Goal: Task Accomplishment & Management: Complete application form

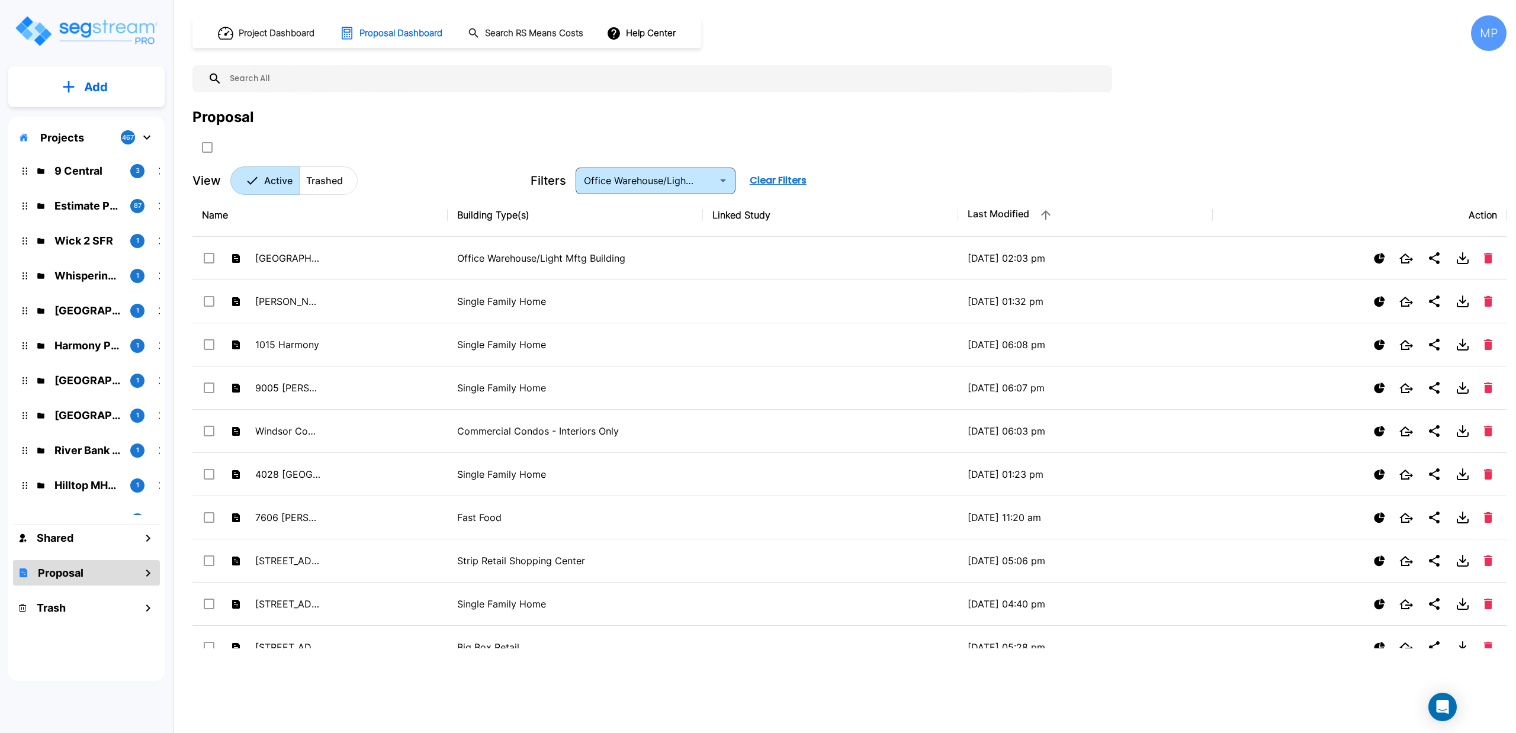
click at [375, 86] on input "text" at bounding box center [664, 78] width 884 height 27
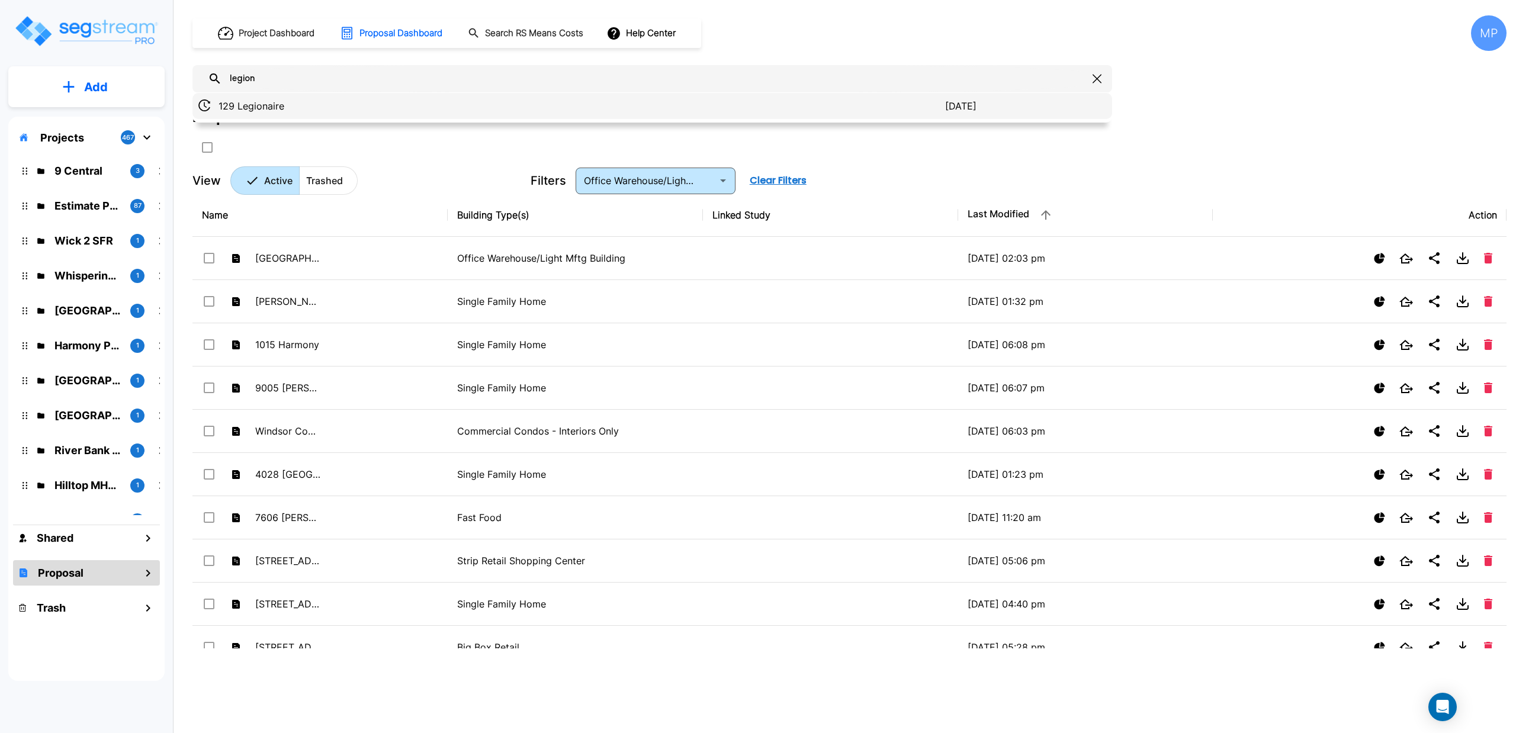
type input "legion"
click at [240, 110] on p "129 Legionaire" at bounding box center [582, 106] width 727 height 14
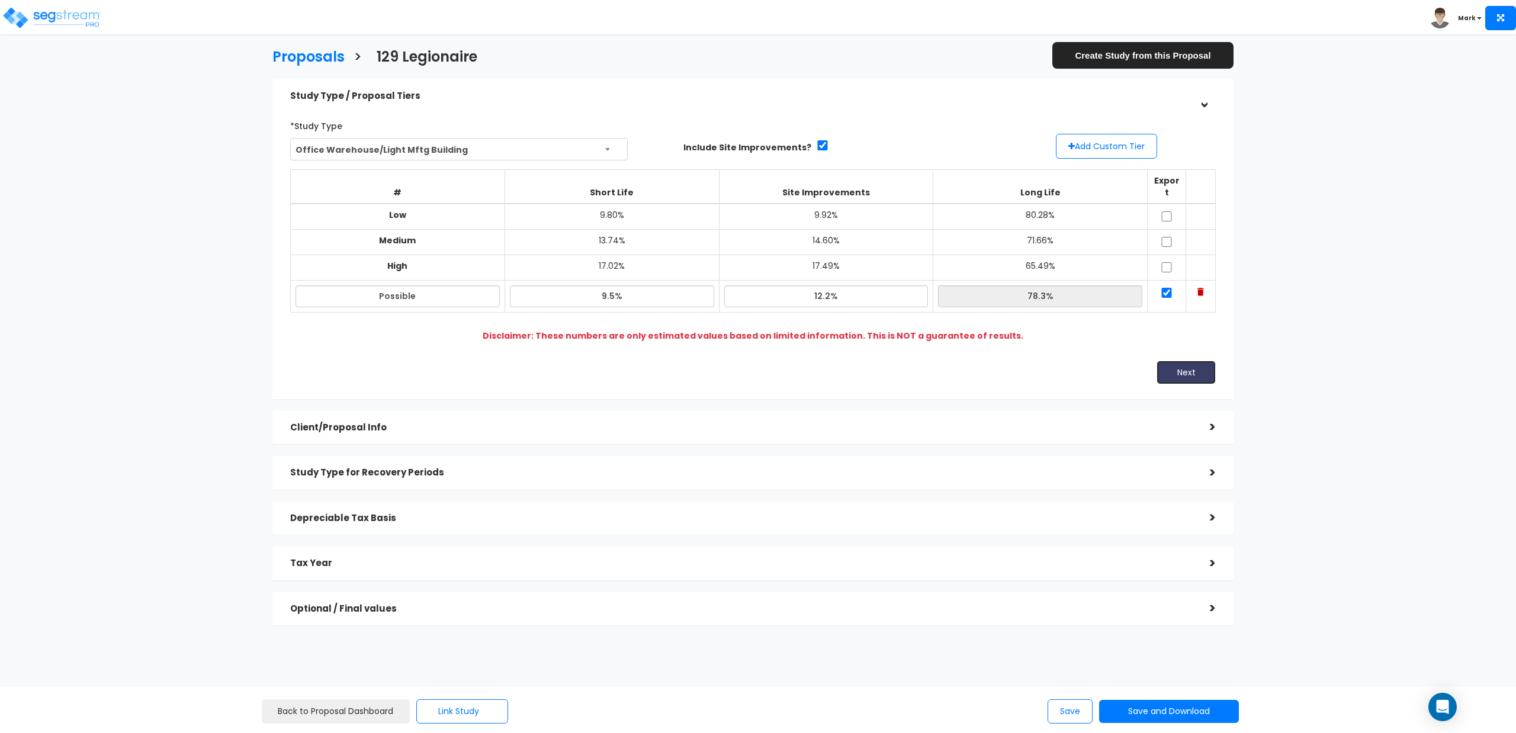
click at [1178, 362] on button "Next" at bounding box center [1185, 373] width 59 height 24
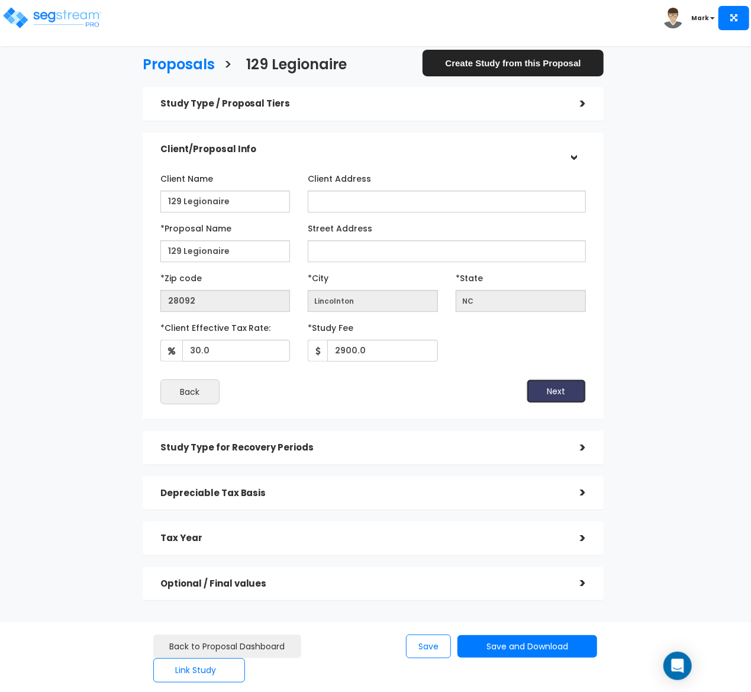
click at [559, 391] on button "Next" at bounding box center [556, 392] width 59 height 24
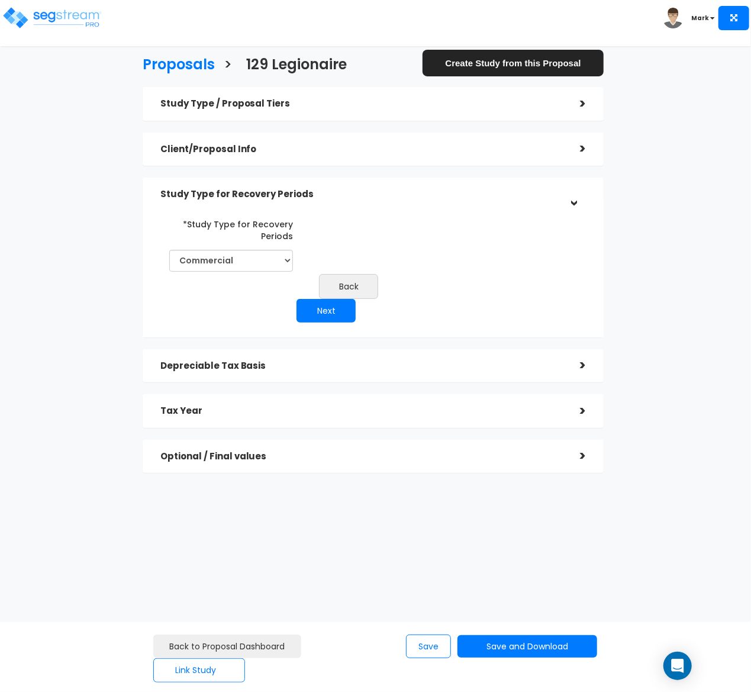
click at [578, 366] on div ">" at bounding box center [575, 365] width 24 height 18
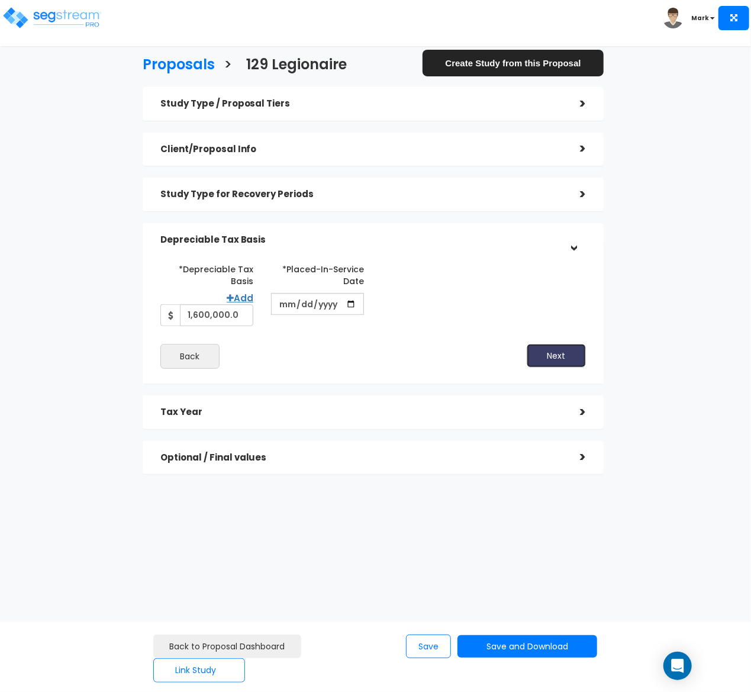
click at [551, 353] on button "Next" at bounding box center [556, 356] width 59 height 24
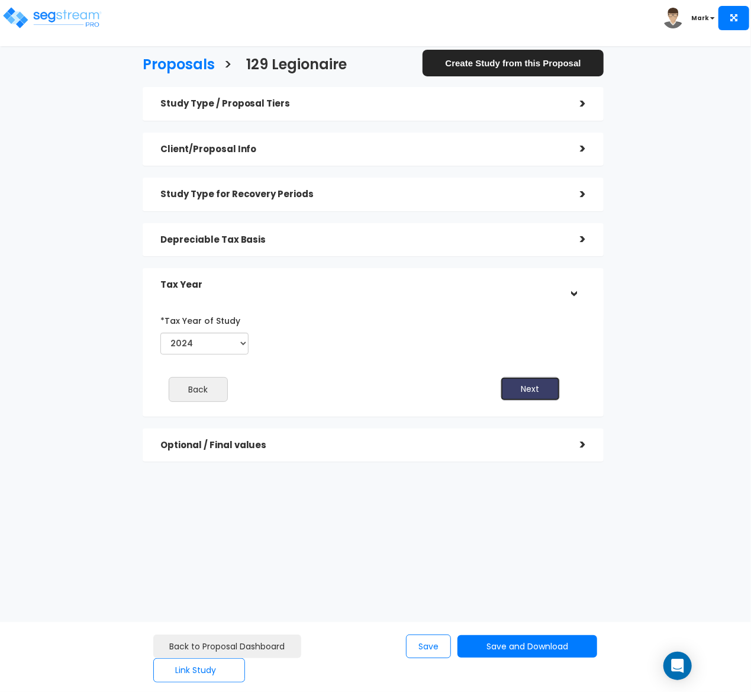
click at [532, 385] on button "Next" at bounding box center [530, 389] width 59 height 24
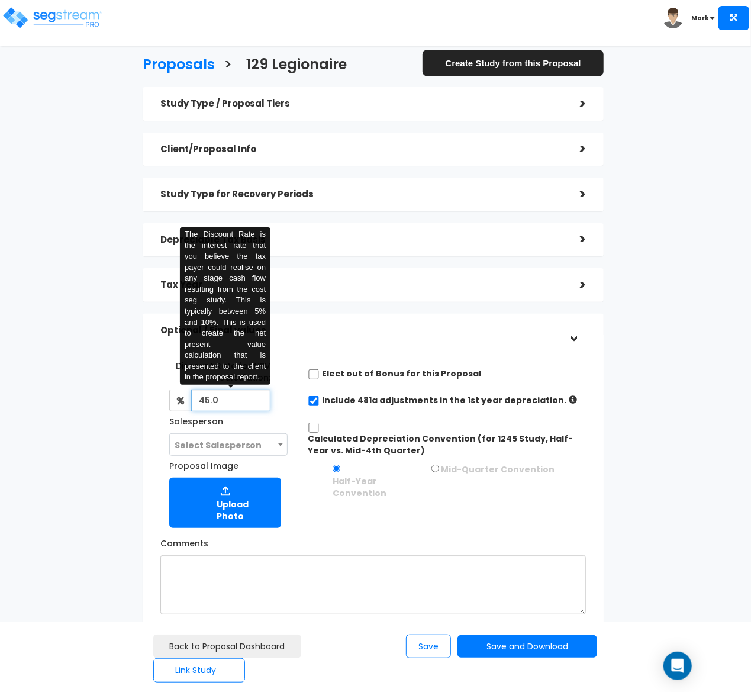
drag, startPoint x: 245, startPoint y: 403, endPoint x: 162, endPoint y: 403, distance: 82.3
click at [162, 403] on div "Discount Rate for NPV Calculation: 45.0 The Discount Rate is the interest rate …" at bounding box center [220, 406] width 120 height 100
type input "4.5"
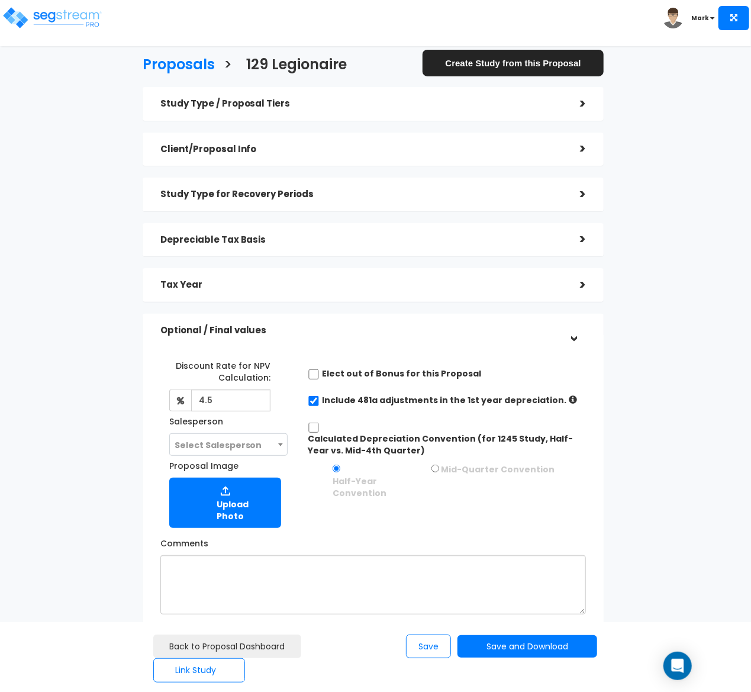
click at [441, 500] on div "Calculated Depreciation Convention (for 1245 Study, Half-Year vs. Mid-4th Quart…" at bounding box center [447, 461] width 296 height 81
click at [310, 427] on input "Calculated Depreciation Convention (for 1245 Study, Half-Year vs. Mid-4th Quart…" at bounding box center [314, 428] width 12 height 10
checkbox input "true"
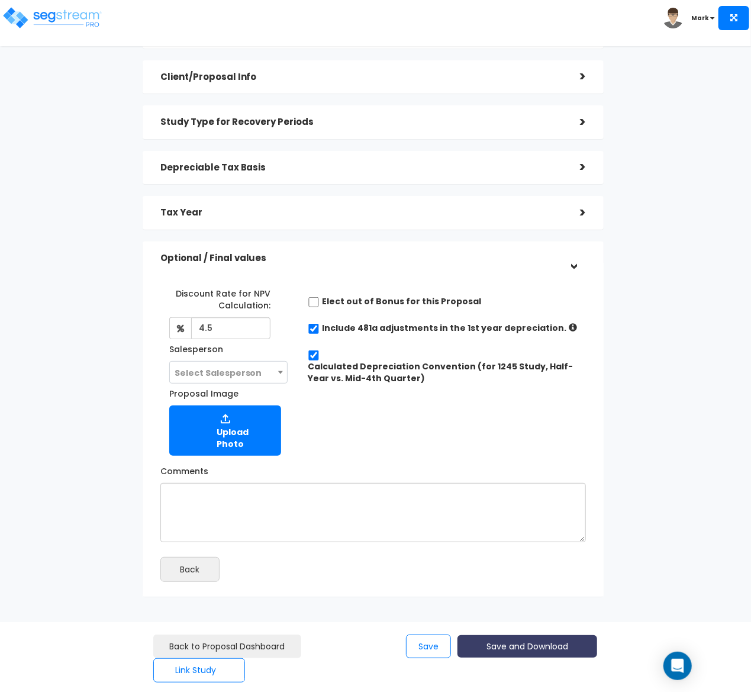
click at [534, 641] on button "Save and Download" at bounding box center [528, 646] width 140 height 23
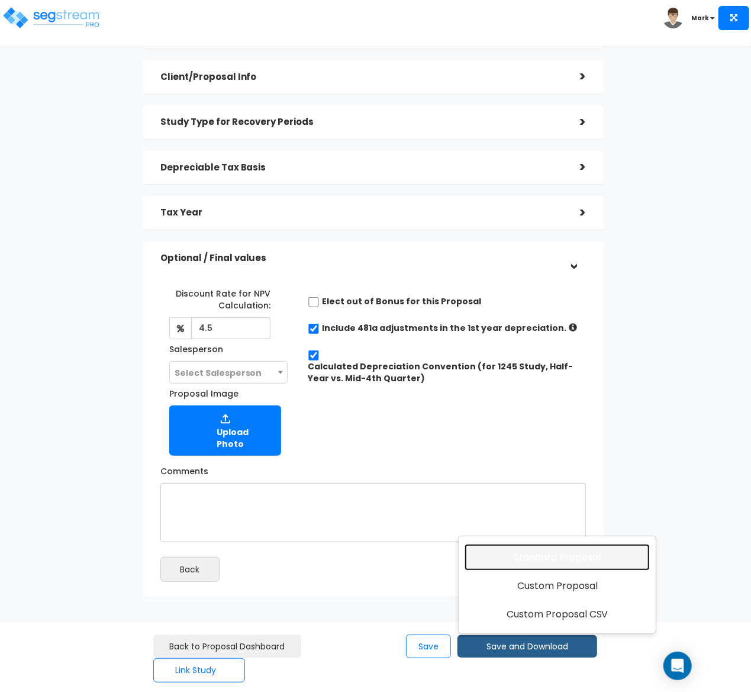
click at [557, 560] on link "Standard Proposal" at bounding box center [557, 557] width 185 height 27
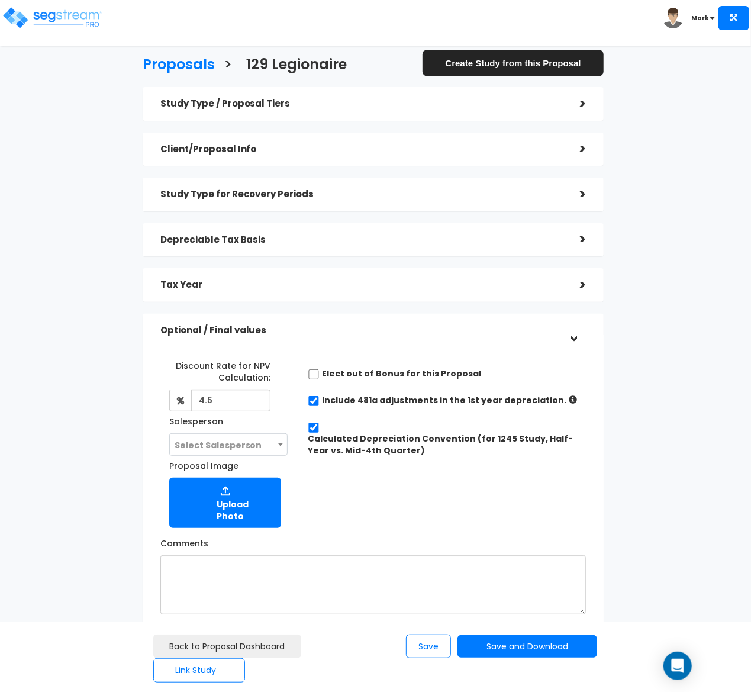
click at [169, 70] on h3 "Proposals" at bounding box center [179, 66] width 72 height 18
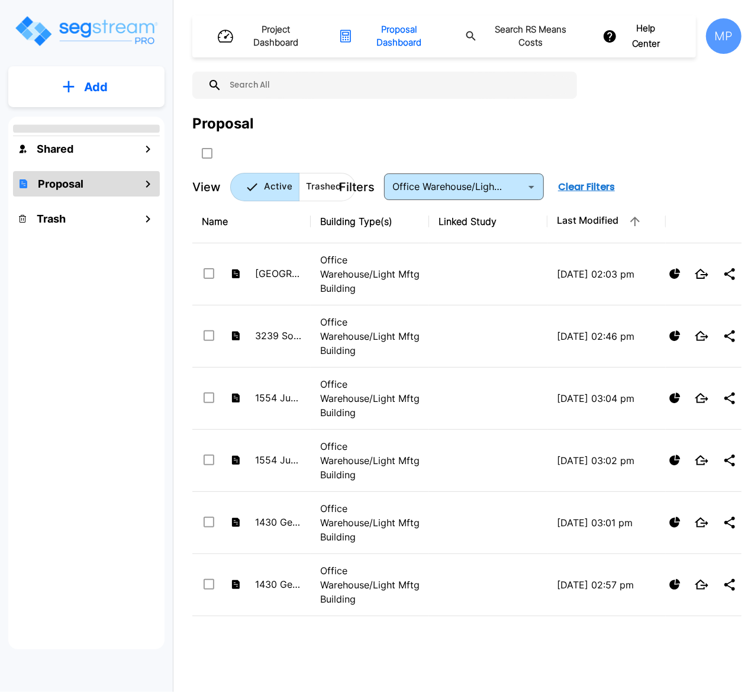
click at [268, 91] on input "text" at bounding box center [396, 85] width 349 height 27
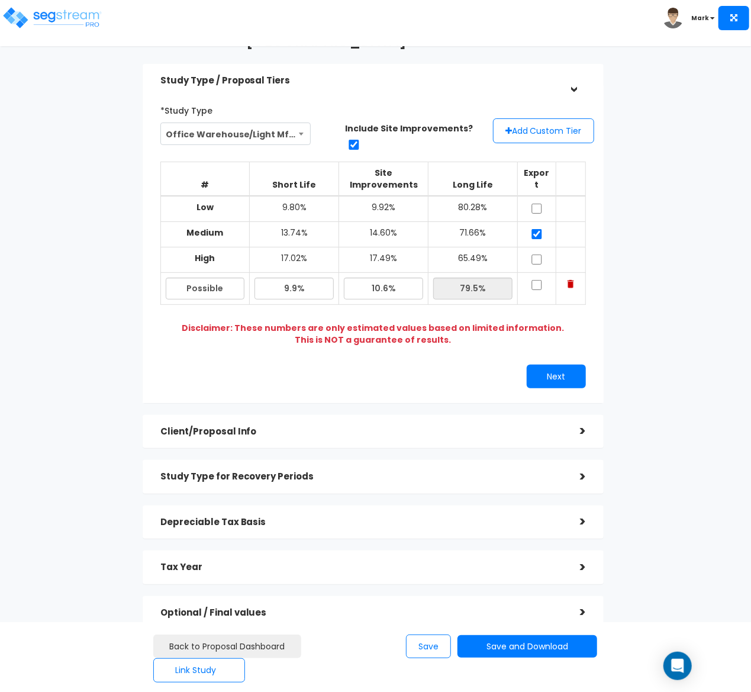
scroll to position [57, 0]
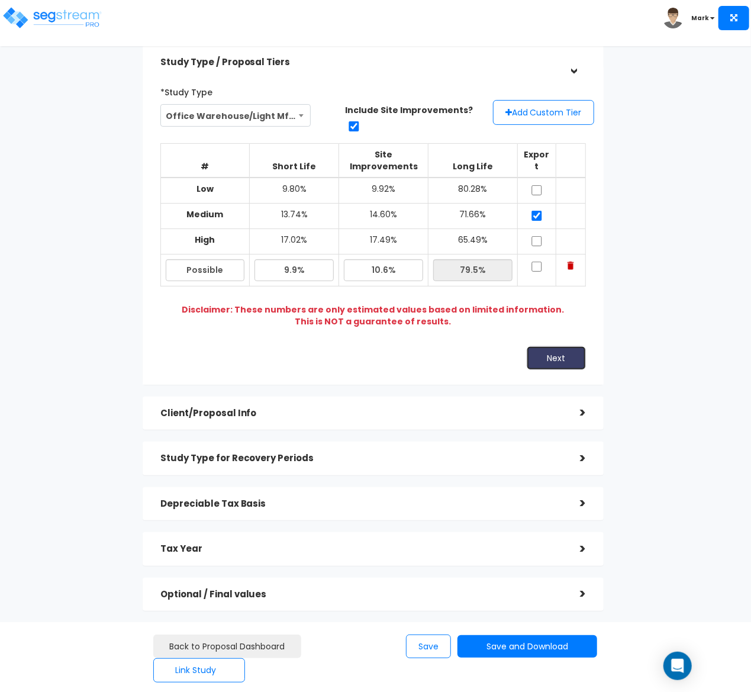
click at [547, 349] on button "Next" at bounding box center [556, 358] width 59 height 24
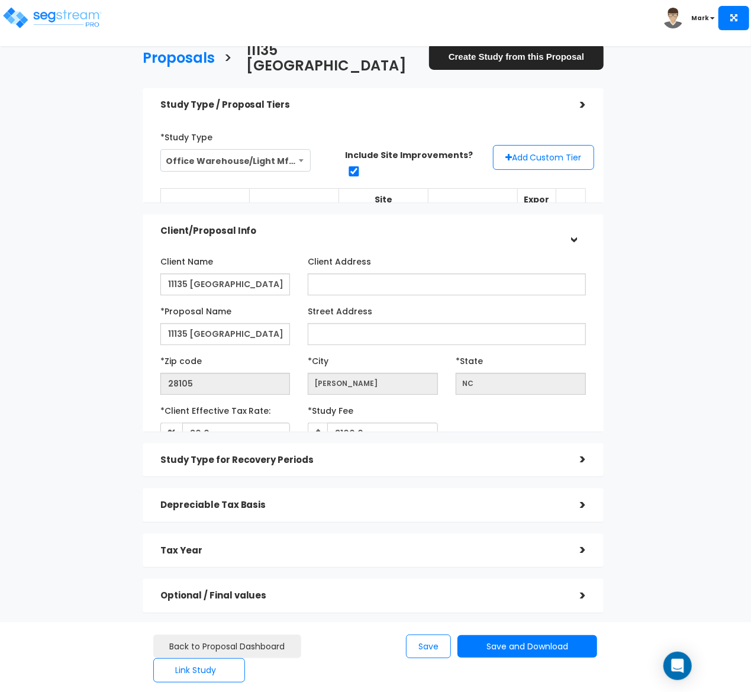
scroll to position [4, 0]
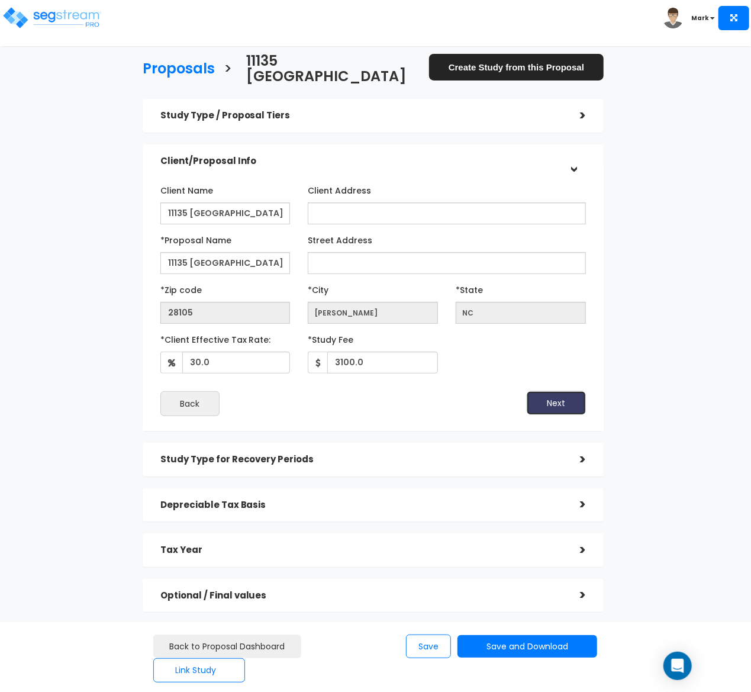
click at [552, 391] on button "Next" at bounding box center [556, 403] width 59 height 24
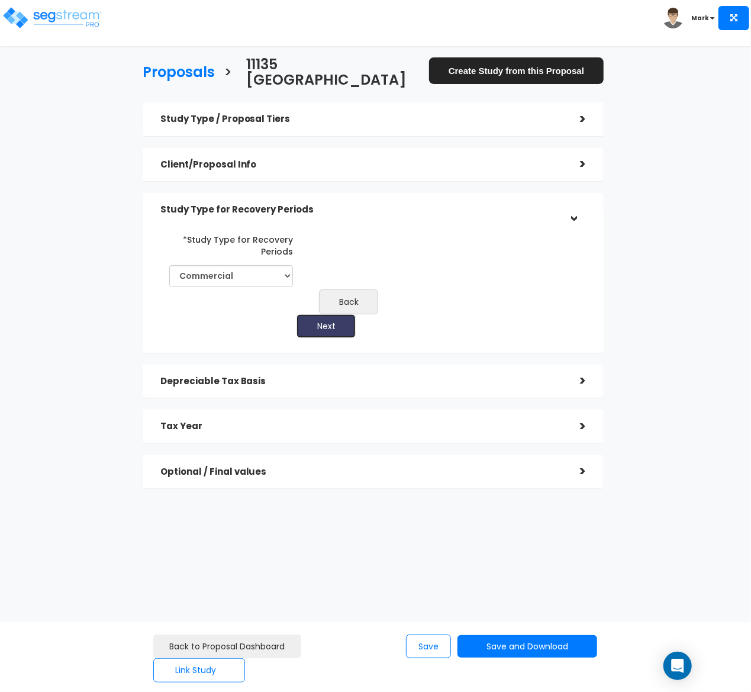
click at [320, 314] on button "Next" at bounding box center [326, 326] width 59 height 24
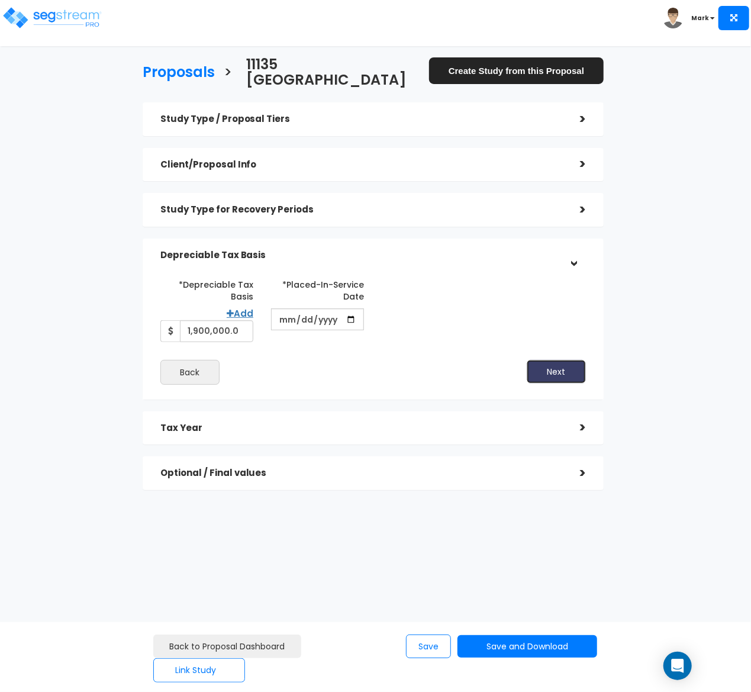
click at [571, 362] on button "Next" at bounding box center [556, 372] width 59 height 24
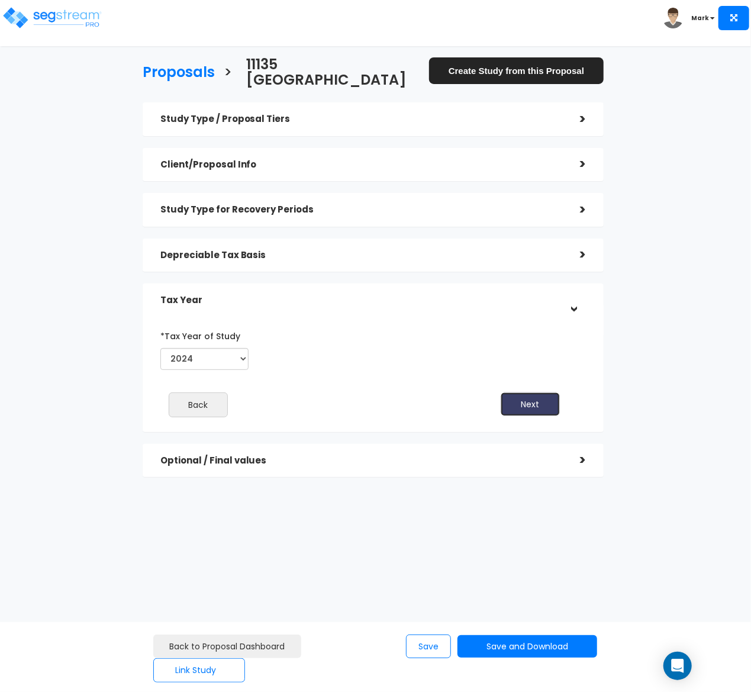
click at [529, 393] on button "Next" at bounding box center [530, 405] width 59 height 24
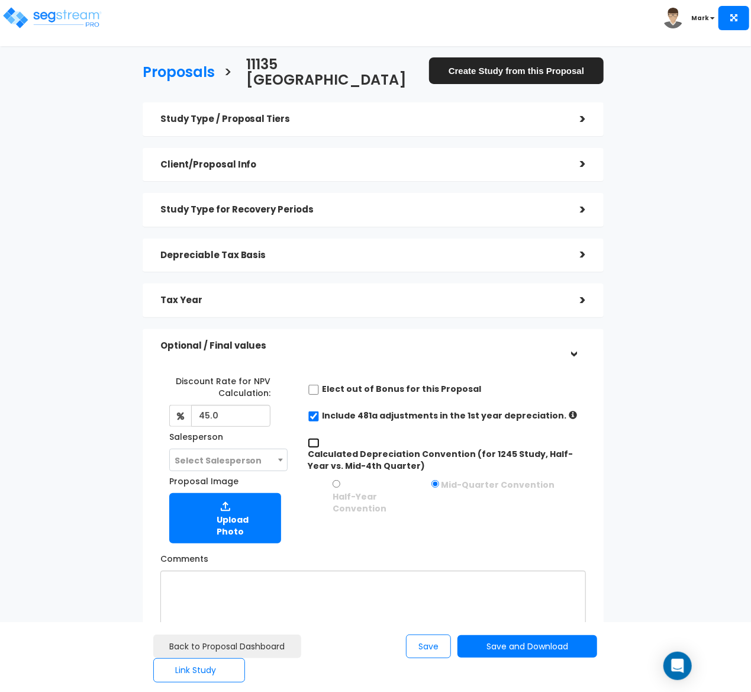
click at [313, 438] on input "Calculated Depreciation Convention (for 1245 Study, Half-Year vs. Mid-4th Quart…" at bounding box center [314, 443] width 12 height 10
checkbox input "true"
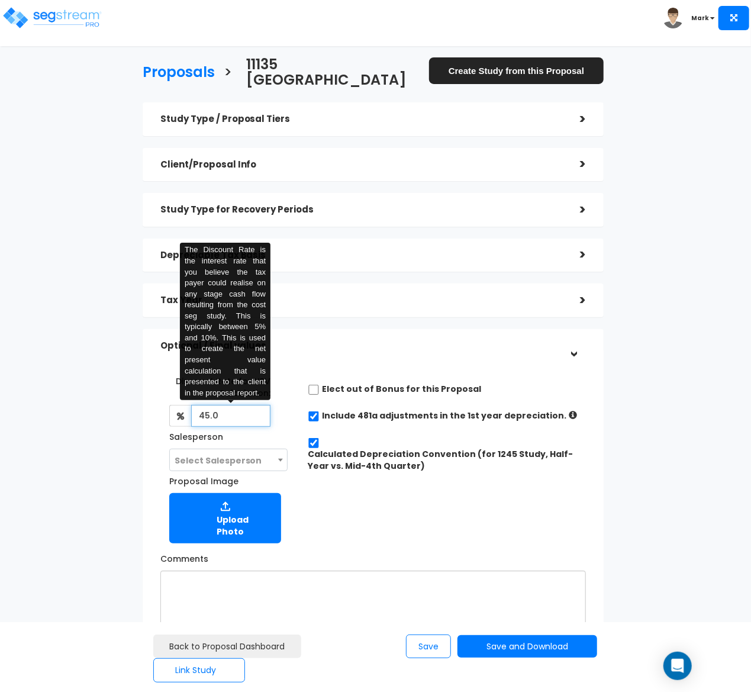
drag, startPoint x: 231, startPoint y: 401, endPoint x: 182, endPoint y: 416, distance: 50.6
click at [182, 416] on div "Discount Rate for NPV Calculation: 45.0 The Discount Rate is the interest rate …" at bounding box center [220, 421] width 120 height 100
type input "4.5"
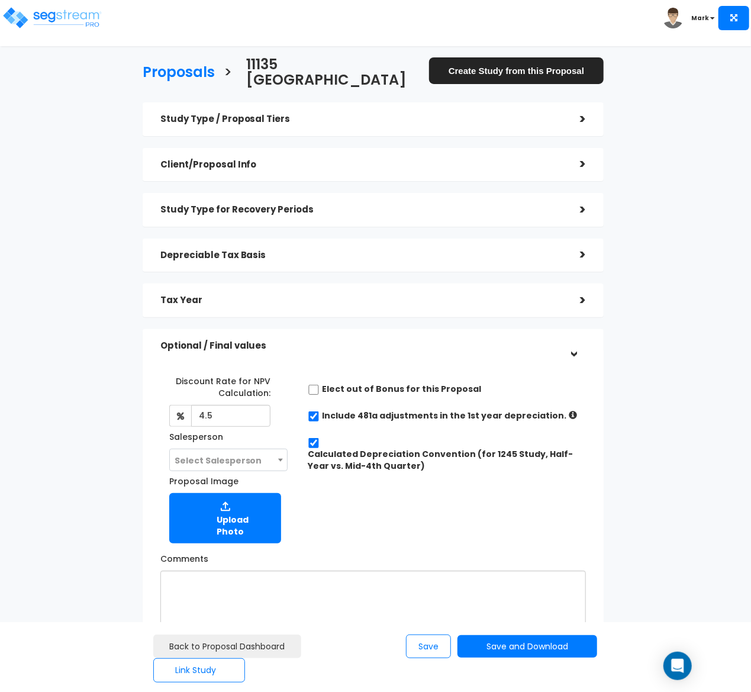
click at [428, 486] on div "Discount Rate for NPV Calculation: 4.5 Salesperson Select Salesperson Select Sa…" at bounding box center [374, 457] width 444 height 184
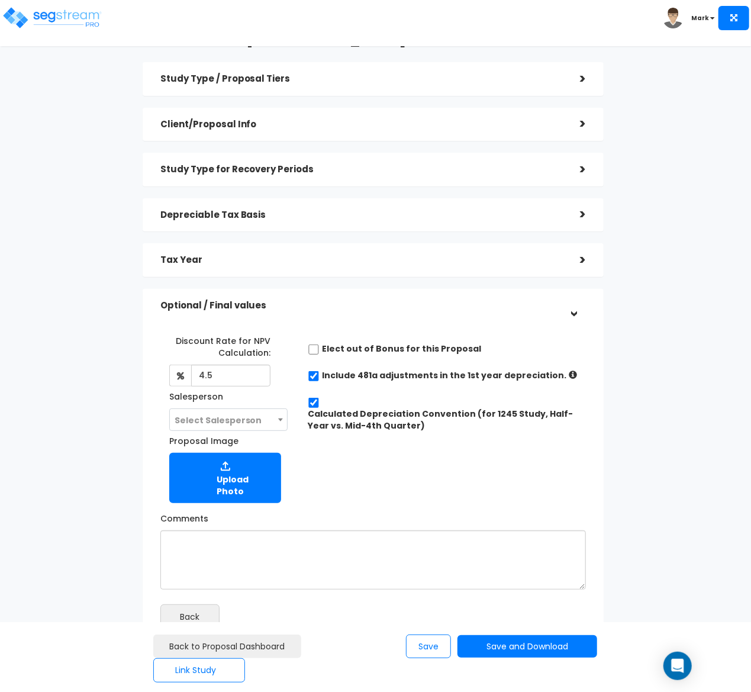
scroll to position [72, 0]
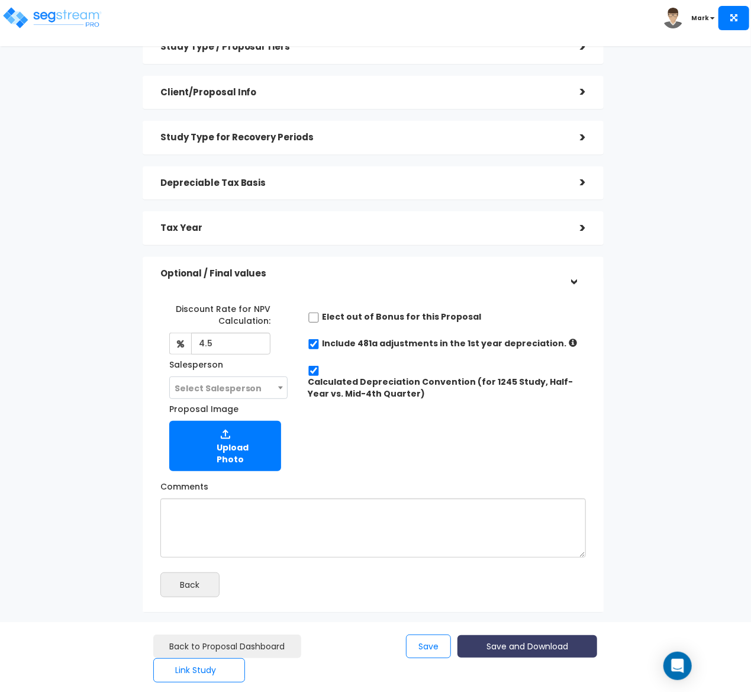
click at [496, 644] on button "Save and Download" at bounding box center [528, 646] width 140 height 23
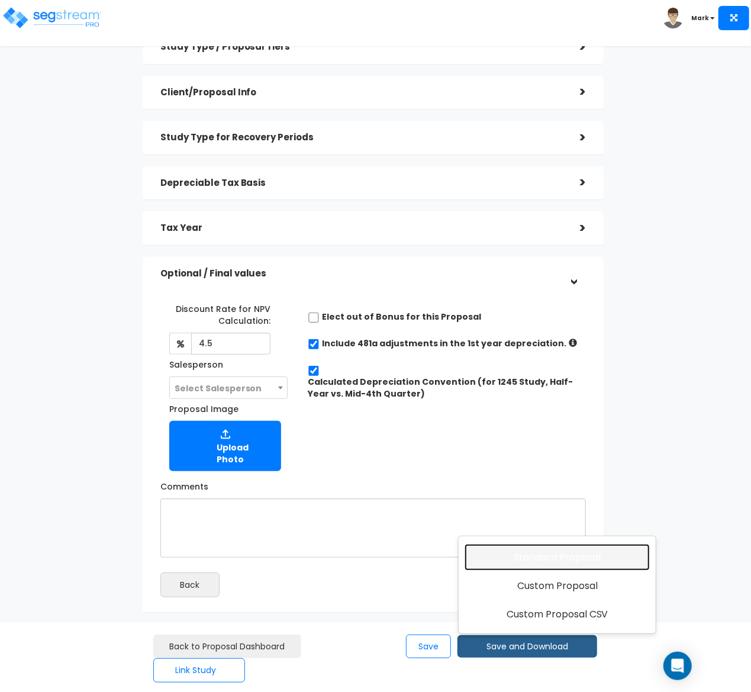
click at [570, 560] on link "Standard Proposal" at bounding box center [557, 557] width 185 height 27
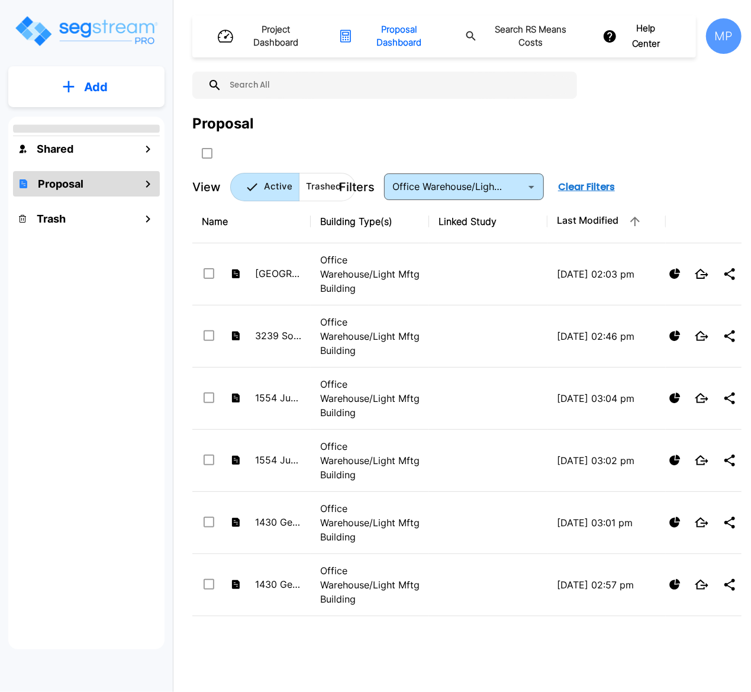
click at [296, 90] on input "text" at bounding box center [396, 85] width 349 height 27
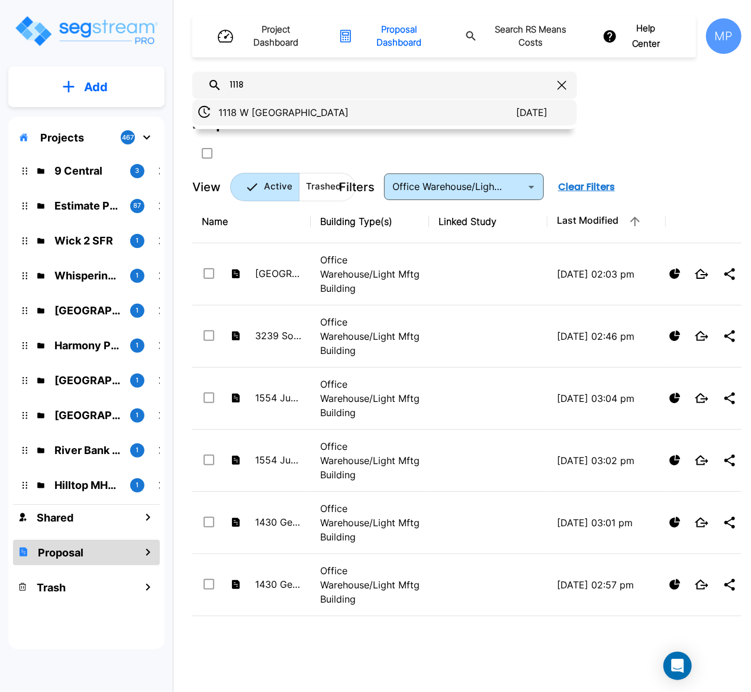
type input "1118"
click at [270, 115] on p "1118 W [GEOGRAPHIC_DATA]" at bounding box center [368, 112] width 298 height 14
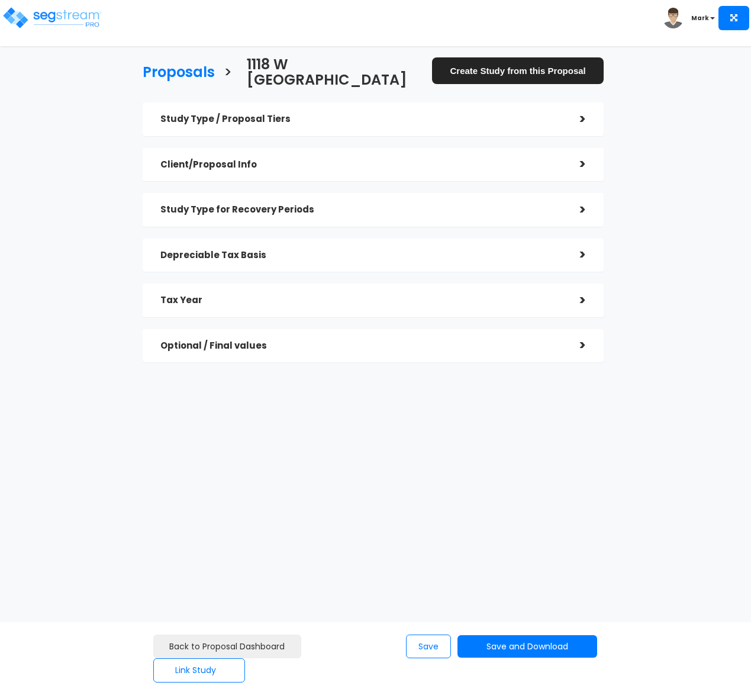
checkbox input "true"
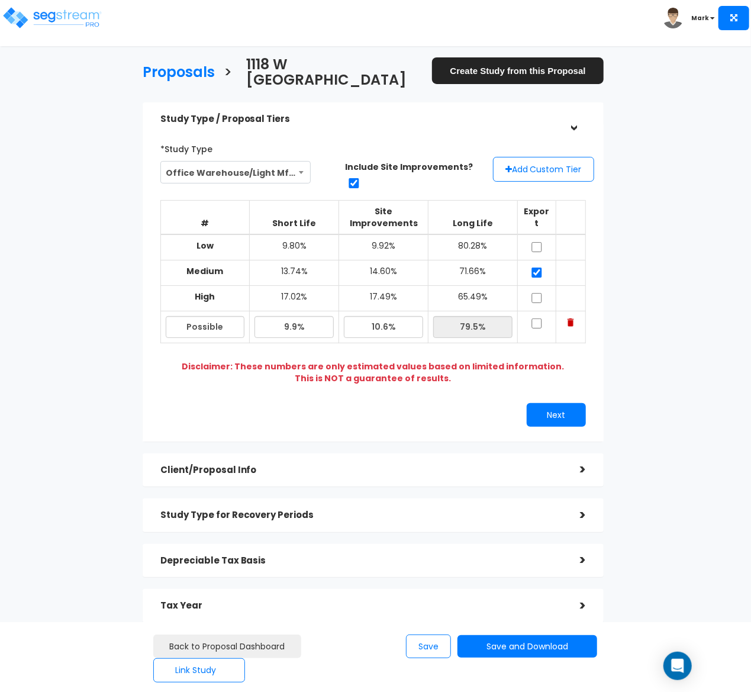
scroll to position [57, 0]
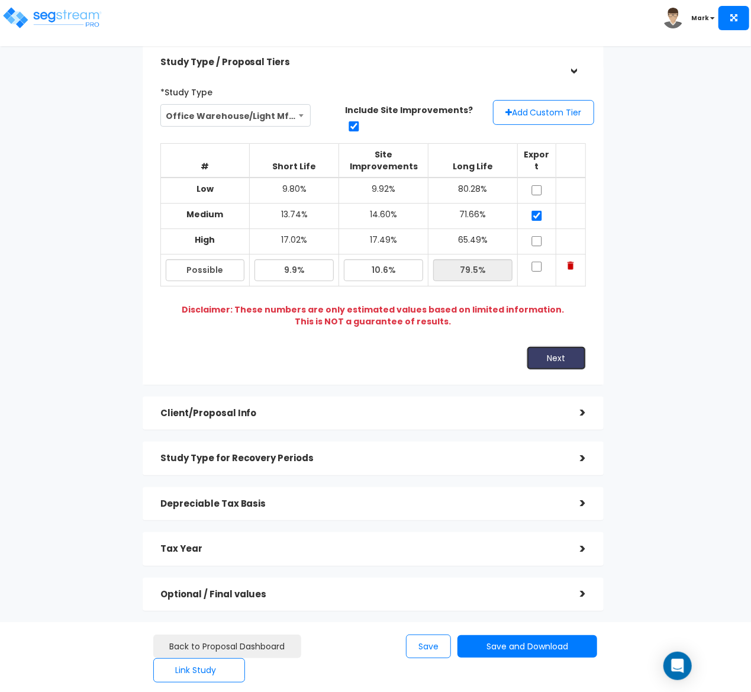
click at [534, 346] on button "Next" at bounding box center [556, 358] width 59 height 24
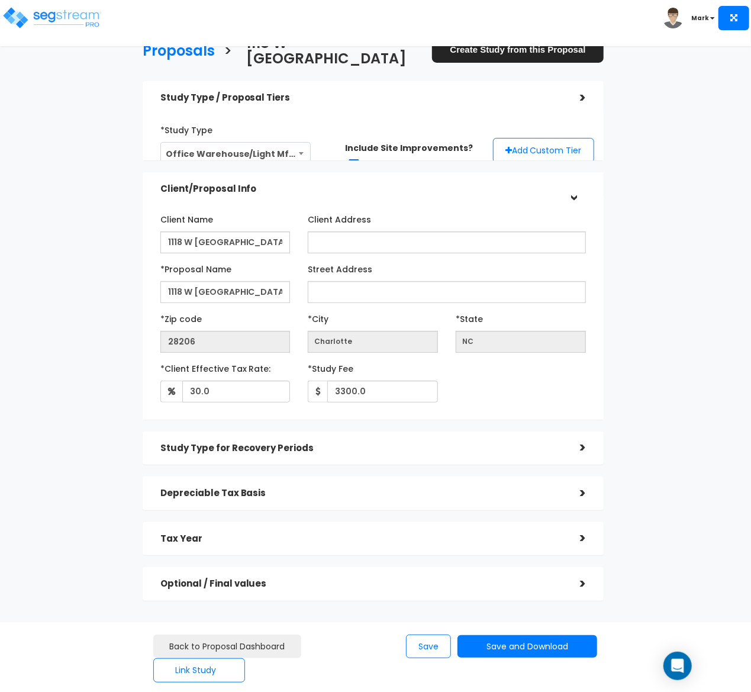
scroll to position [4, 0]
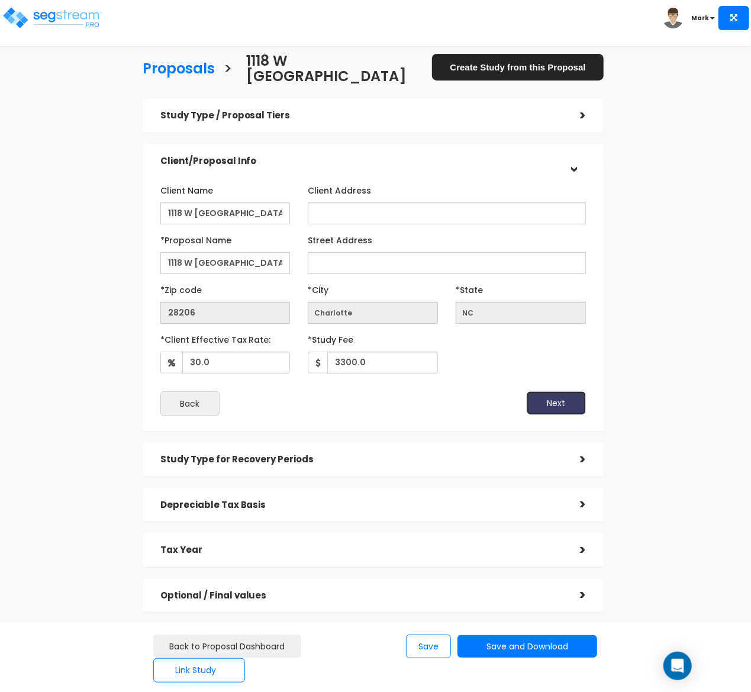
click at [548, 391] on button "Next" at bounding box center [556, 403] width 59 height 24
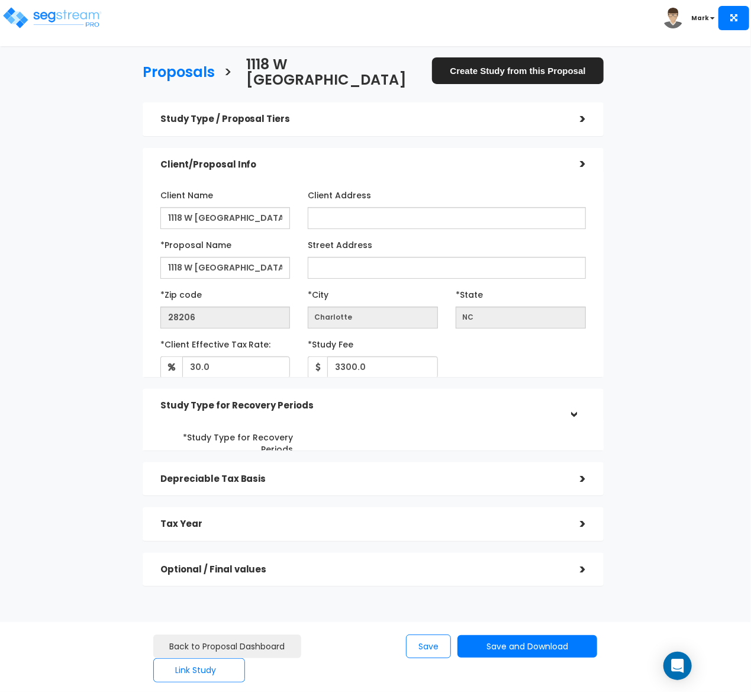
scroll to position [0, 0]
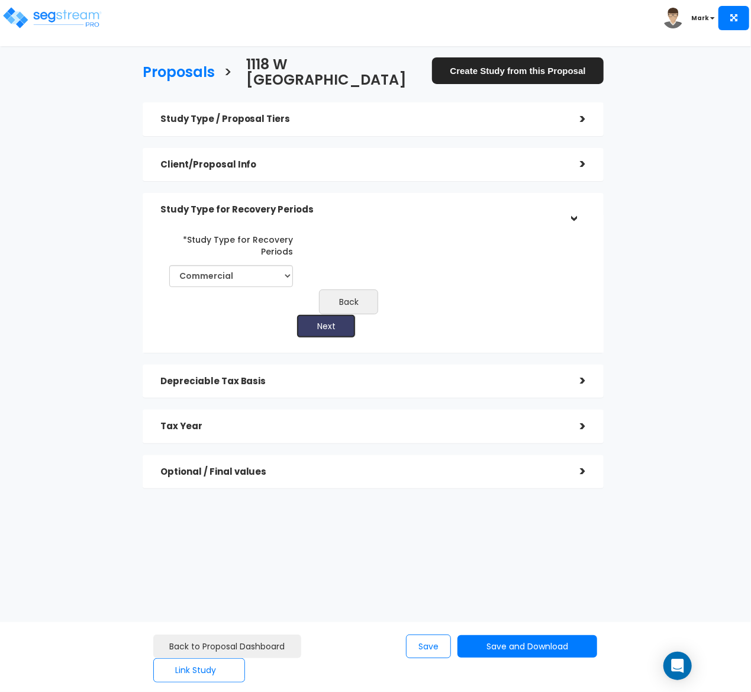
click at [334, 314] on button "Next" at bounding box center [326, 326] width 59 height 24
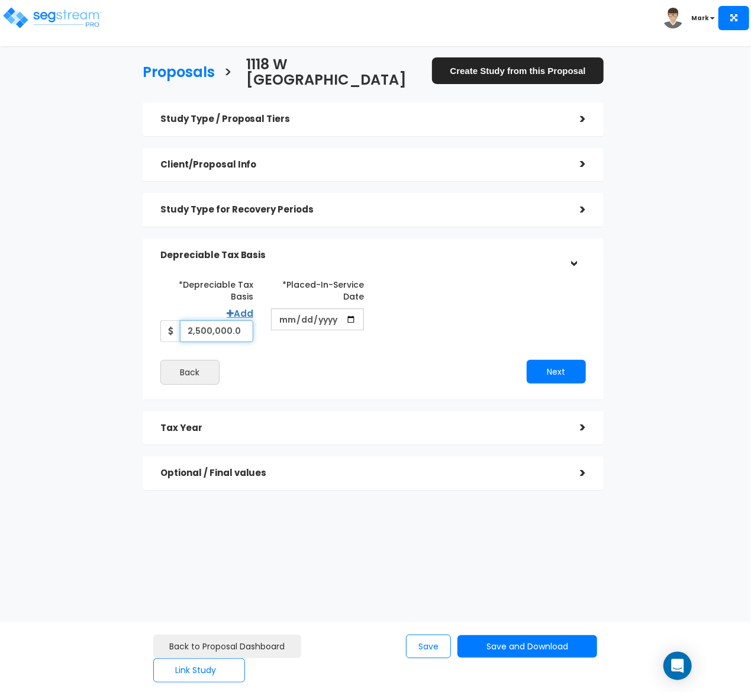
drag, startPoint x: 245, startPoint y: 316, endPoint x: 167, endPoint y: 319, distance: 77.6
click at [167, 320] on div "2,500,000.0" at bounding box center [206, 331] width 93 height 22
type input "2,492,357"
click at [557, 360] on button "Next" at bounding box center [556, 372] width 59 height 24
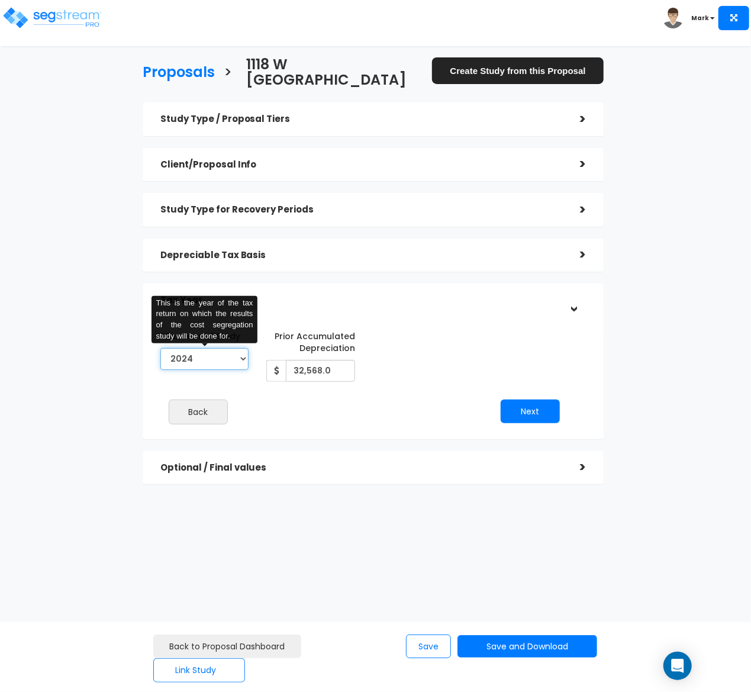
click at [239, 348] on select "2022 2023 2024 2025 2026" at bounding box center [204, 359] width 89 height 22
select select "2022"
click at [160, 348] on select "2022 2023 2024 2025 2026" at bounding box center [204, 359] width 89 height 22
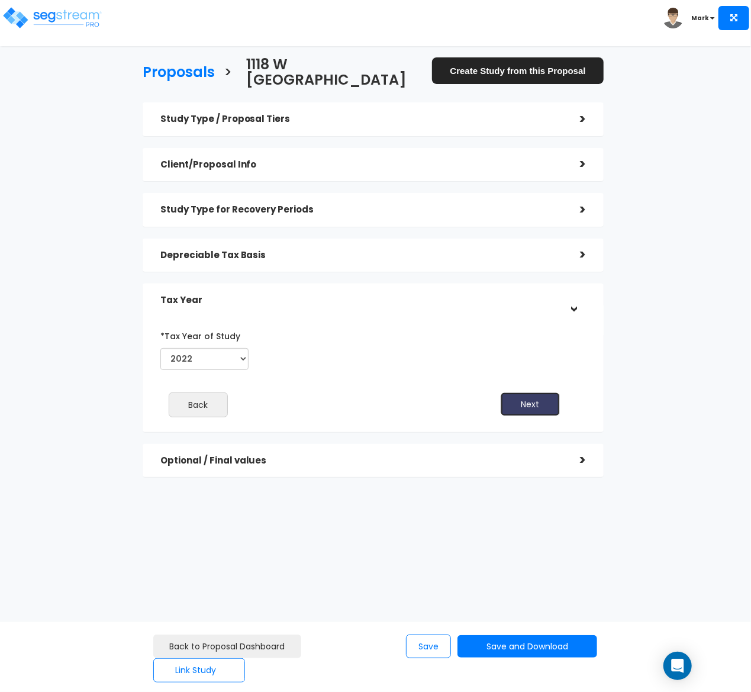
click at [529, 393] on button "Next" at bounding box center [530, 405] width 59 height 24
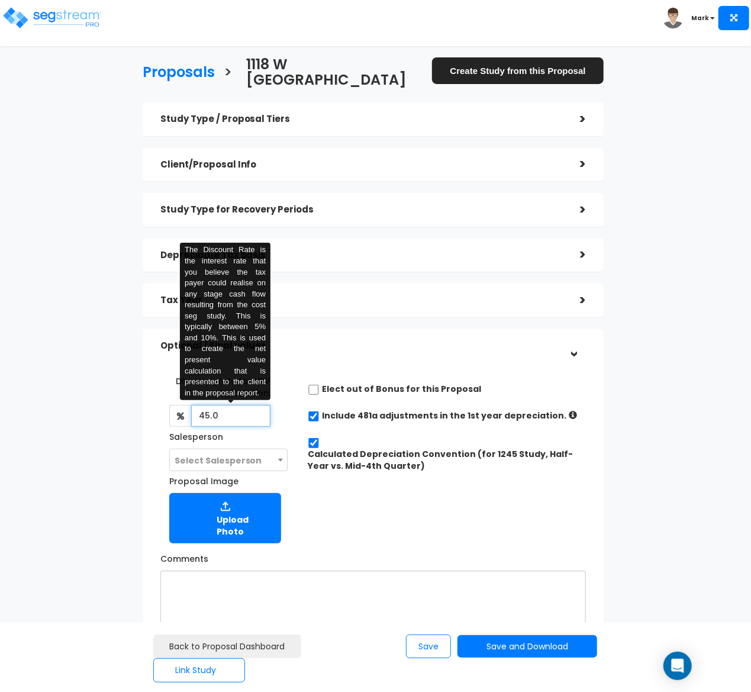
drag, startPoint x: 230, startPoint y: 397, endPoint x: 195, endPoint y: 401, distance: 35.8
click at [195, 405] on input "45.0" at bounding box center [231, 416] width 80 height 22
type input "4.5"
click at [360, 507] on div "Discount Rate for NPV Calculation: 4.5 The Discount Rate is the interest rate t…" at bounding box center [374, 457] width 444 height 184
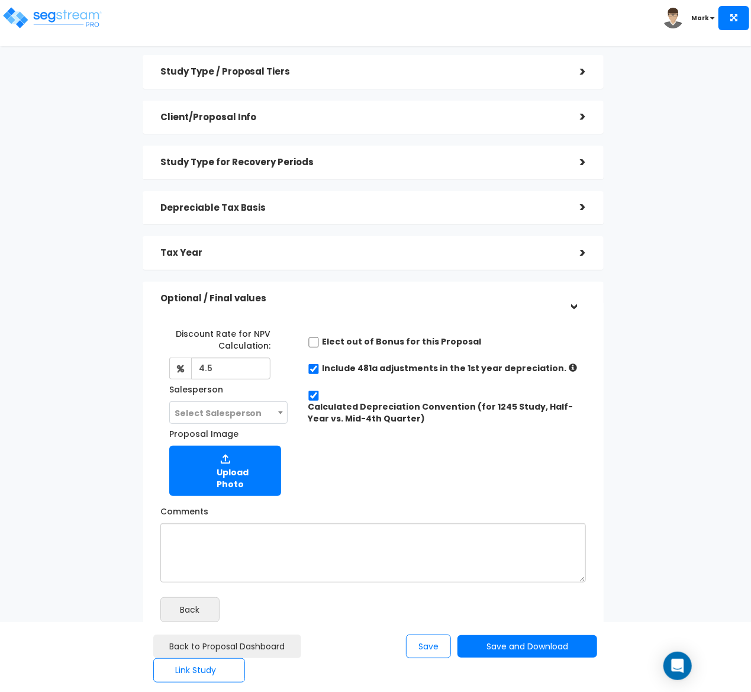
scroll to position [72, 0]
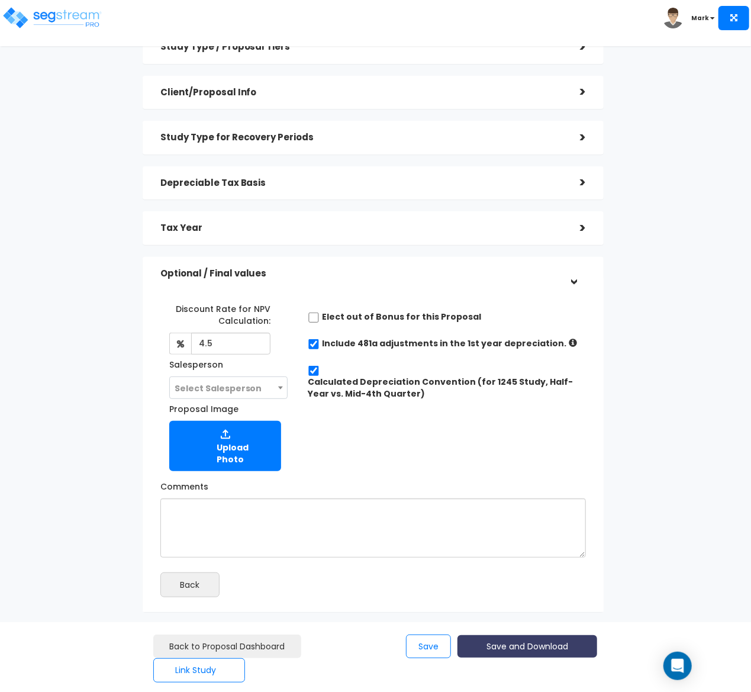
click at [509, 647] on button "Save and Download" at bounding box center [528, 646] width 140 height 23
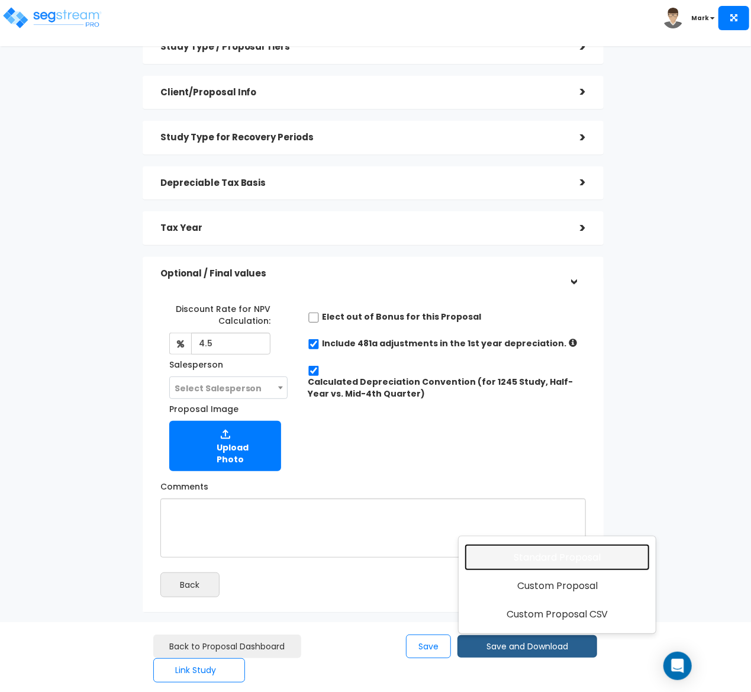
click at [560, 552] on link "Standard Proposal" at bounding box center [557, 557] width 185 height 27
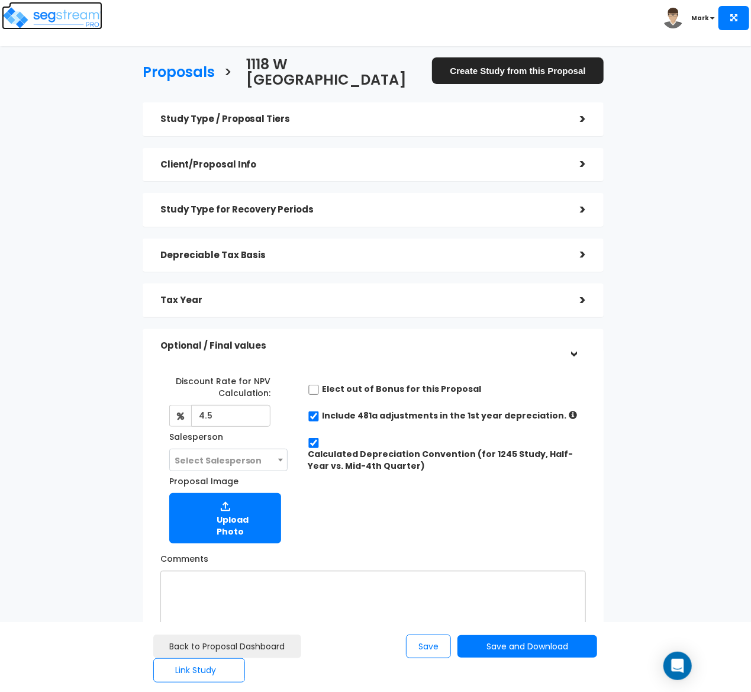
click at [68, 17] on img at bounding box center [52, 18] width 101 height 24
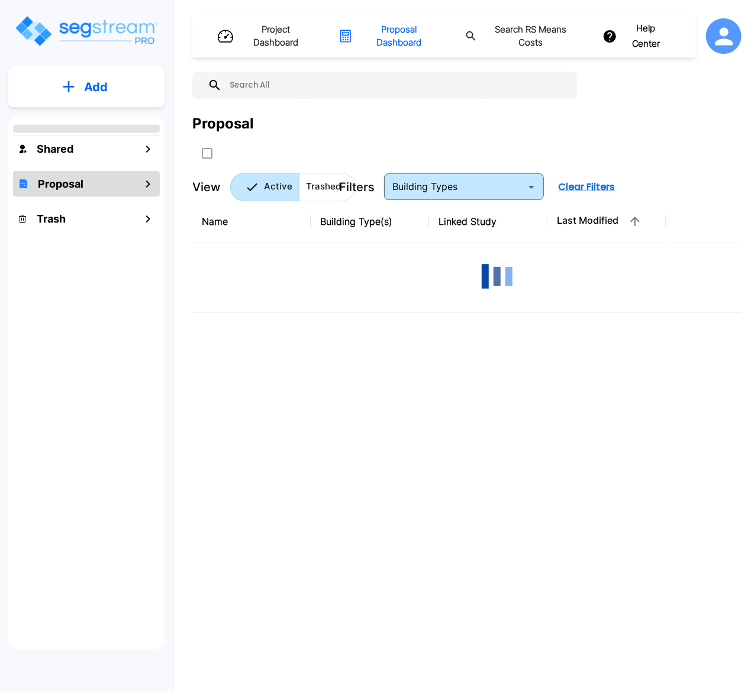
type input "Office Warehouse/Light Mftg Building"
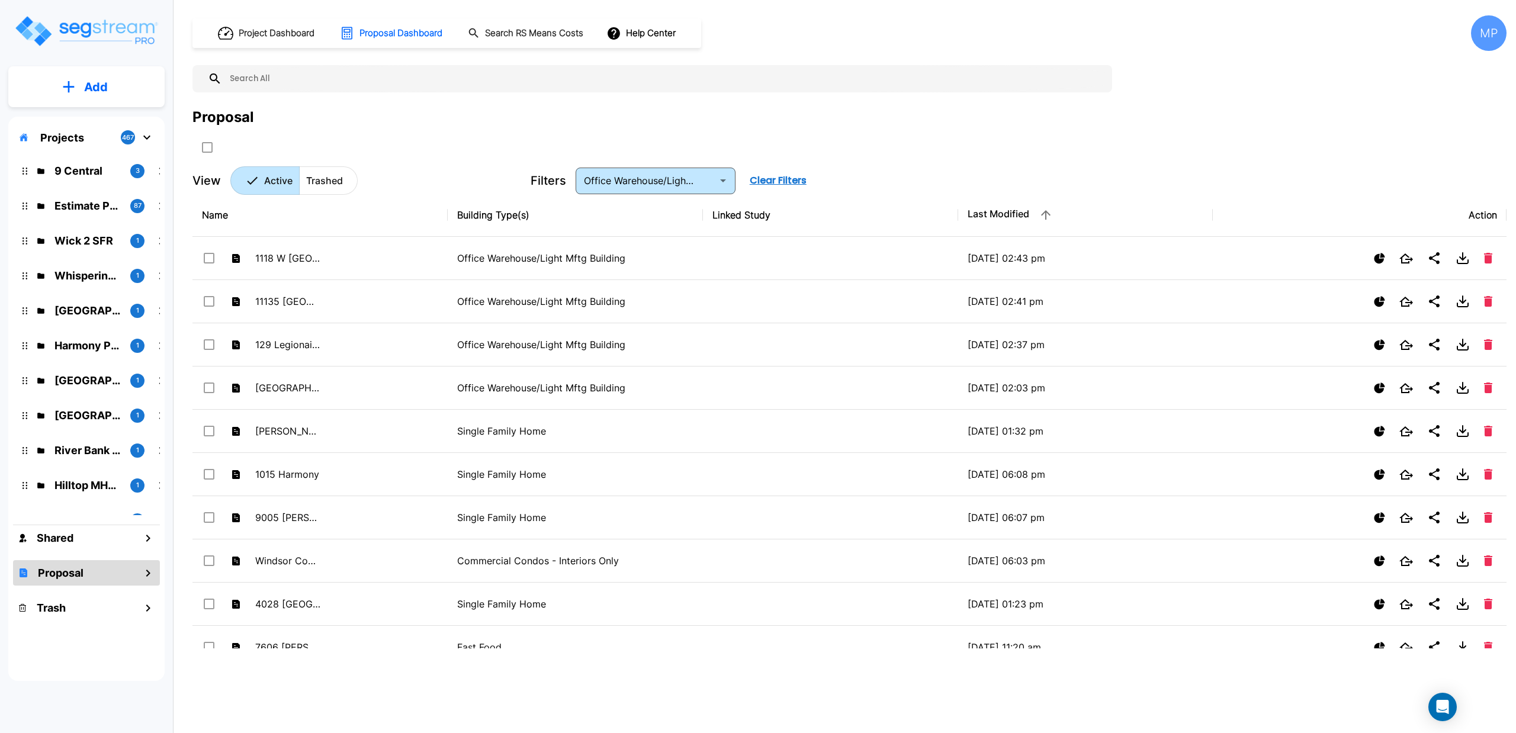
click at [93, 89] on p "Add" at bounding box center [96, 87] width 24 height 18
click at [86, 186] on p "Add Proposal" at bounding box center [93, 187] width 61 height 14
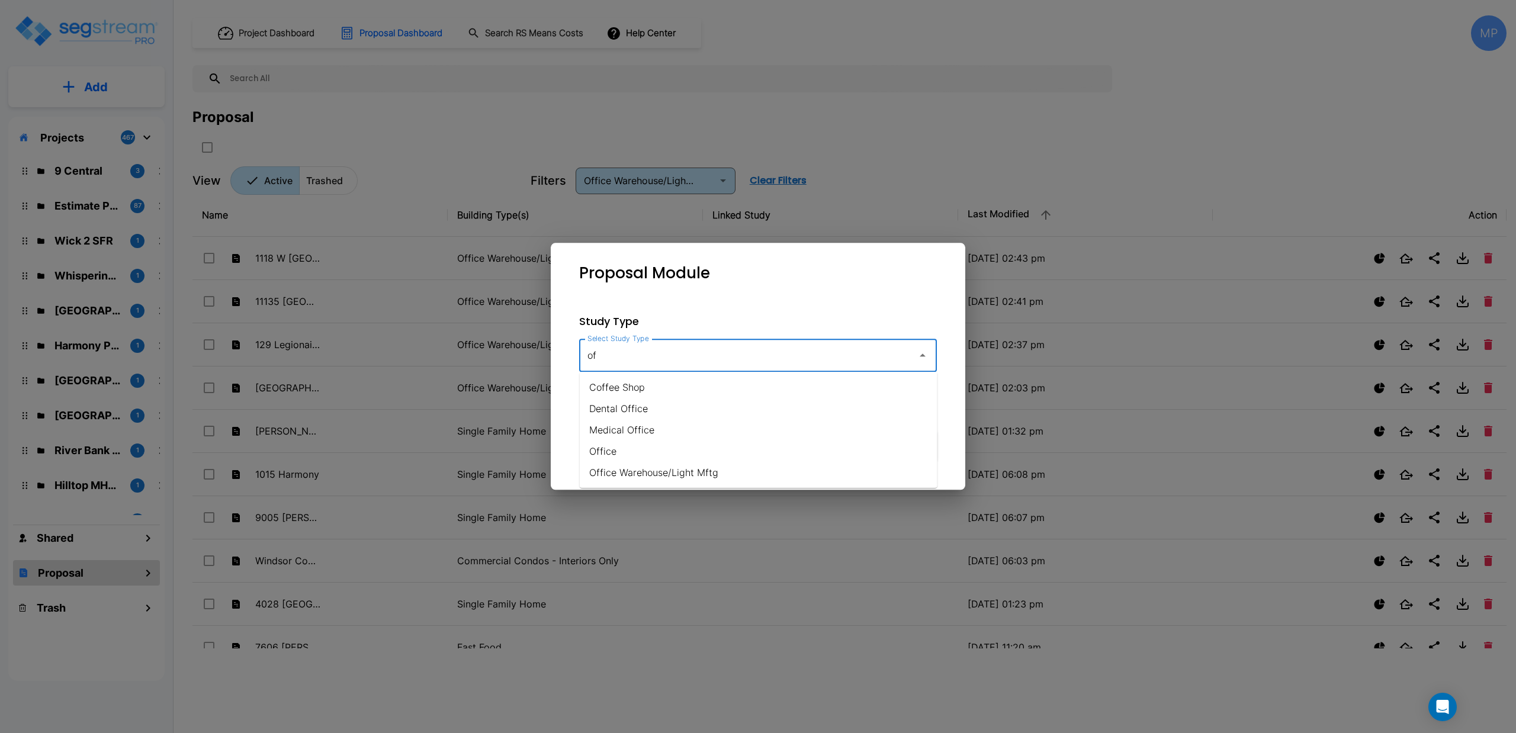
click at [660, 471] on li "Office Warehouse/Light Mftg" at bounding box center [759, 472] width 358 height 21
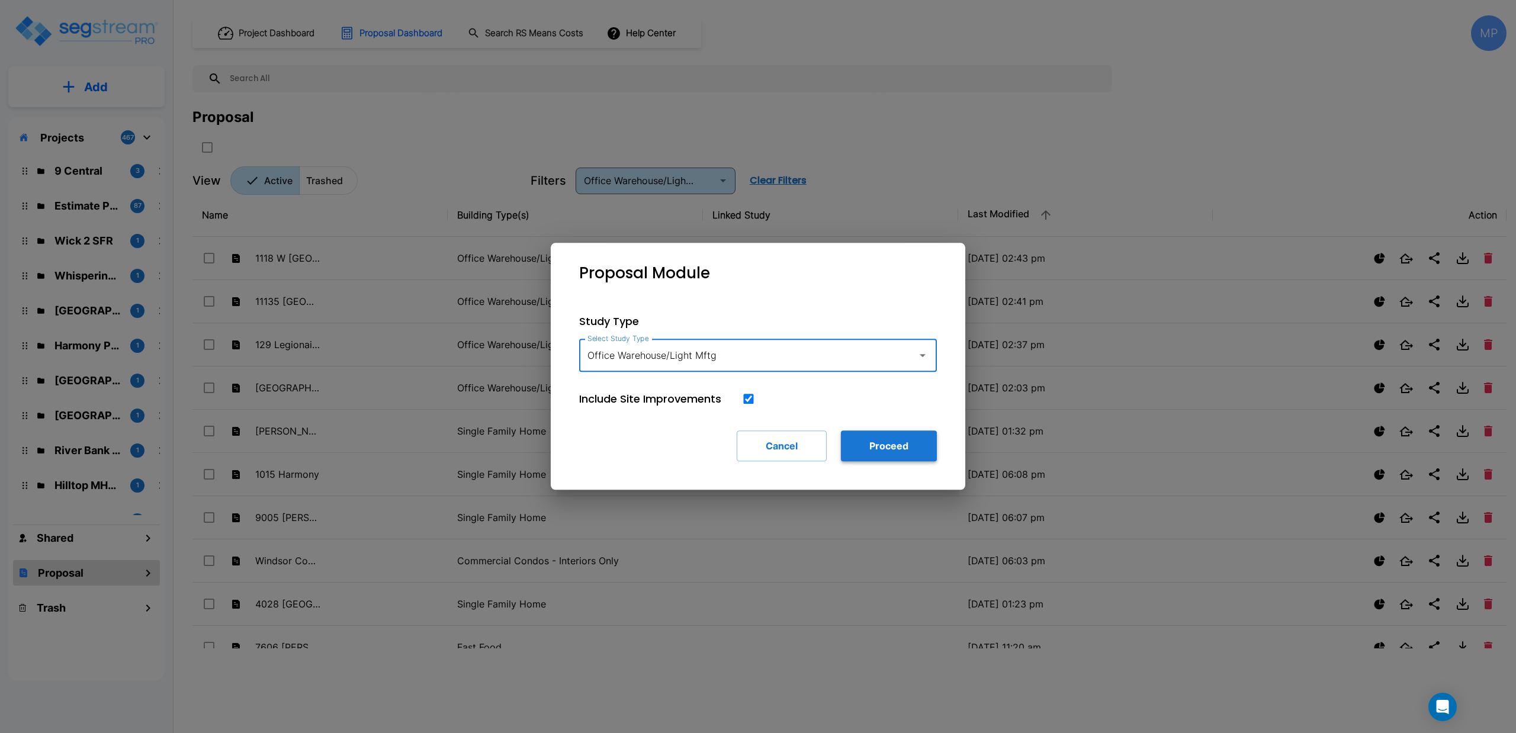
type input "Office Warehouse/Light Mftg"
click at [751, 453] on button "Proceed" at bounding box center [889, 445] width 96 height 31
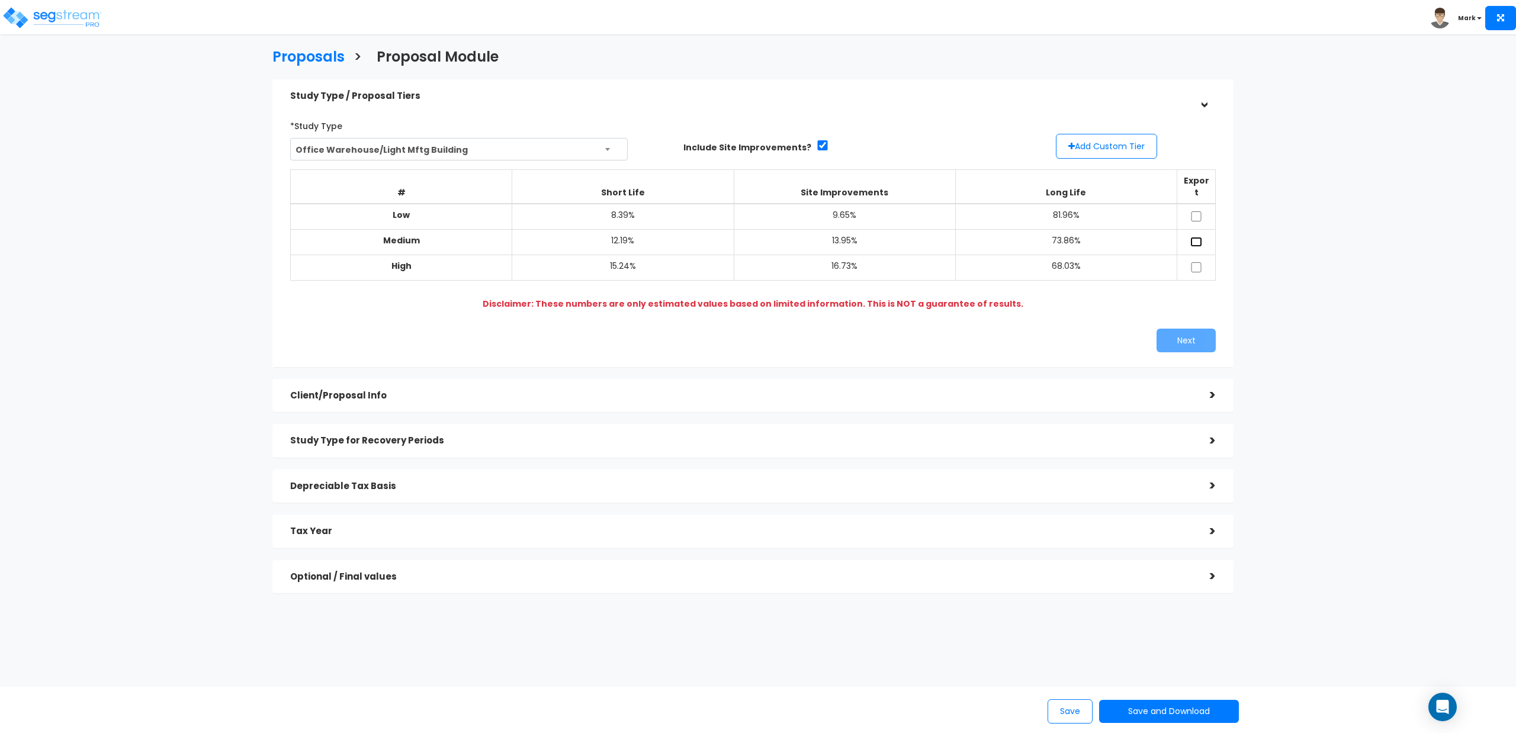
click at [1194, 237] on input "checkbox" at bounding box center [1196, 242] width 12 height 10
click at [1197, 237] on input "checkbox" at bounding box center [1196, 242] width 12 height 10
checkbox input "false"
click at [1107, 147] on button "Add Custom Tier" at bounding box center [1106, 146] width 101 height 25
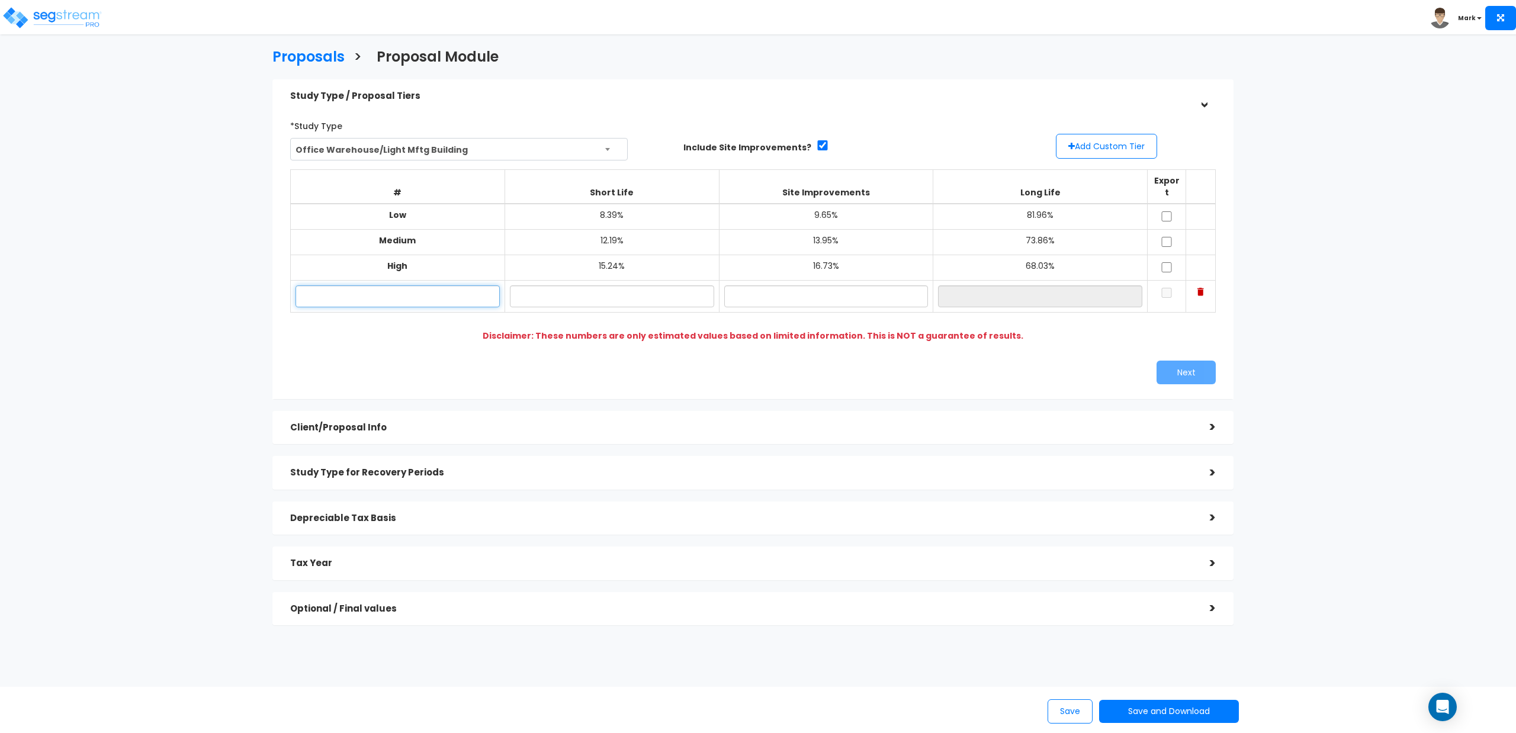
click at [467, 287] on input "text" at bounding box center [397, 296] width 204 height 22
type input "Possible"
click at [647, 289] on input "text" at bounding box center [612, 296] width 204 height 22
type input "11.50%"
type input "13.00%"
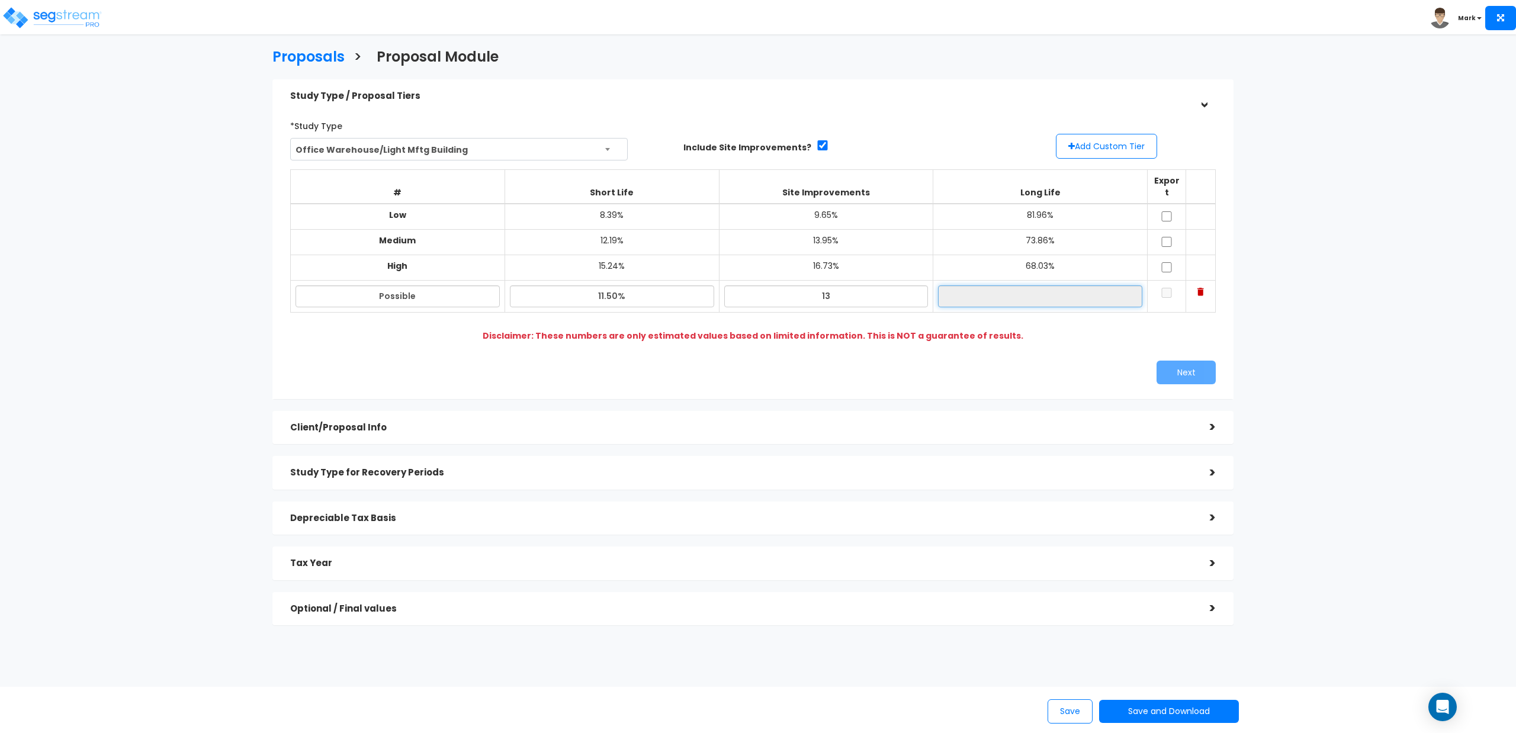
type input "75.50%"
click at [1161, 288] on input "checkbox" at bounding box center [1167, 293] width 12 height 10
checkbox input "true"
click at [1188, 361] on button "Next" at bounding box center [1185, 373] width 59 height 24
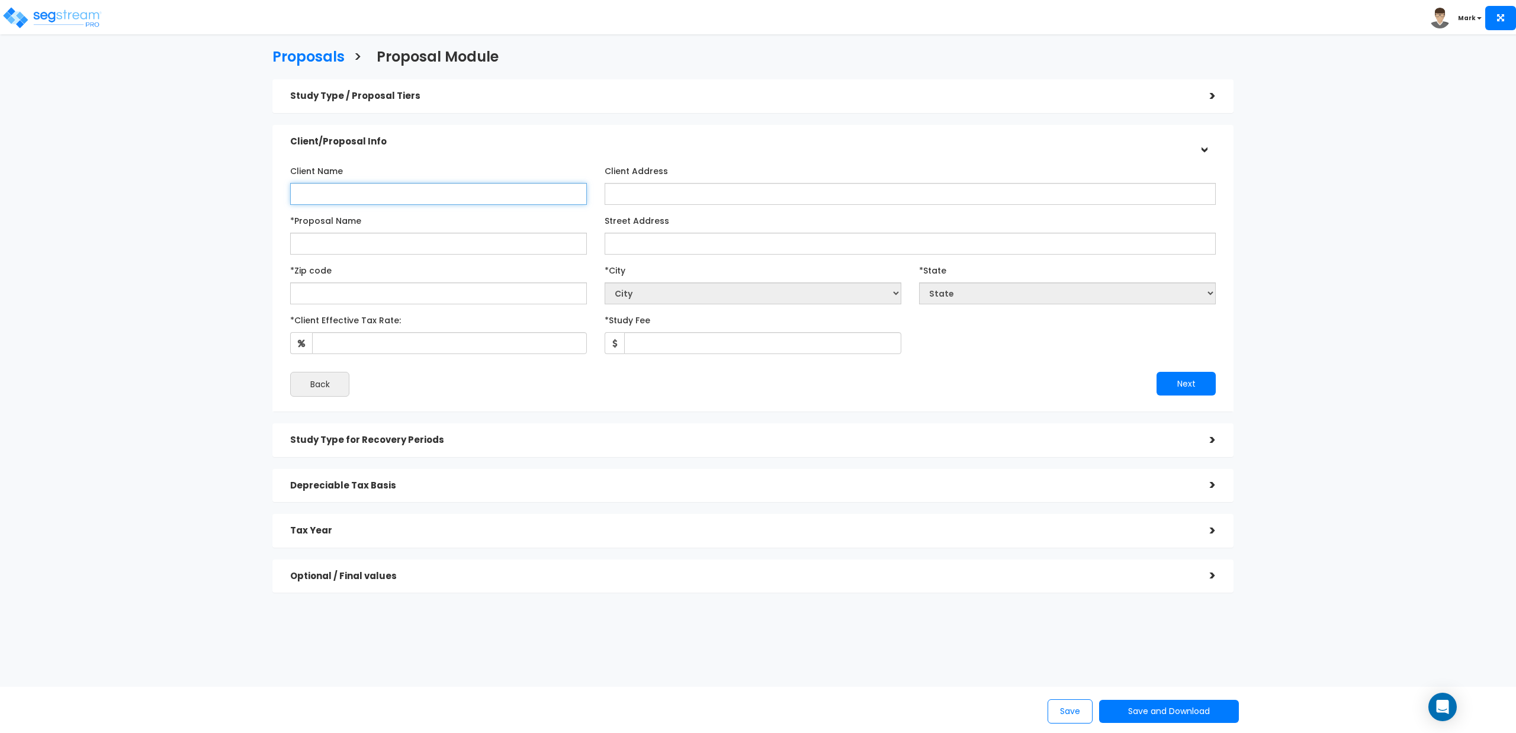
click at [484, 194] on input "Client Name" at bounding box center [438, 194] width 297 height 22
type input "[PERSON_NAME]"
type input "[STREET_ADDRESS]"
drag, startPoint x: 379, startPoint y: 245, endPoint x: 261, endPoint y: 240, distance: 117.9
click at [261, 240] on div "Proposals > Proposal Module Study Type / Proposal Tiers > *Study Type Office Wa…" at bounding box center [752, 323] width 1248 height 843
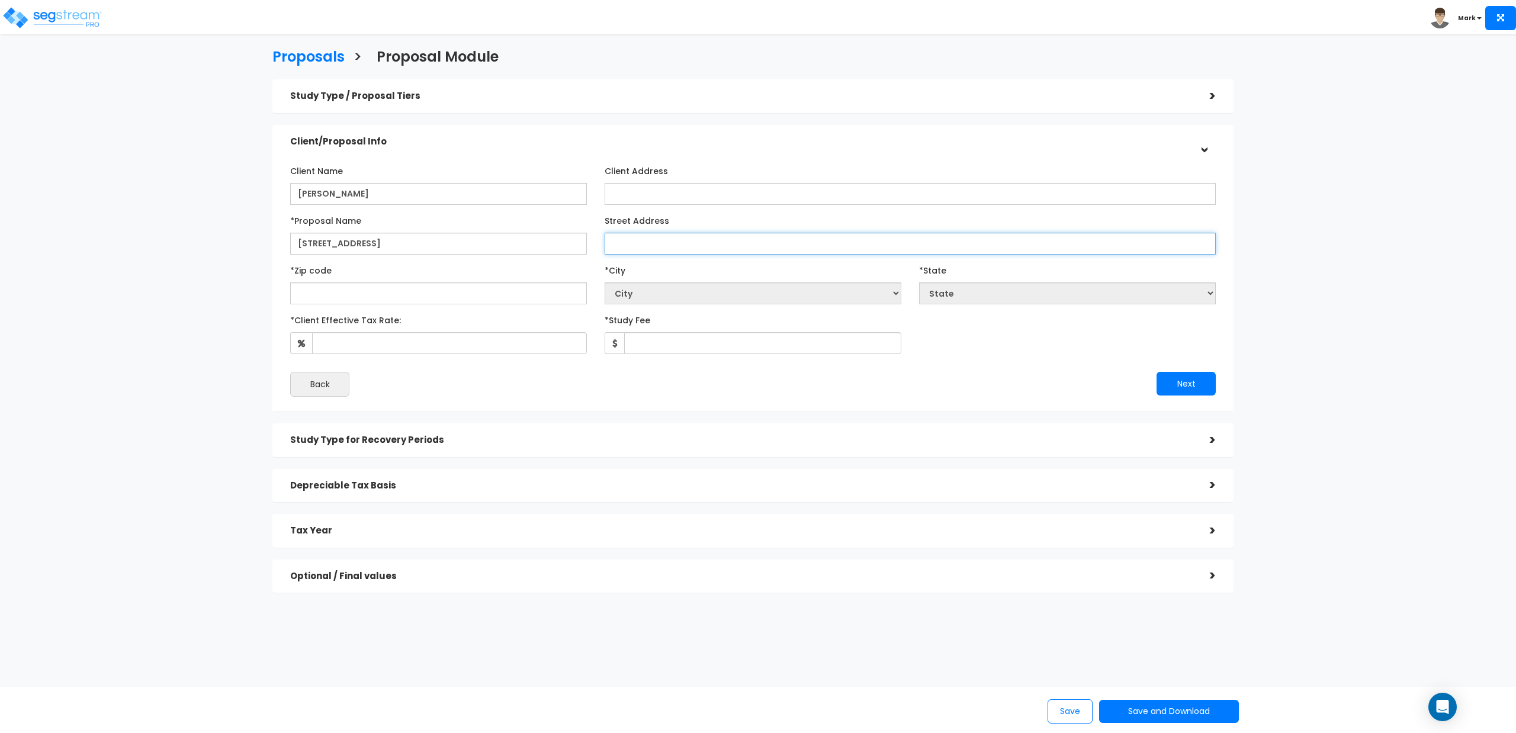
click at [647, 247] on input "Street Address" at bounding box center [910, 244] width 611 height 22
paste input "[STREET_ADDRESS]"
type input "[STREET_ADDRESS]"
click at [434, 290] on input "text" at bounding box center [438, 293] width 297 height 22
type input "2"
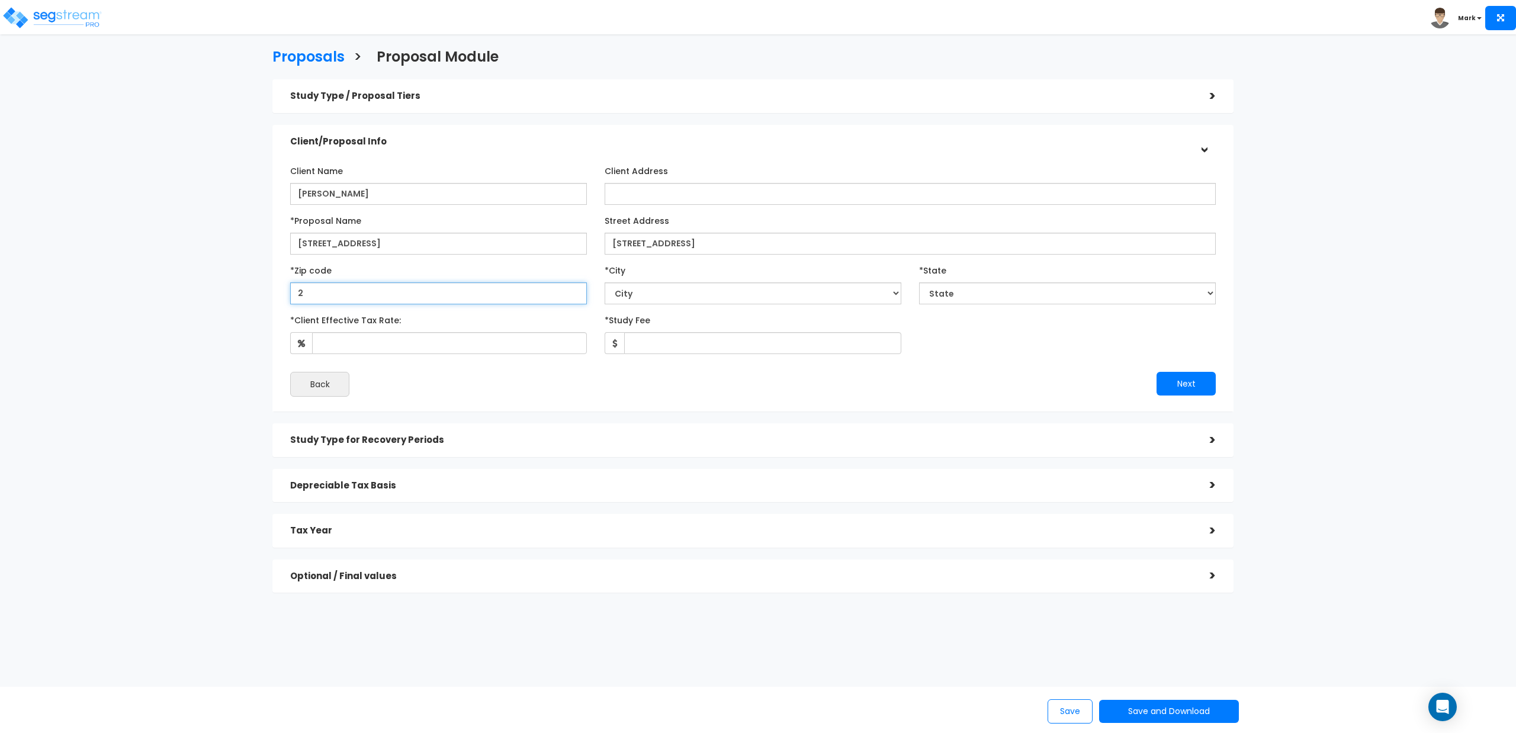
select select "DC"
type input "28"
select select "NC"
type input "28677"
select select "[GEOGRAPHIC_DATA]"
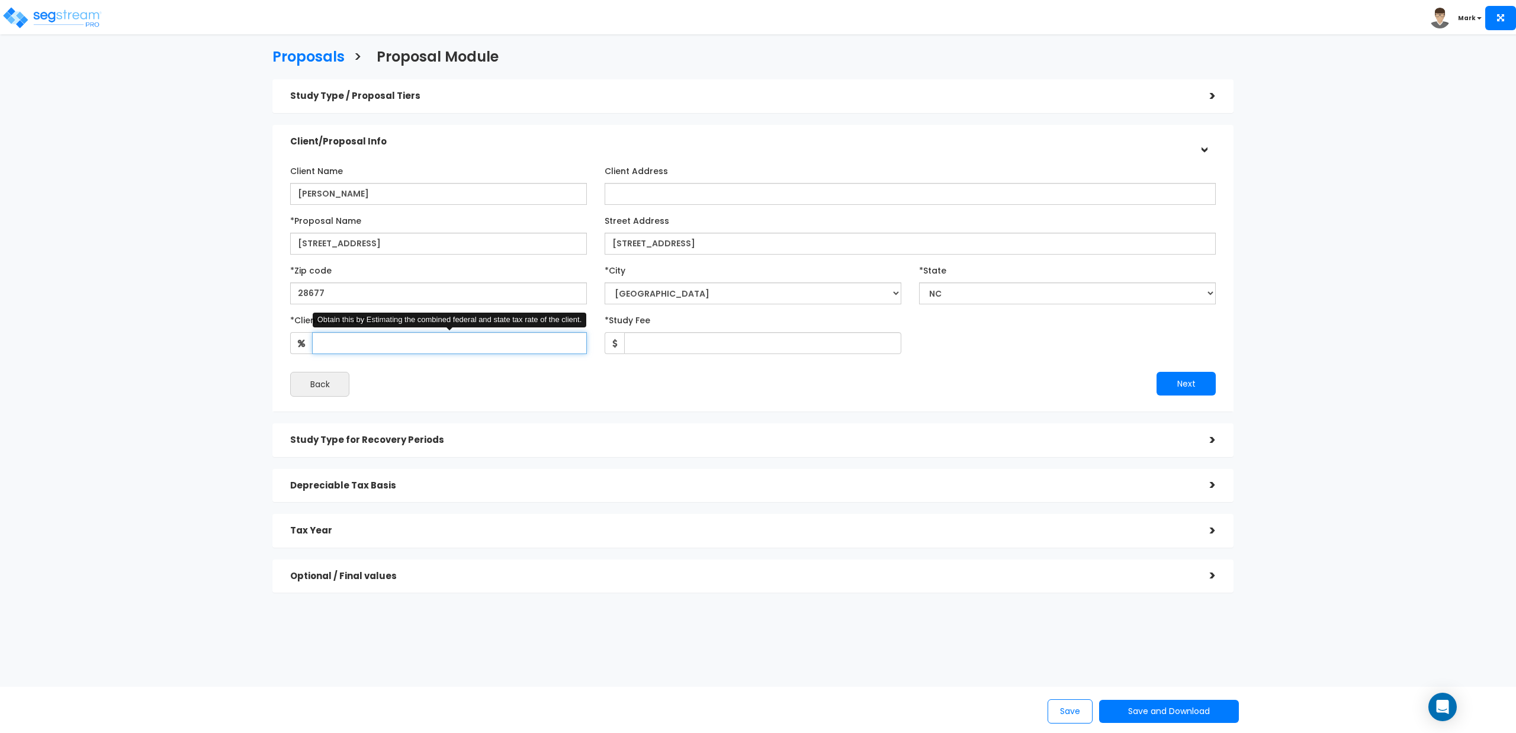
click at [465, 339] on input "*Client Effective Tax Rate:" at bounding box center [449, 343] width 275 height 22
type input "30"
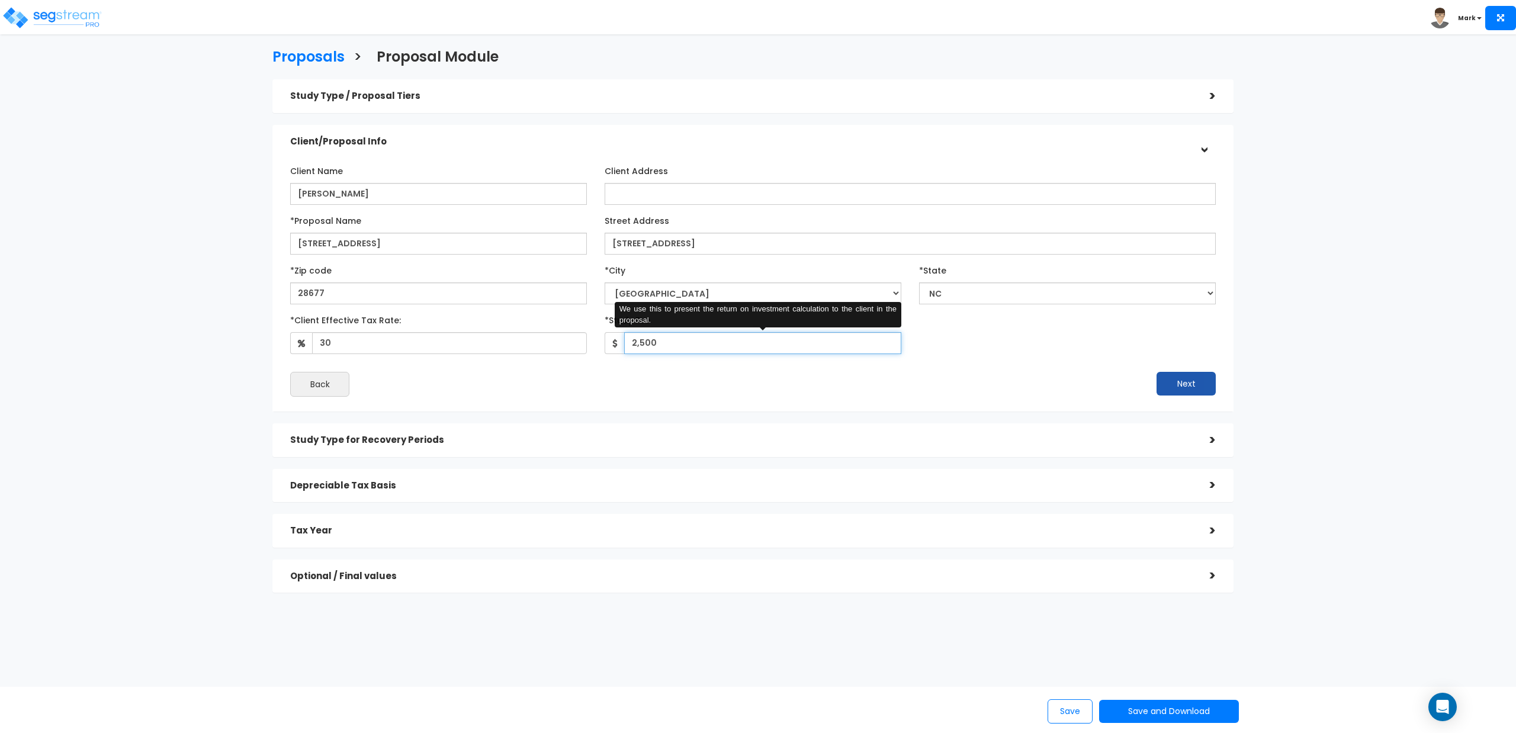
type input "2,500"
click at [1172, 391] on button "Next" at bounding box center [1185, 384] width 59 height 24
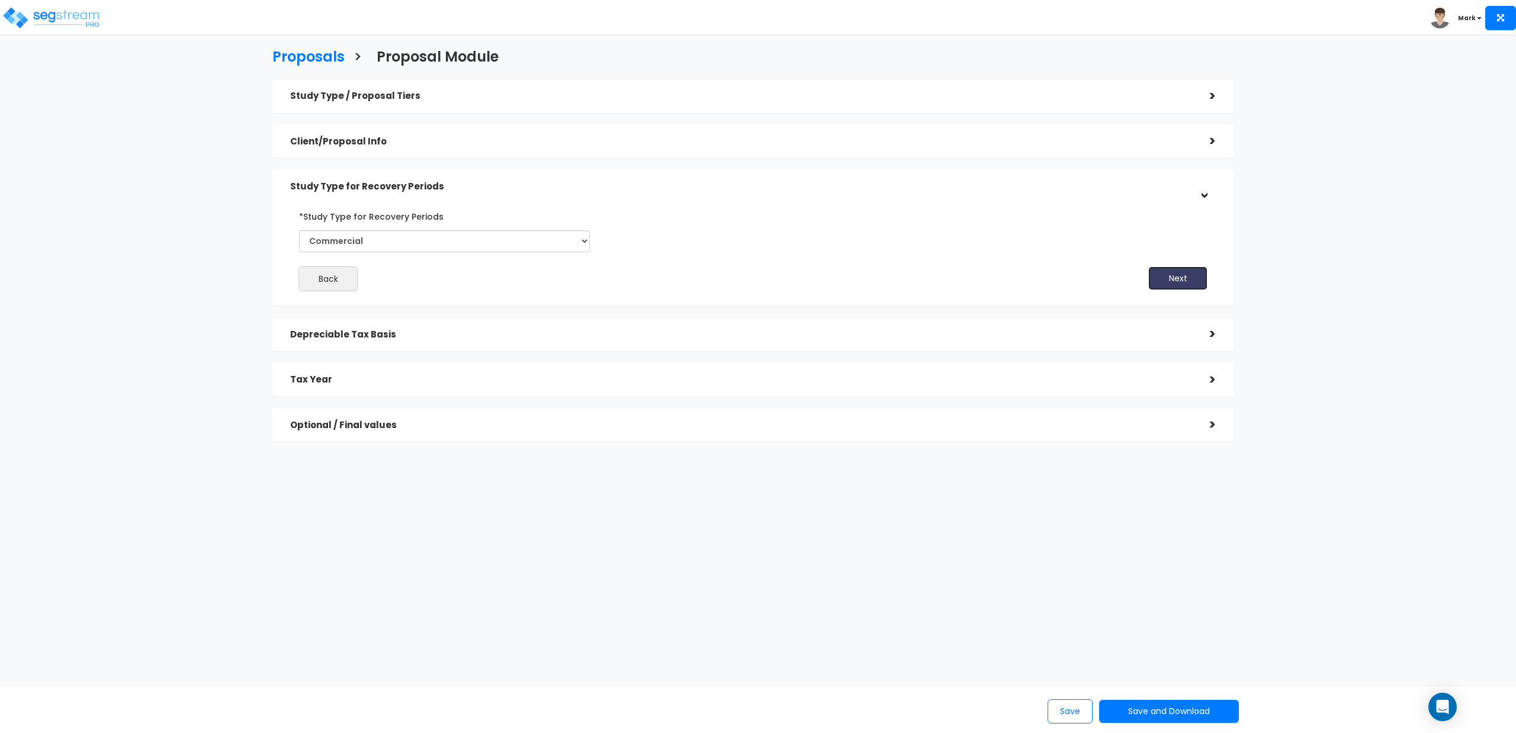
click at [1166, 283] on button "Next" at bounding box center [1177, 278] width 59 height 24
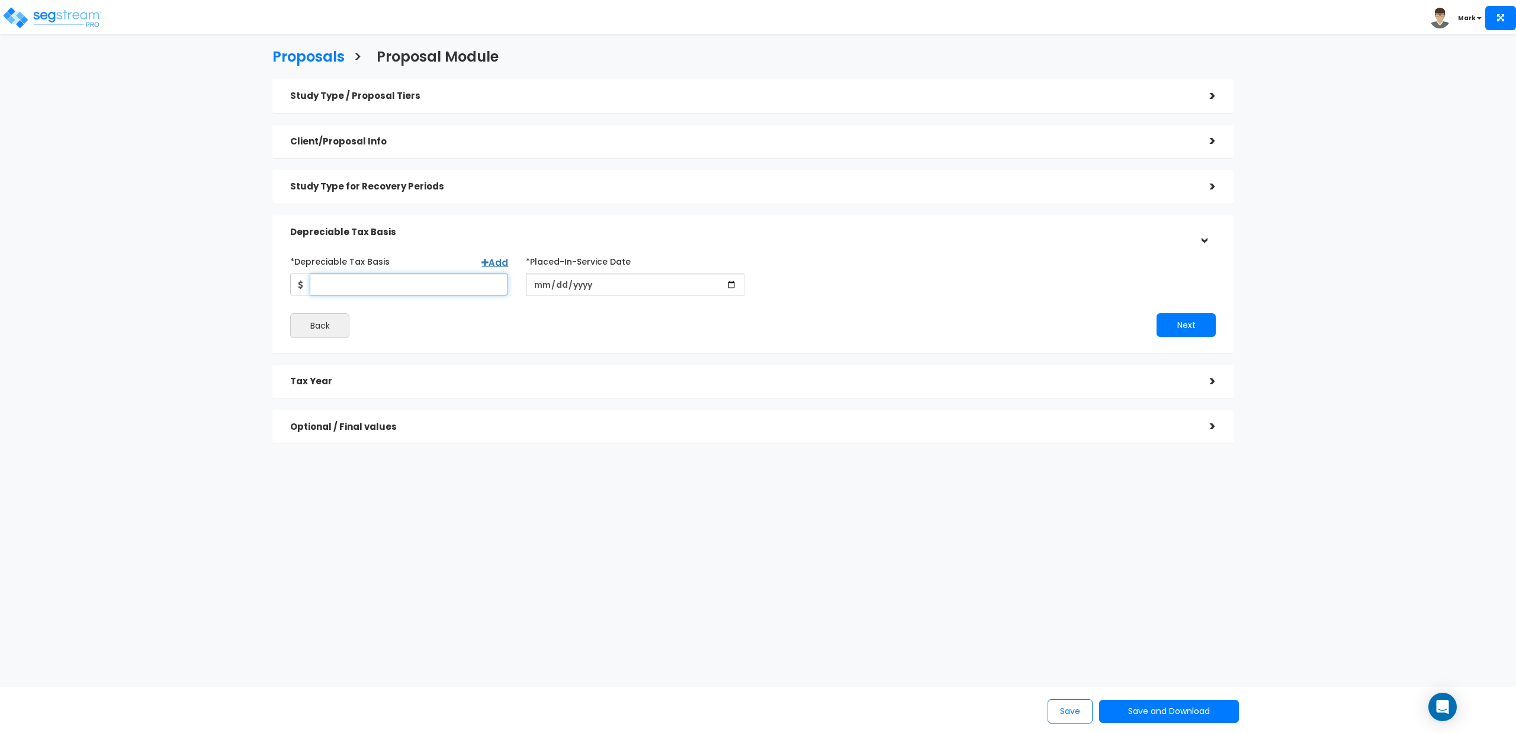
click at [381, 280] on input "*Depreciable Tax Basis" at bounding box center [409, 285] width 198 height 22
click at [365, 290] on input "*Depreciable Tax Basis" at bounding box center [409, 285] width 198 height 22
type input "1,014,620"
type input "0003-11-22"
click at [526, 279] on input "date" at bounding box center [635, 285] width 218 height 22
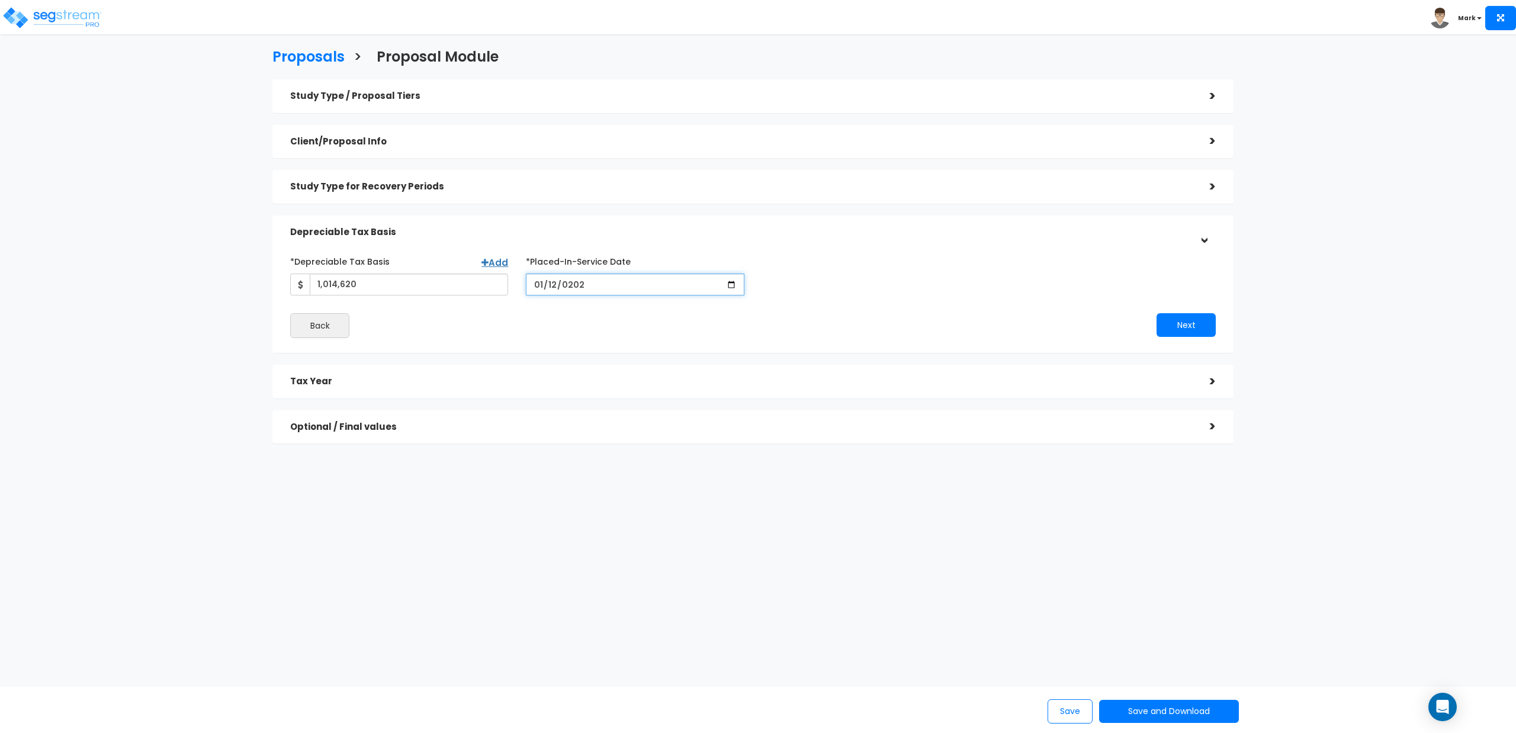
type input "2023-01-12"
click at [1164, 327] on button "Next" at bounding box center [1185, 325] width 59 height 24
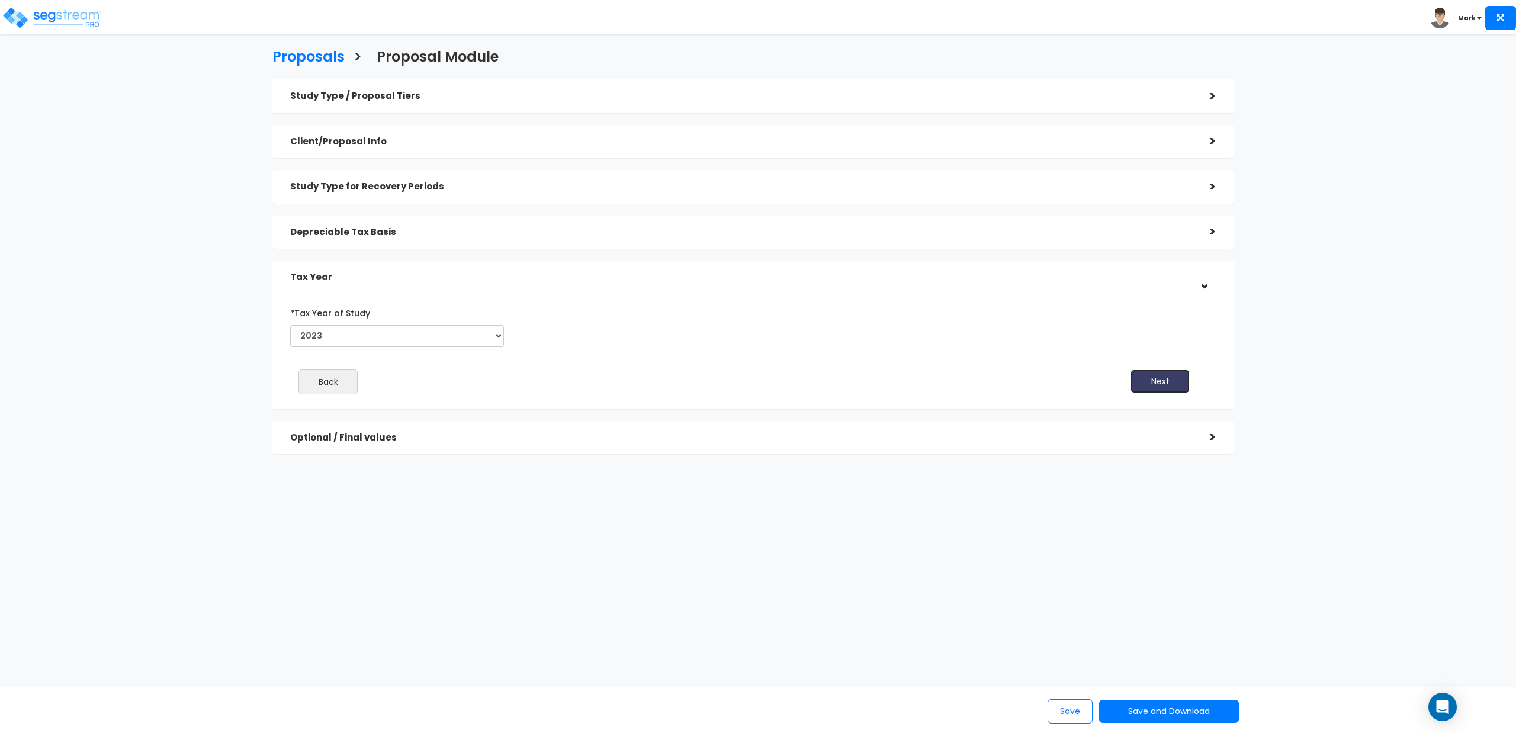
click at [1149, 377] on button "Next" at bounding box center [1159, 381] width 59 height 24
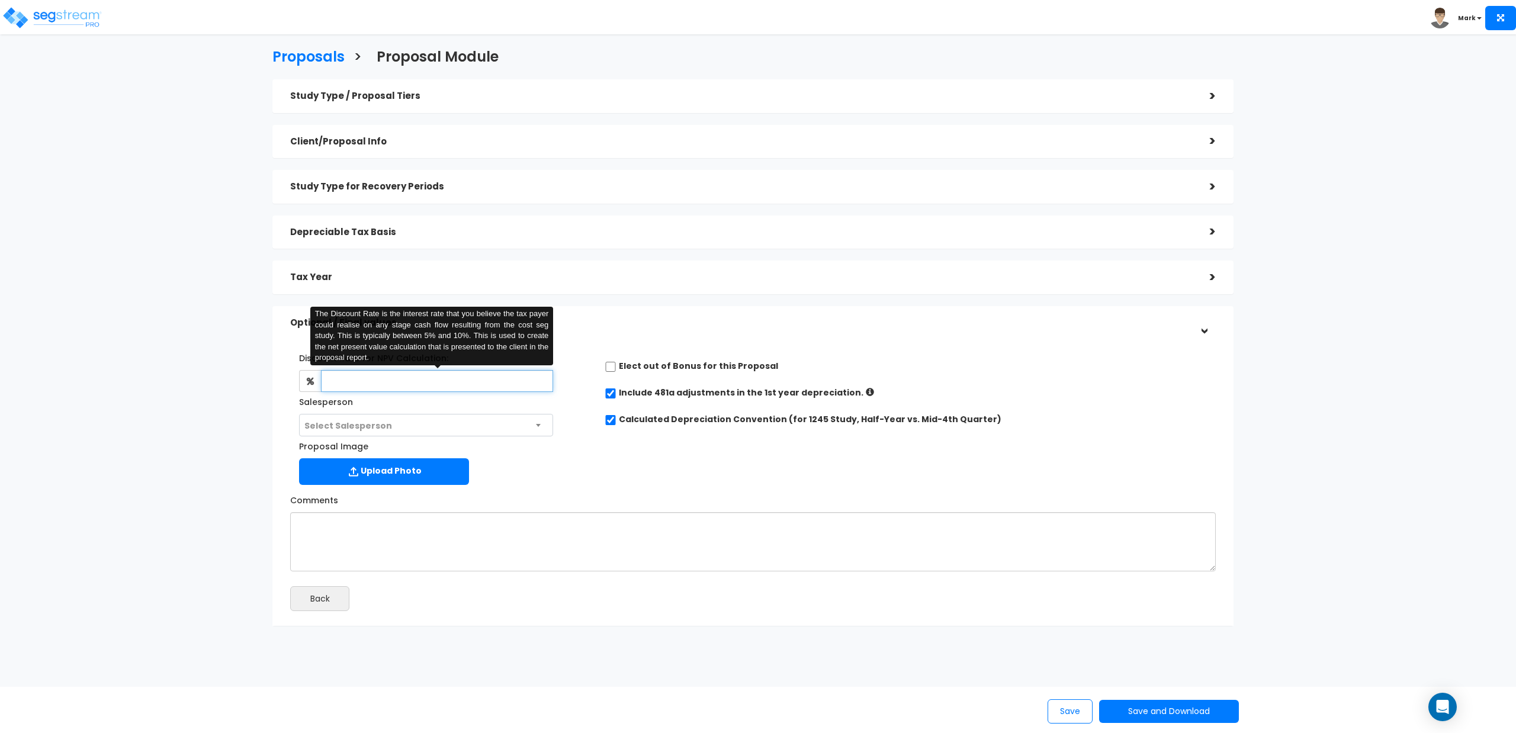
click at [429, 386] on input "text" at bounding box center [437, 381] width 232 height 22
type input "4.5"
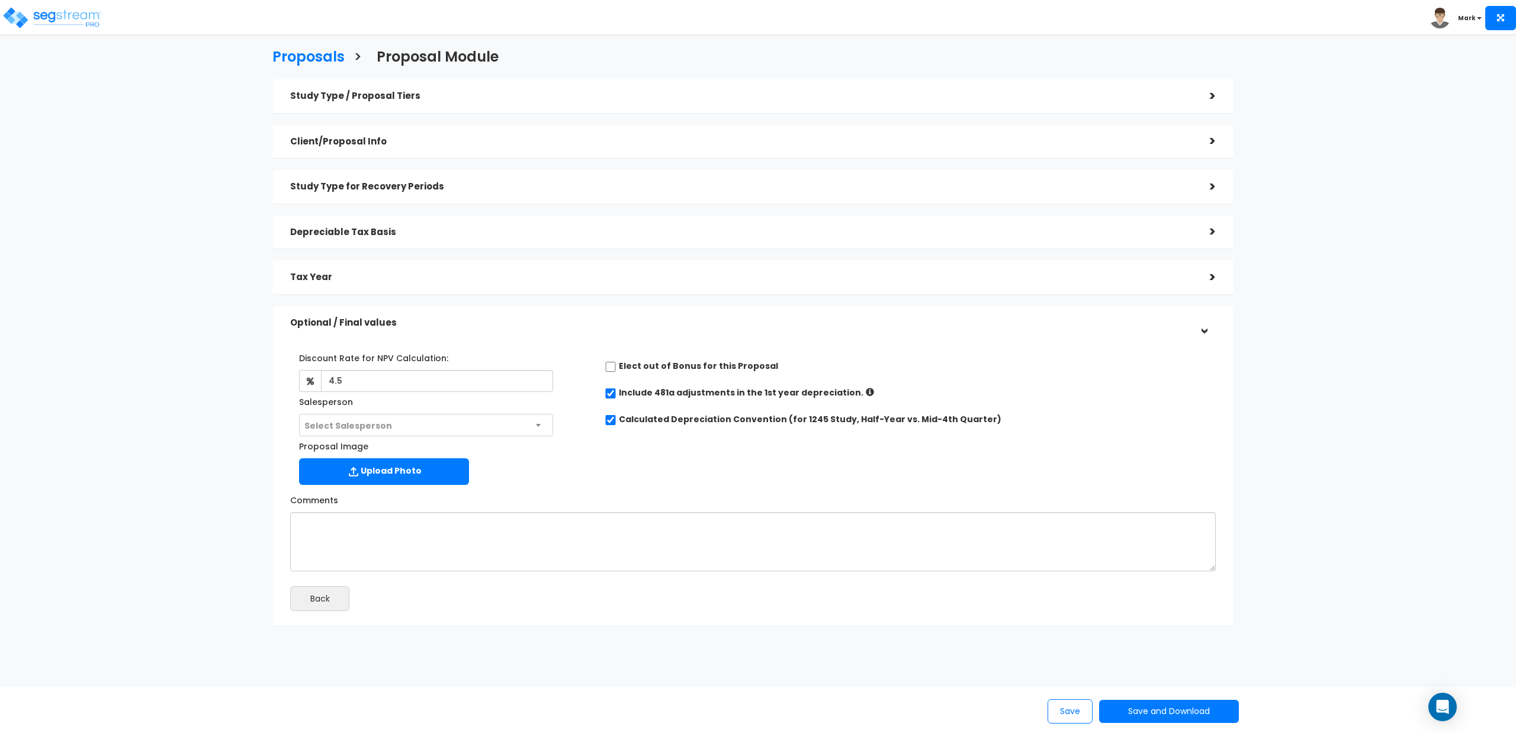
click at [596, 474] on div "Discount Rate for NPV Calculation: 4.5 Salesperson Select Salesperson Select Sa…" at bounding box center [752, 416] width 943 height 148
click at [1135, 709] on button "Save and Download" at bounding box center [1169, 711] width 140 height 23
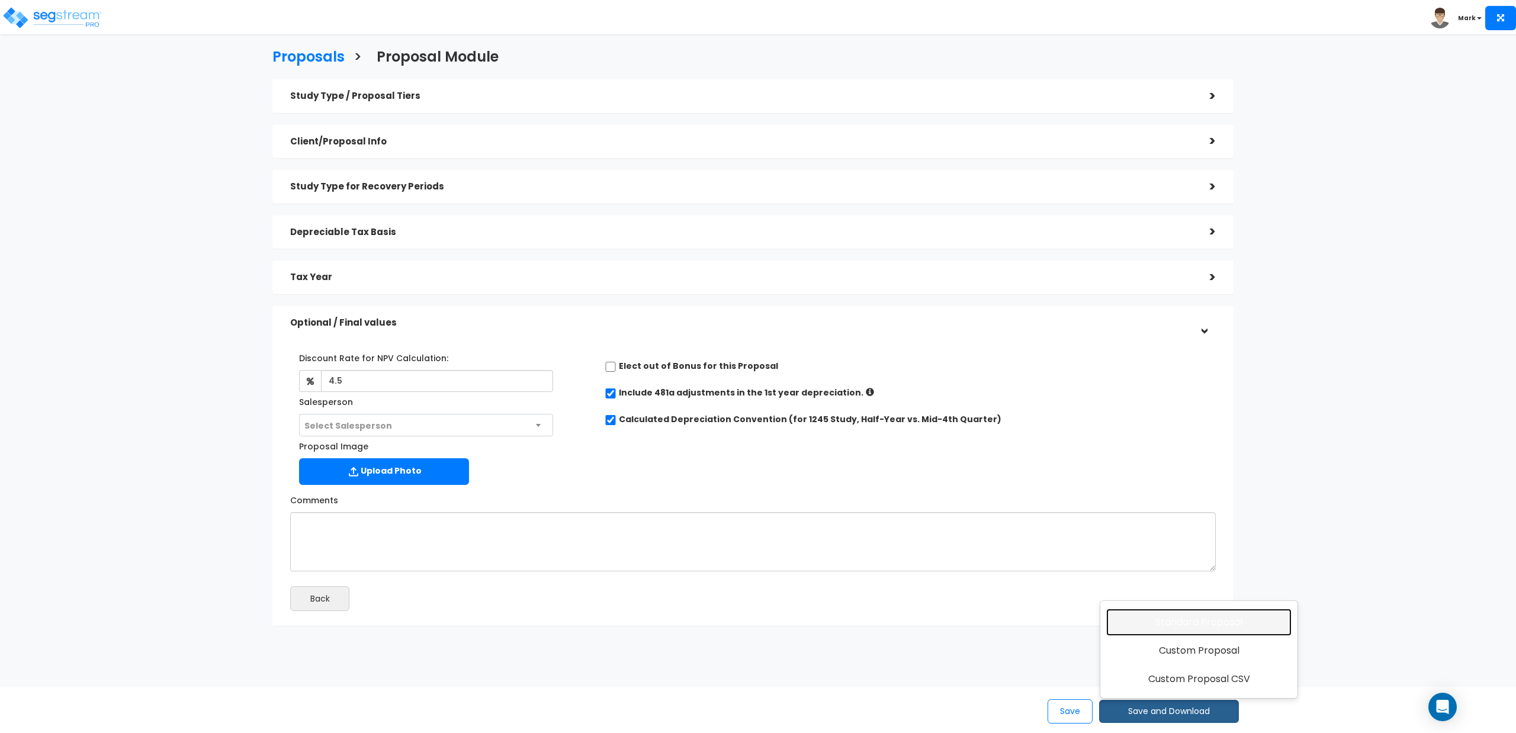
click at [1174, 629] on link "Standard Proposal" at bounding box center [1198, 622] width 185 height 27
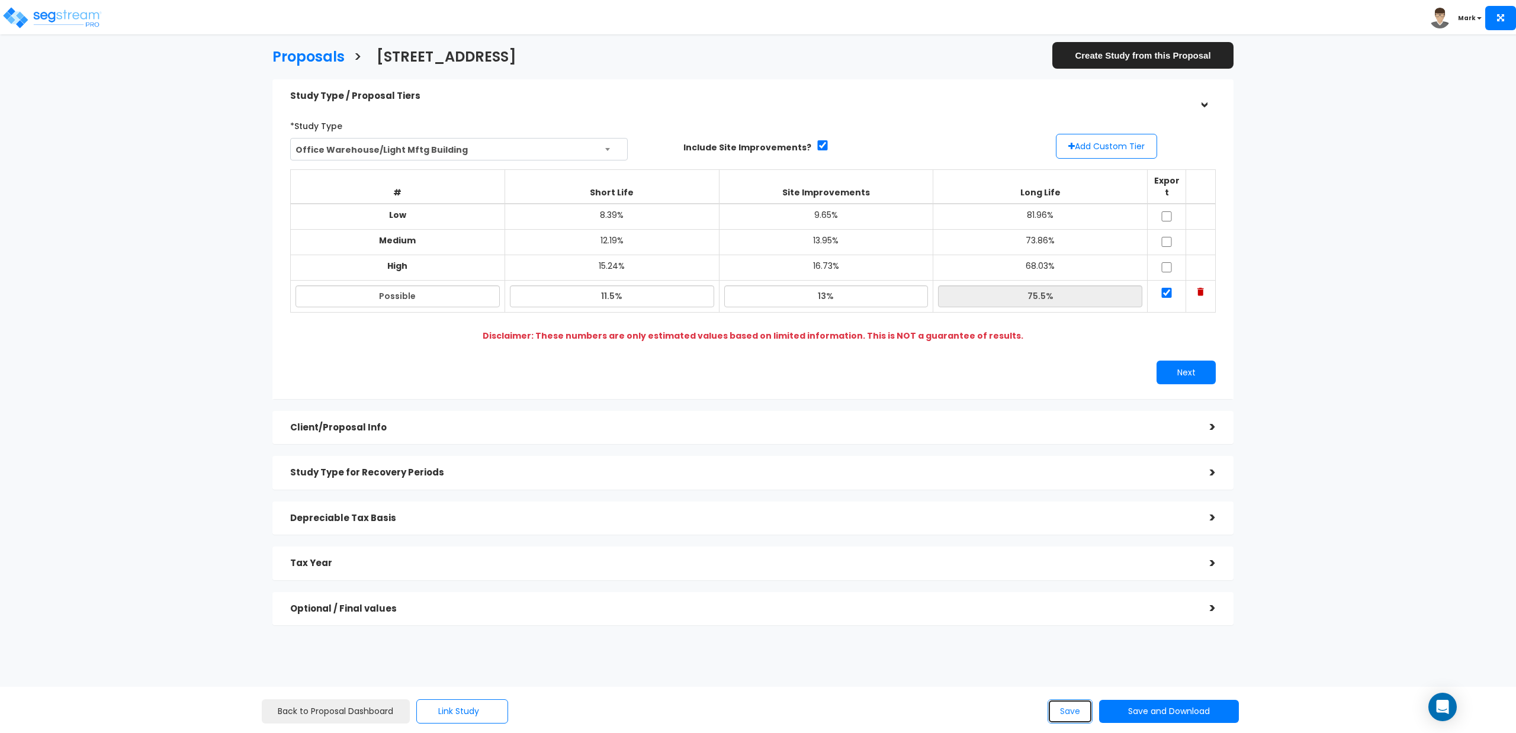
click at [1059, 709] on button "Save" at bounding box center [1070, 711] width 45 height 24
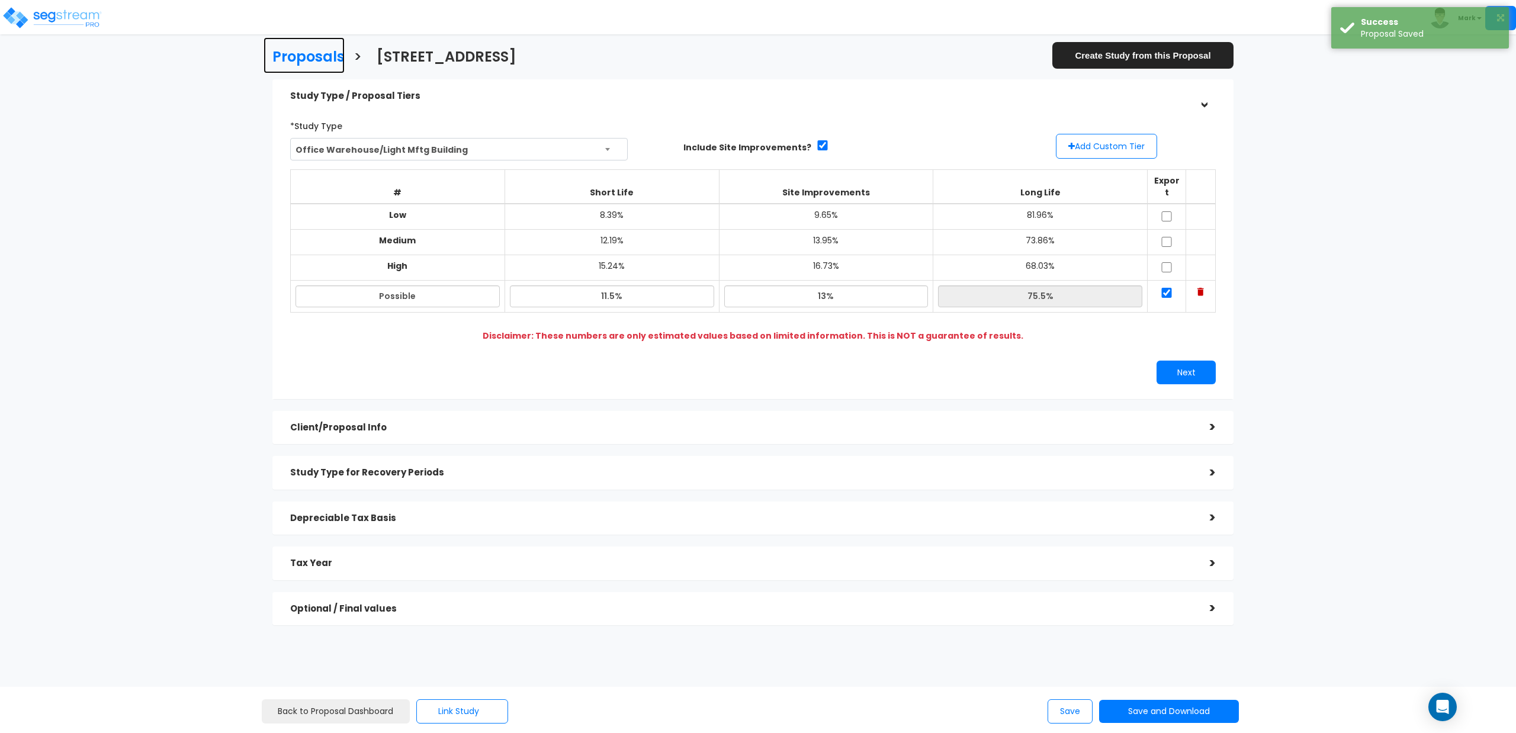
click at [310, 55] on h3 "Proposals" at bounding box center [308, 58] width 72 height 18
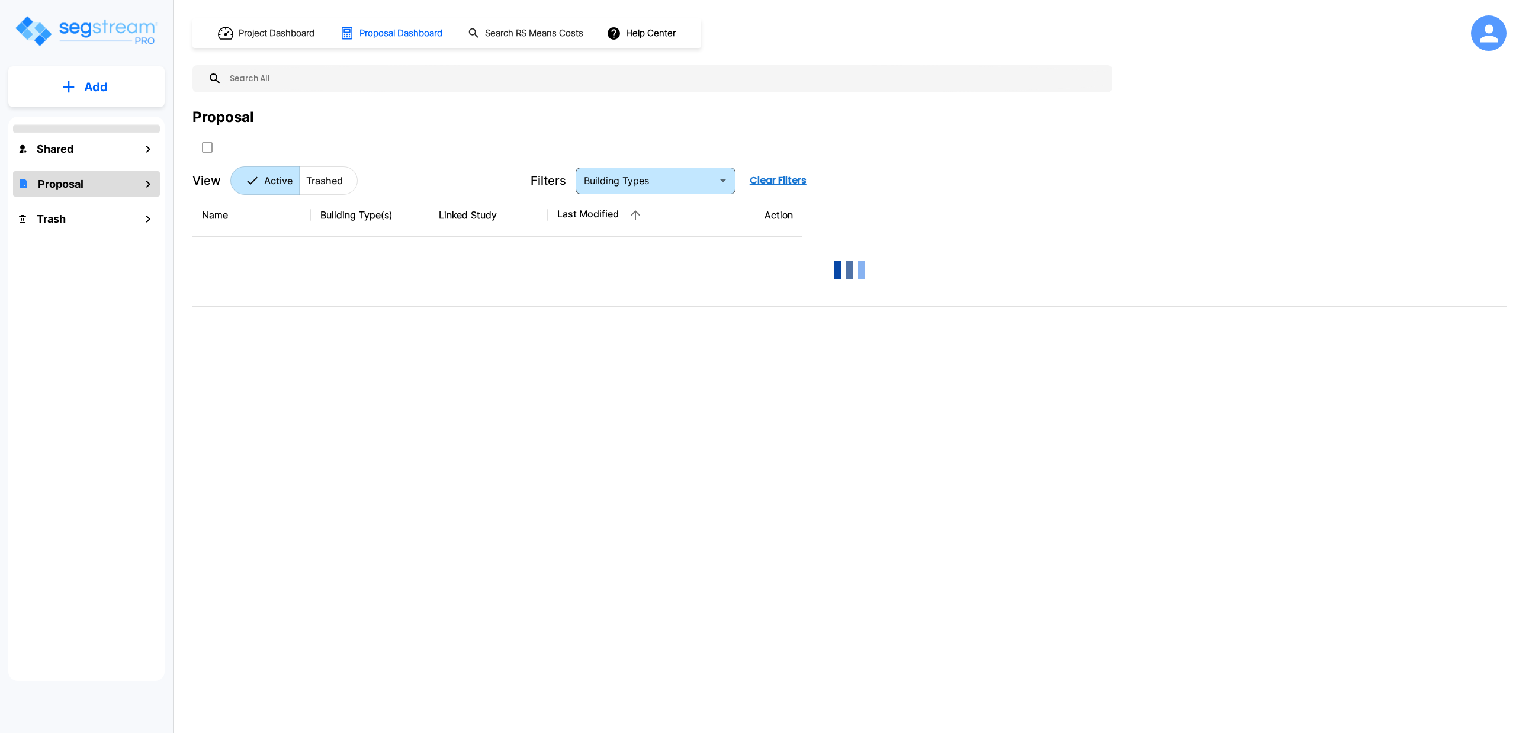
type input "Office Warehouse/Light Mftg Building"
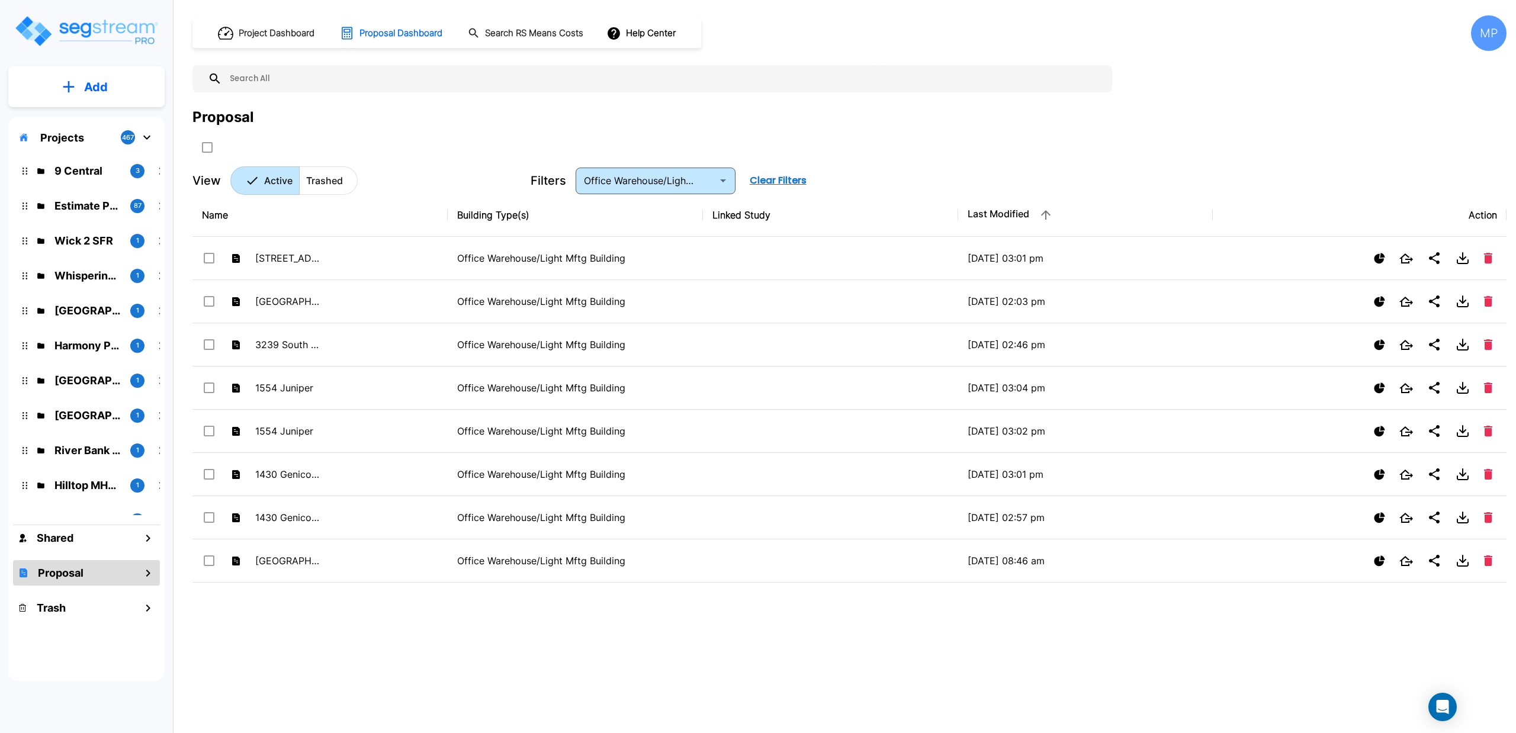
click at [86, 90] on p "Add" at bounding box center [96, 87] width 24 height 18
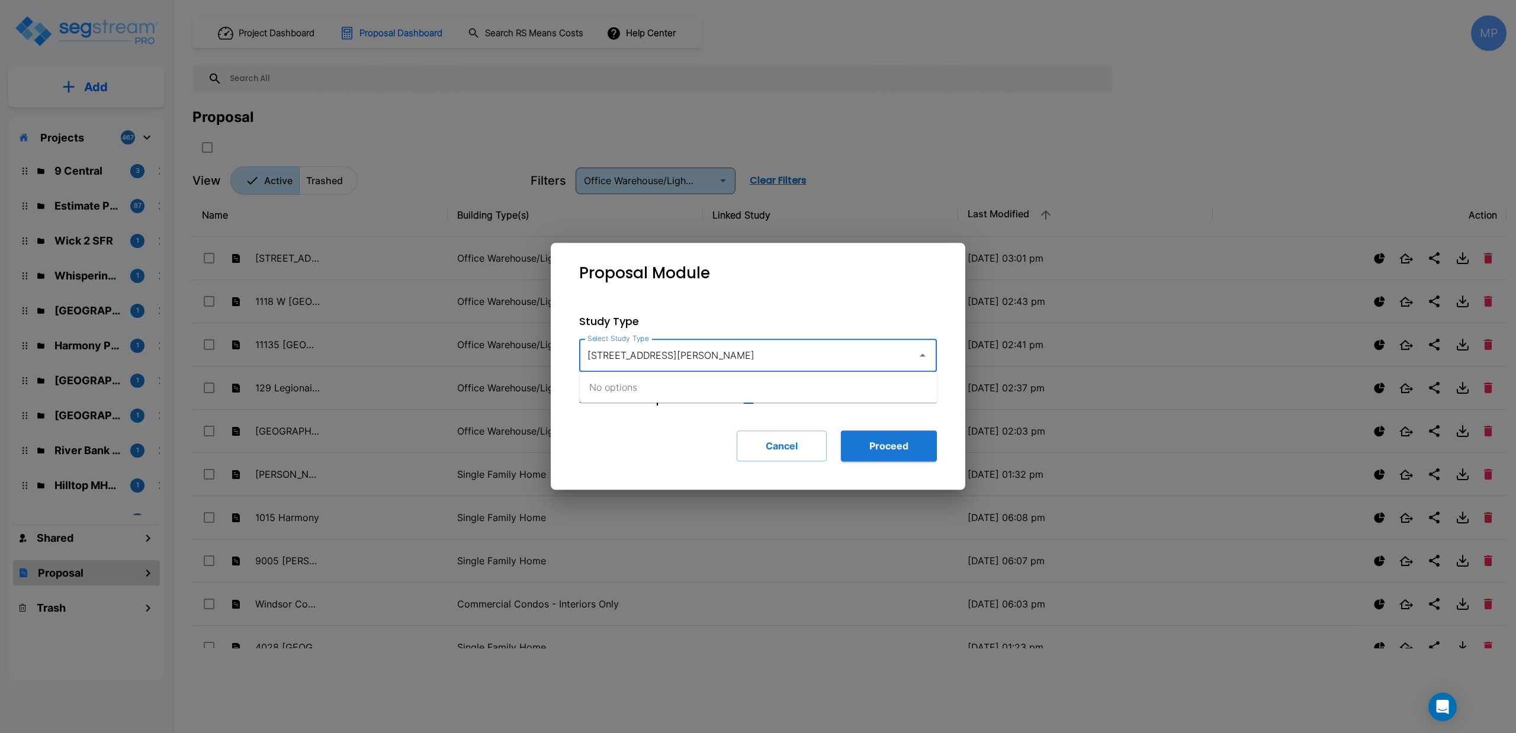
type input "[STREET_ADDRESS]"
drag, startPoint x: 689, startPoint y: 352, endPoint x: 567, endPoint y: 358, distance: 122.1
click at [567, 358] on div "Study Type Select Study Type 1107 Paola Street Select Study Type Include Site I…" at bounding box center [758, 387] width 396 height 186
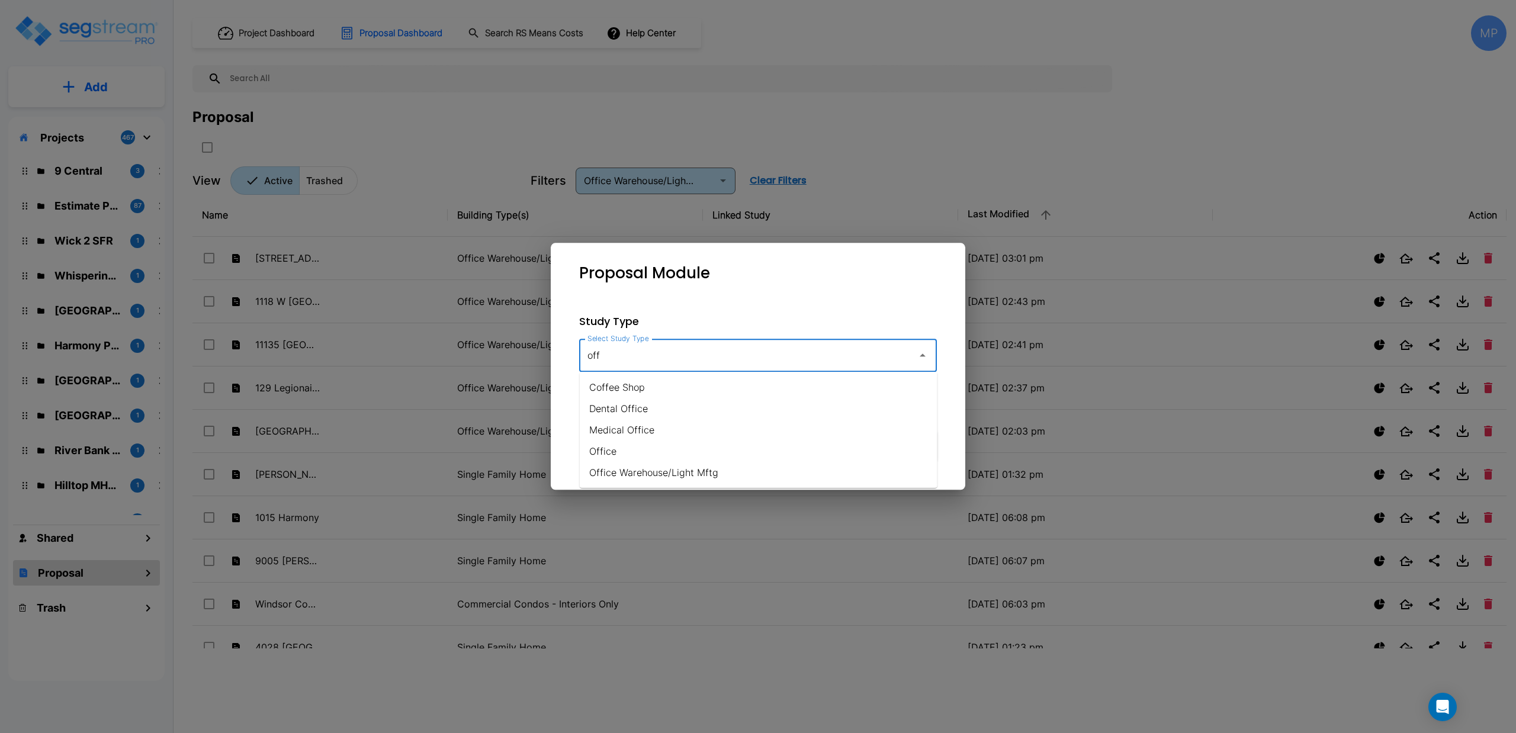
click at [657, 472] on li "Office Warehouse/Light Mftg" at bounding box center [759, 472] width 358 height 21
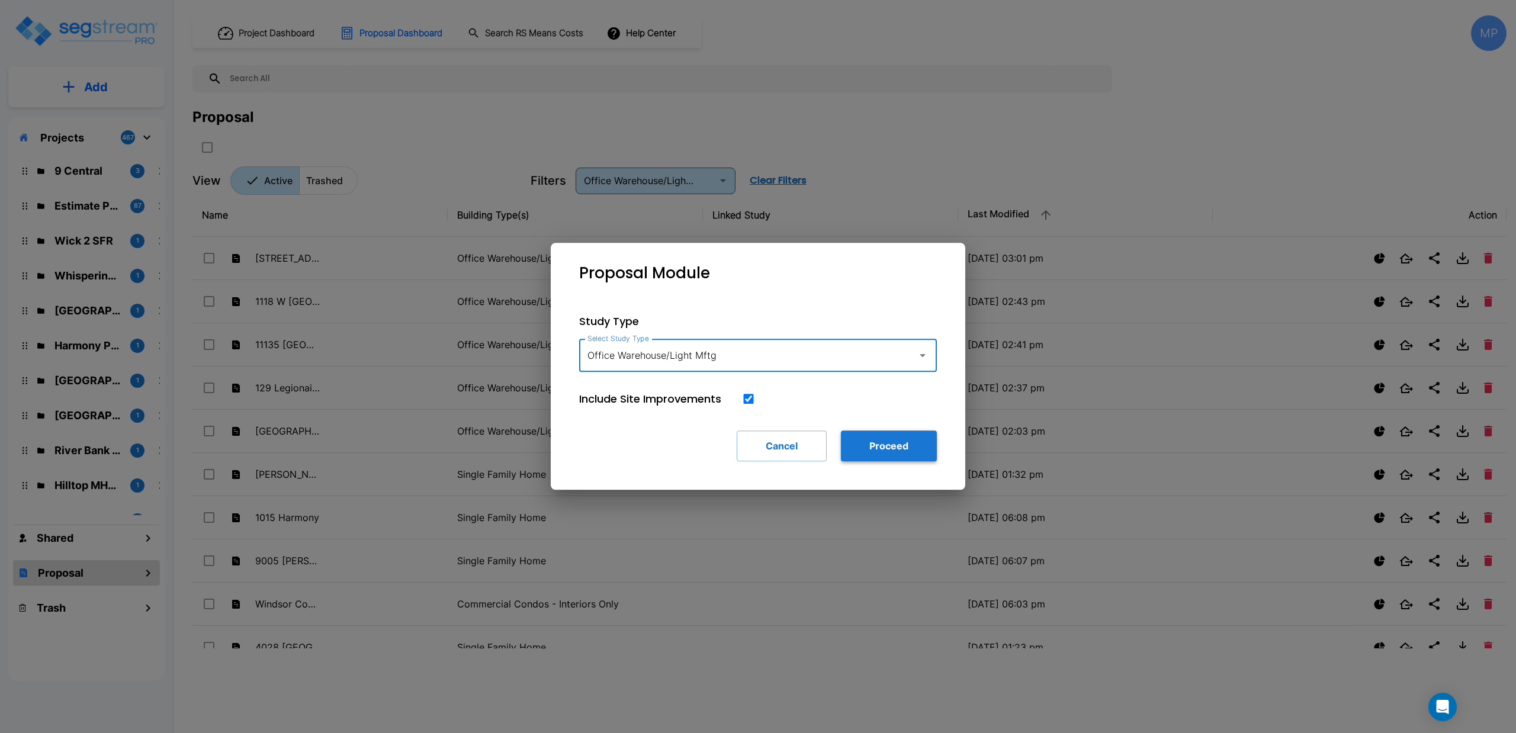
type input "Office Warehouse/Light Mftg"
click at [874, 439] on button "Proceed" at bounding box center [889, 445] width 96 height 31
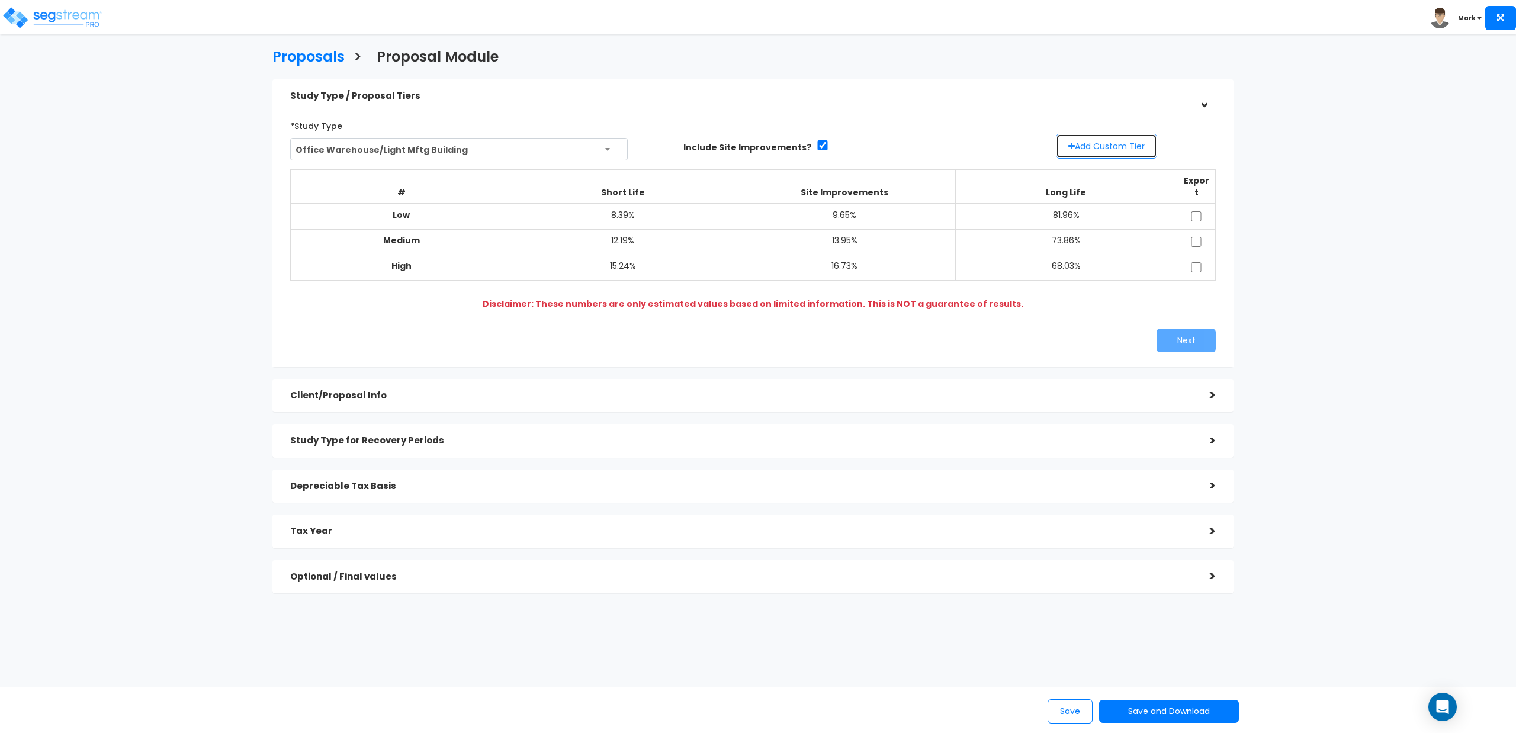
click at [1119, 143] on button "Add Custom Tier" at bounding box center [1106, 146] width 101 height 25
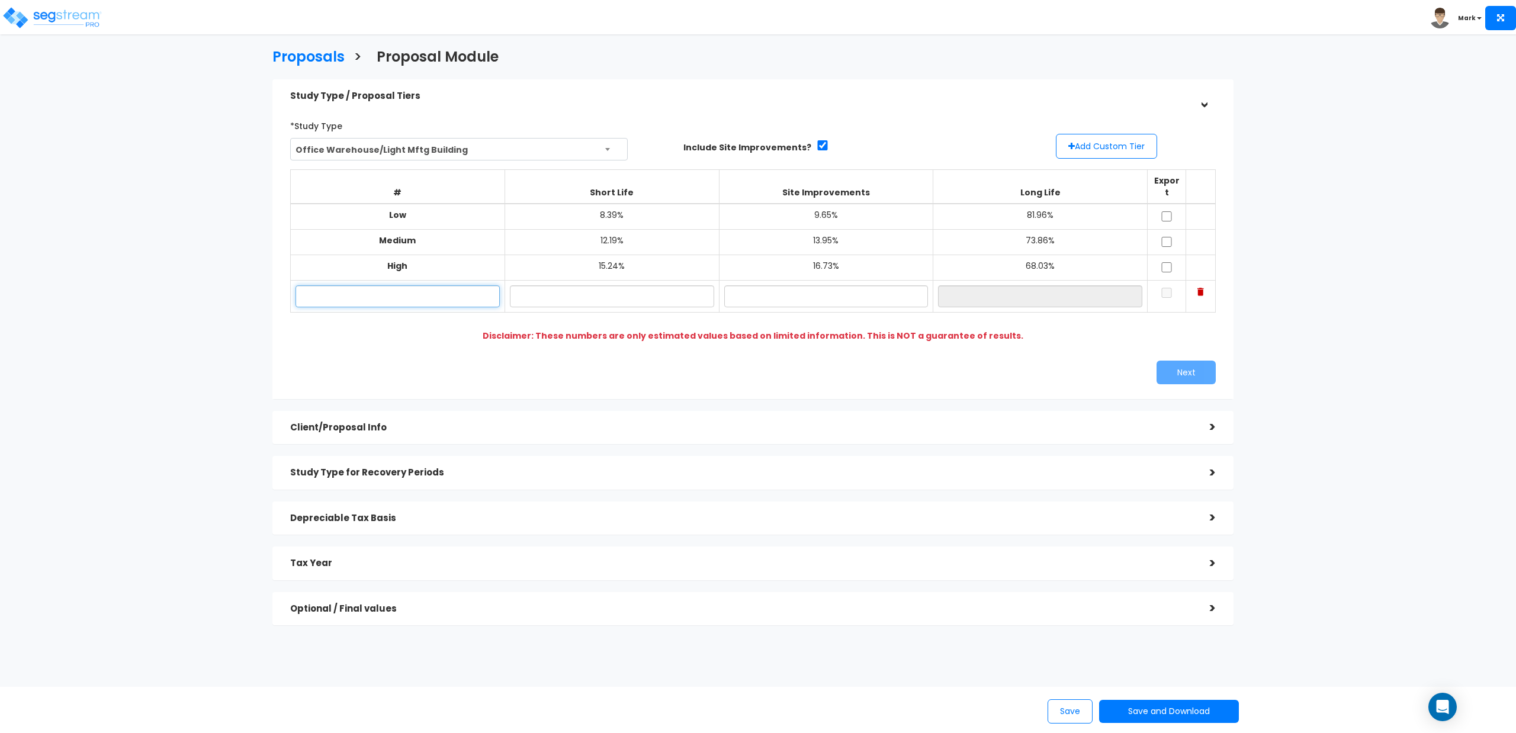
click at [428, 285] on input "text" at bounding box center [397, 296] width 204 height 22
type input "Possible"
click at [626, 285] on input "text" at bounding box center [612, 296] width 204 height 22
type input "13.50%"
type input "9.00%"
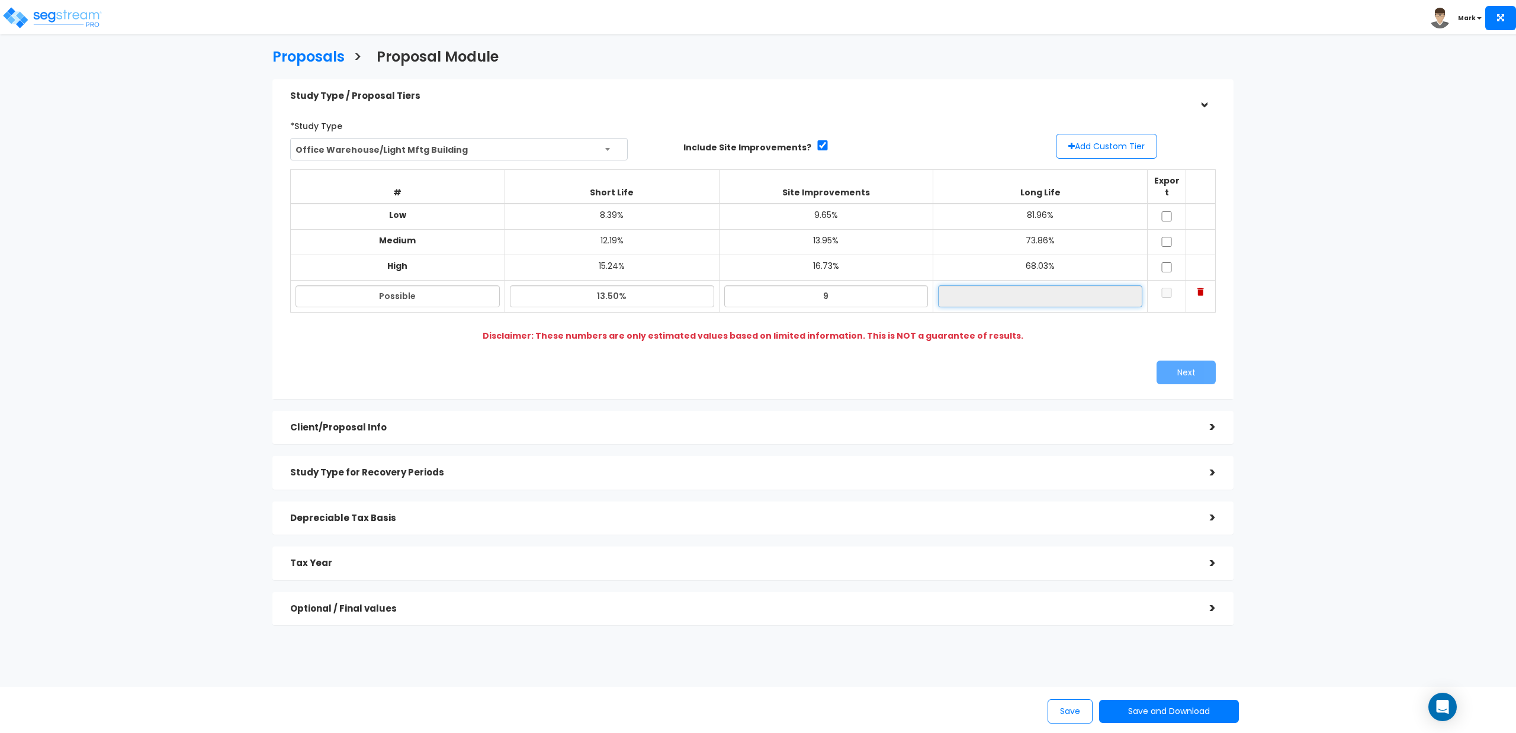
type input "77.50%"
click at [1168, 288] on input "checkbox" at bounding box center [1167, 293] width 12 height 10
checkbox input "true"
click at [1191, 361] on button "Next" at bounding box center [1185, 373] width 59 height 24
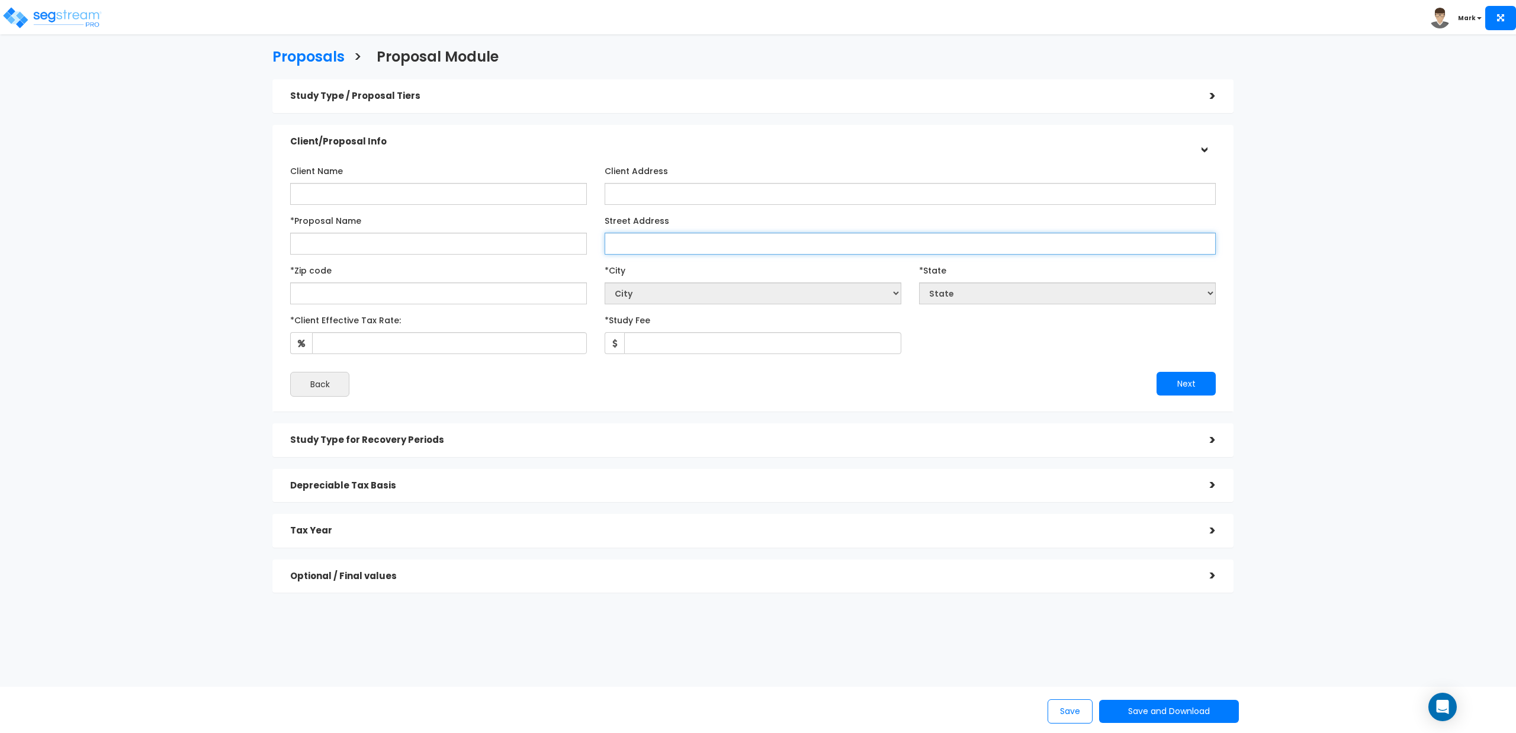
click at [614, 242] on input "Street Address" at bounding box center [910, 244] width 611 height 22
paste input "[STREET_ADDRESS]"
type input "[STREET_ADDRESS]"
click at [428, 240] on input "*Proposal Name" at bounding box center [438, 244] width 297 height 22
paste input "[STREET_ADDRESS]"
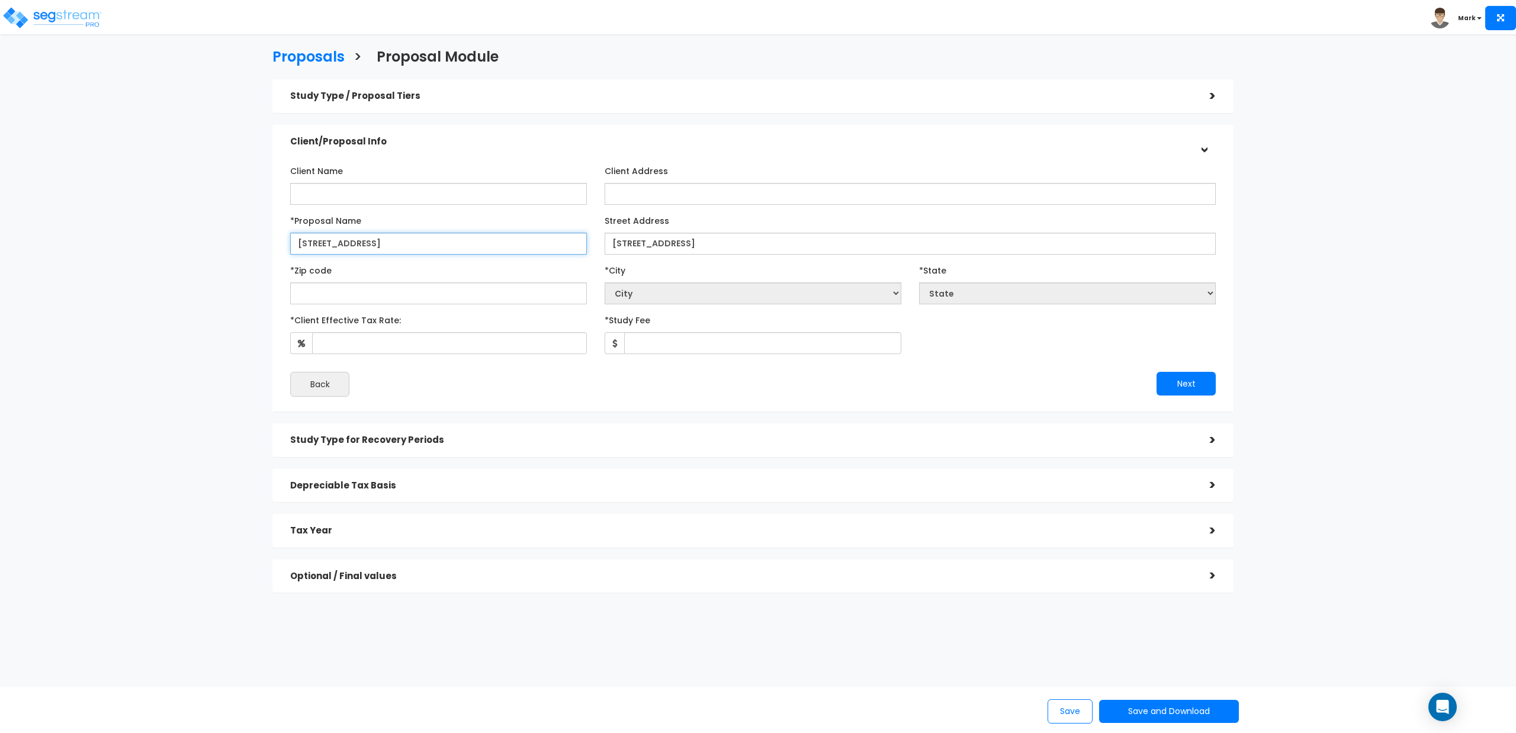
type input "[STREET_ADDRESS]"
click at [406, 301] on input "text" at bounding box center [438, 293] width 297 height 22
type input "2"
select select "DC"
type input "28"
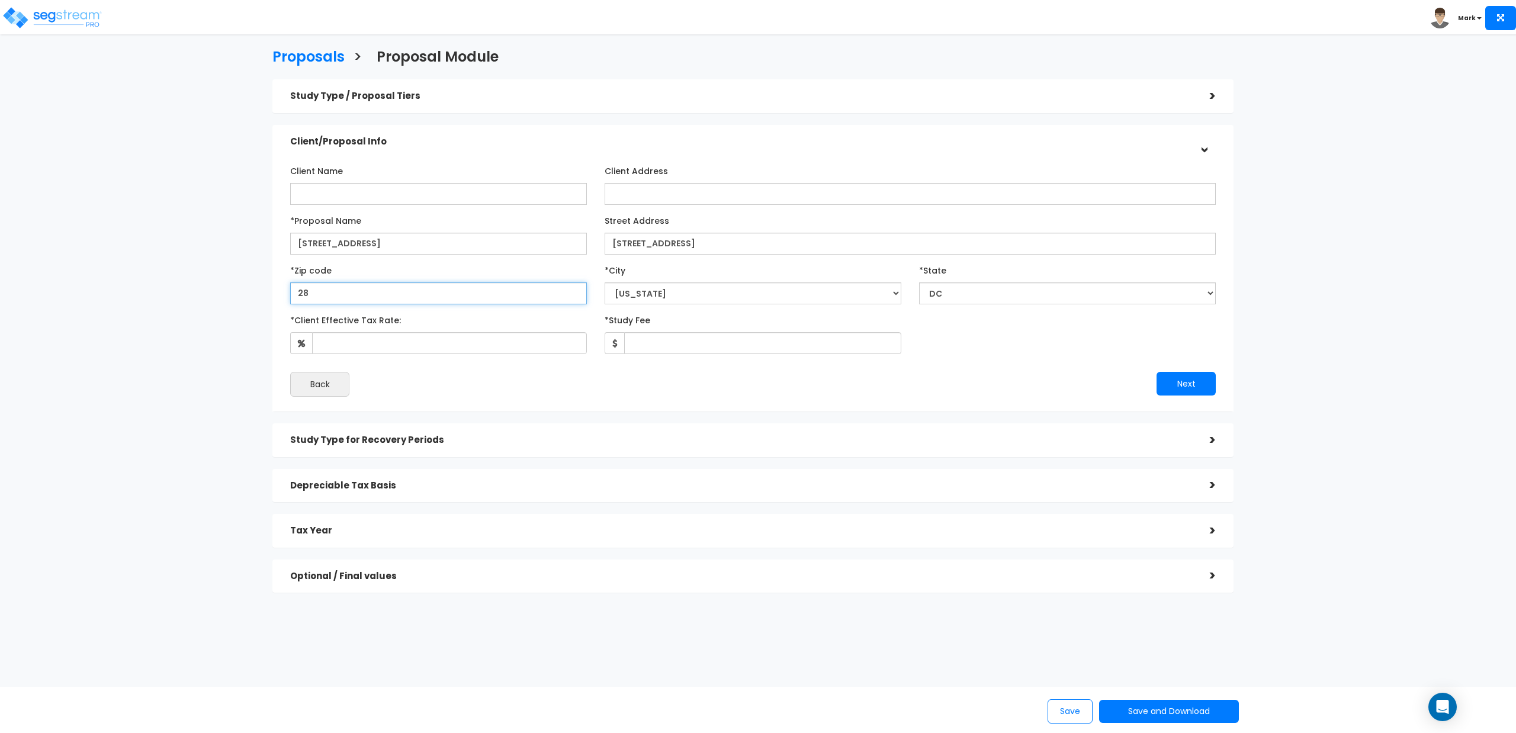
select select "NC"
type input "28677"
select select "[GEOGRAPHIC_DATA]"
click at [388, 183] on input "Client Name" at bounding box center [438, 194] width 297 height 22
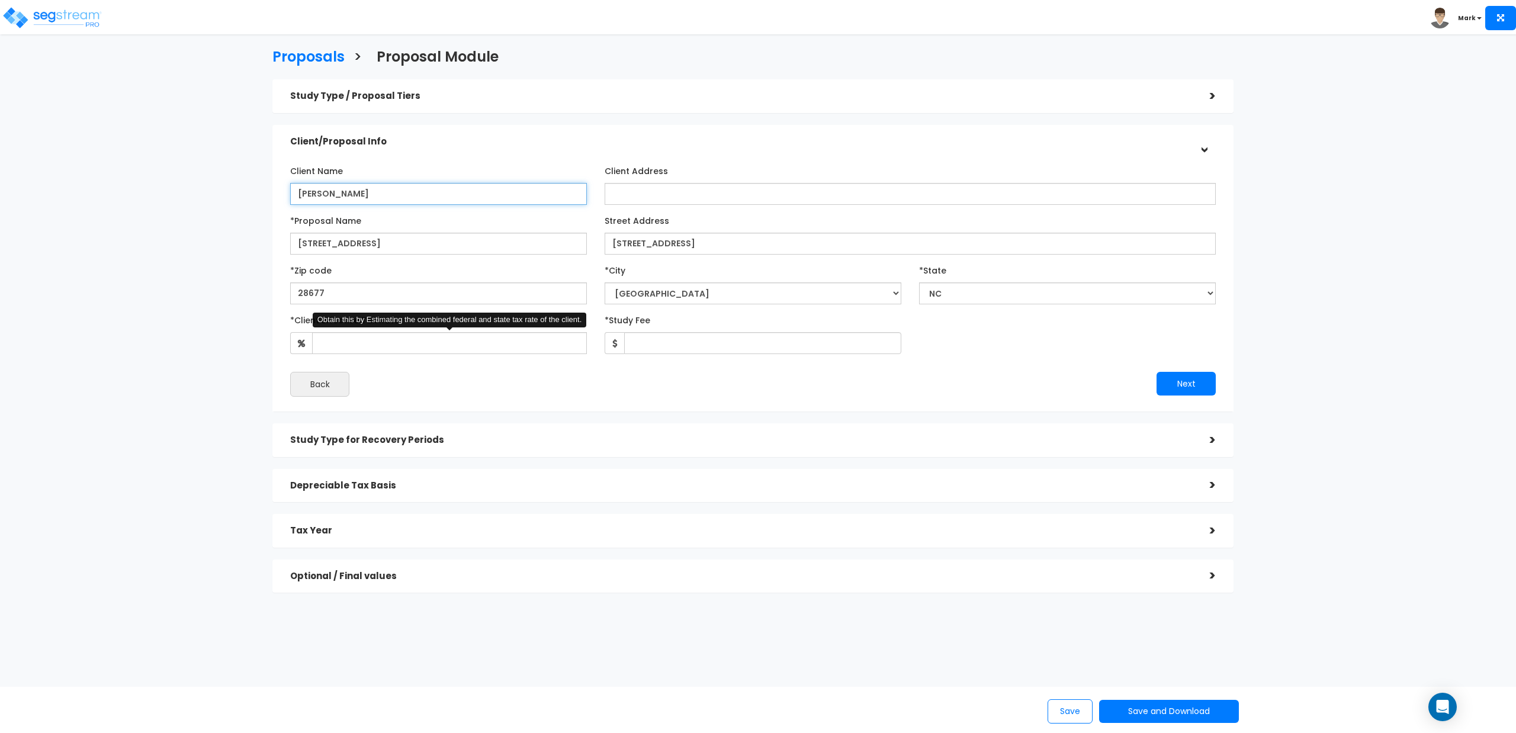
type input "[PERSON_NAME]"
click at [387, 341] on input "*Client Effective Tax Rate:" at bounding box center [449, 343] width 275 height 22
type input "30"
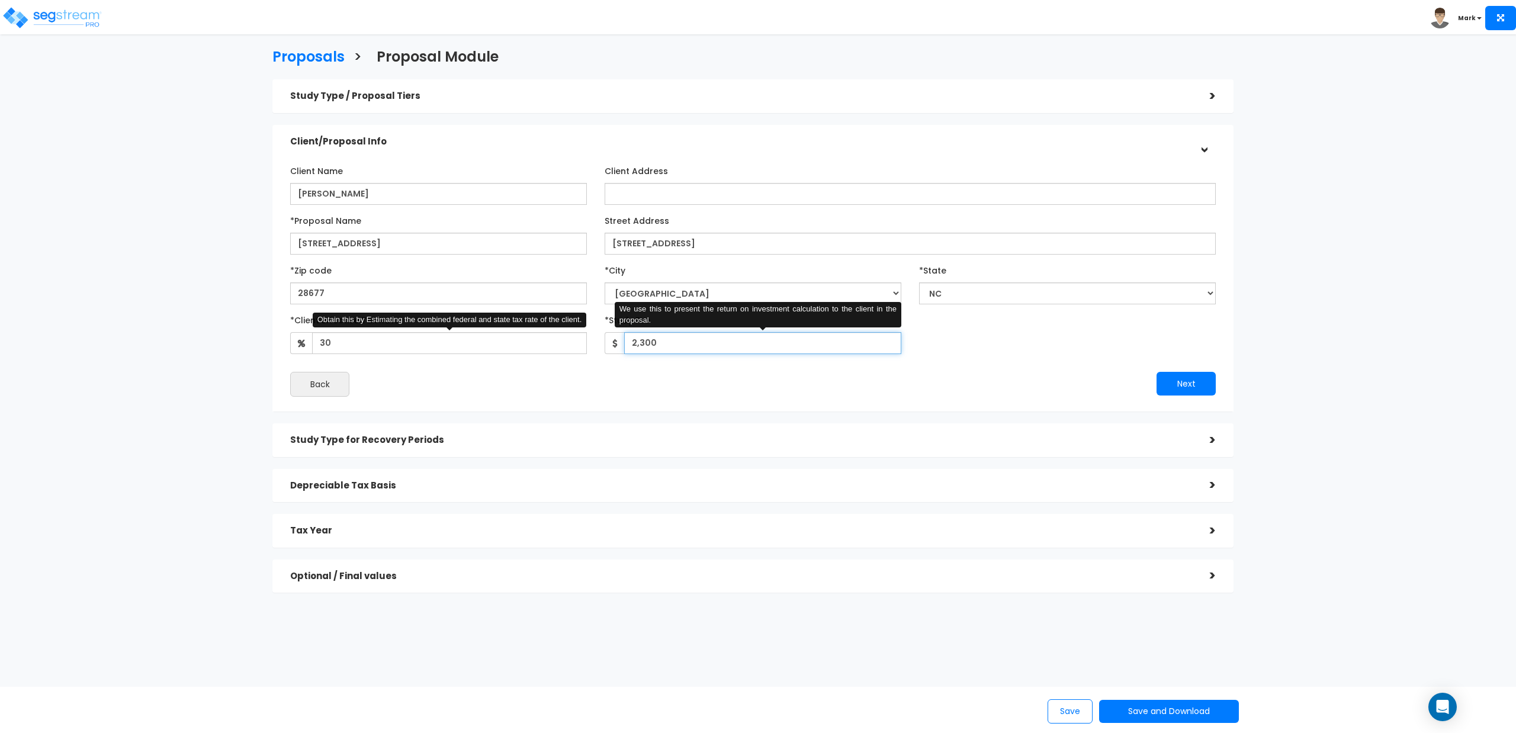
type input "2,300"
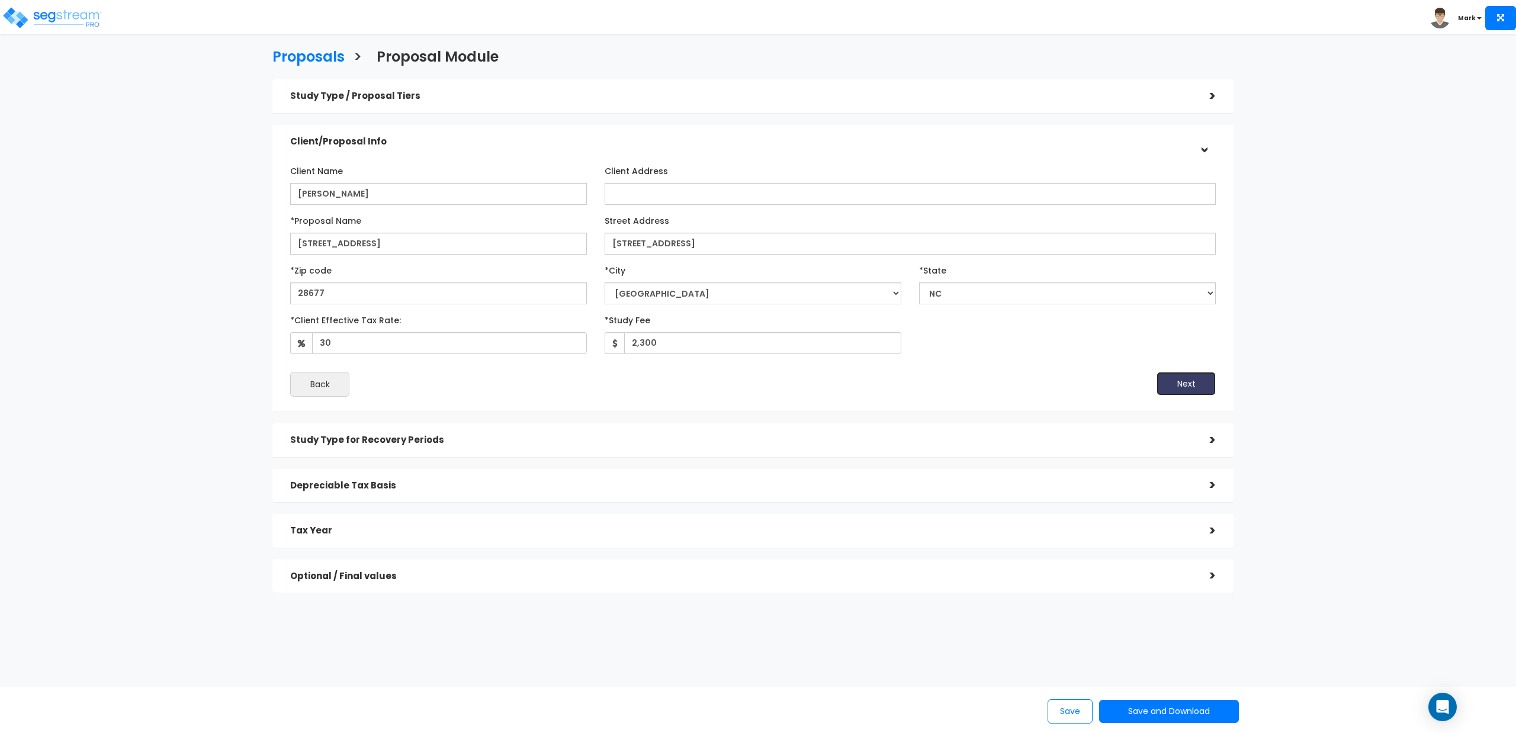
click at [1174, 383] on button "Next" at bounding box center [1185, 384] width 59 height 24
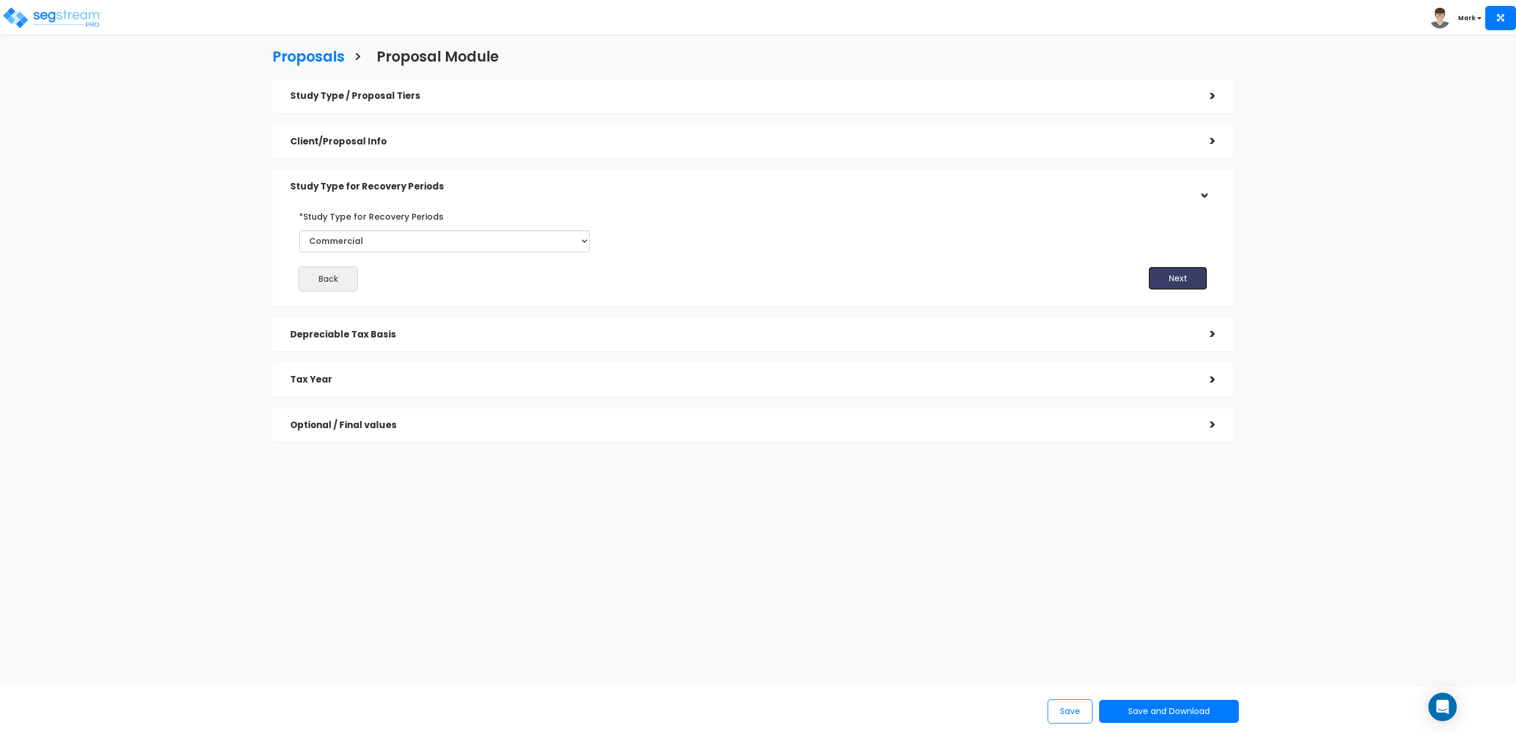
click at [1168, 272] on button "Next" at bounding box center [1177, 278] width 59 height 24
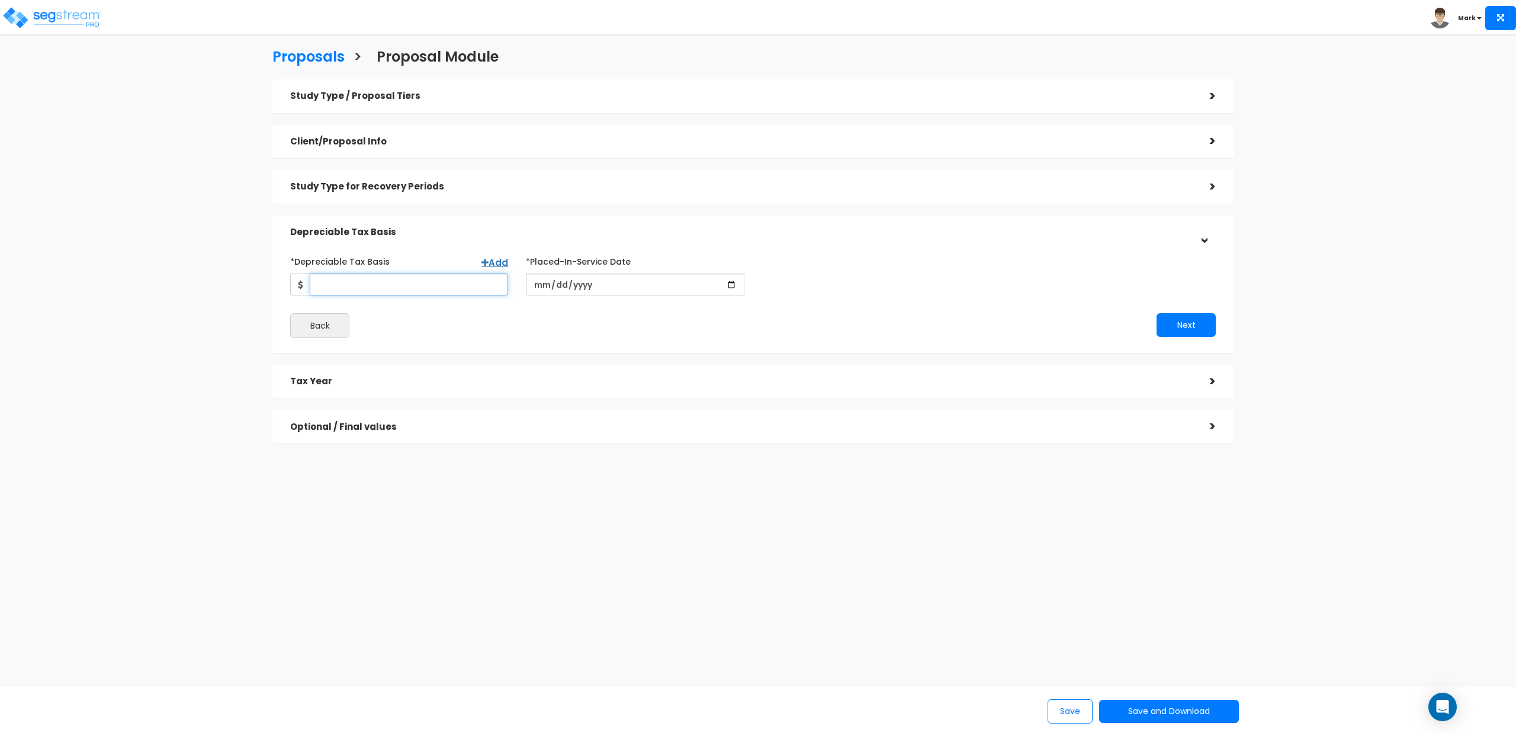
click at [438, 281] on input "*Depreciable Tax Basis" at bounding box center [409, 285] width 198 height 22
type input "430,000"
type input "[DATE]"
click at [1172, 330] on button "Next" at bounding box center [1185, 325] width 59 height 24
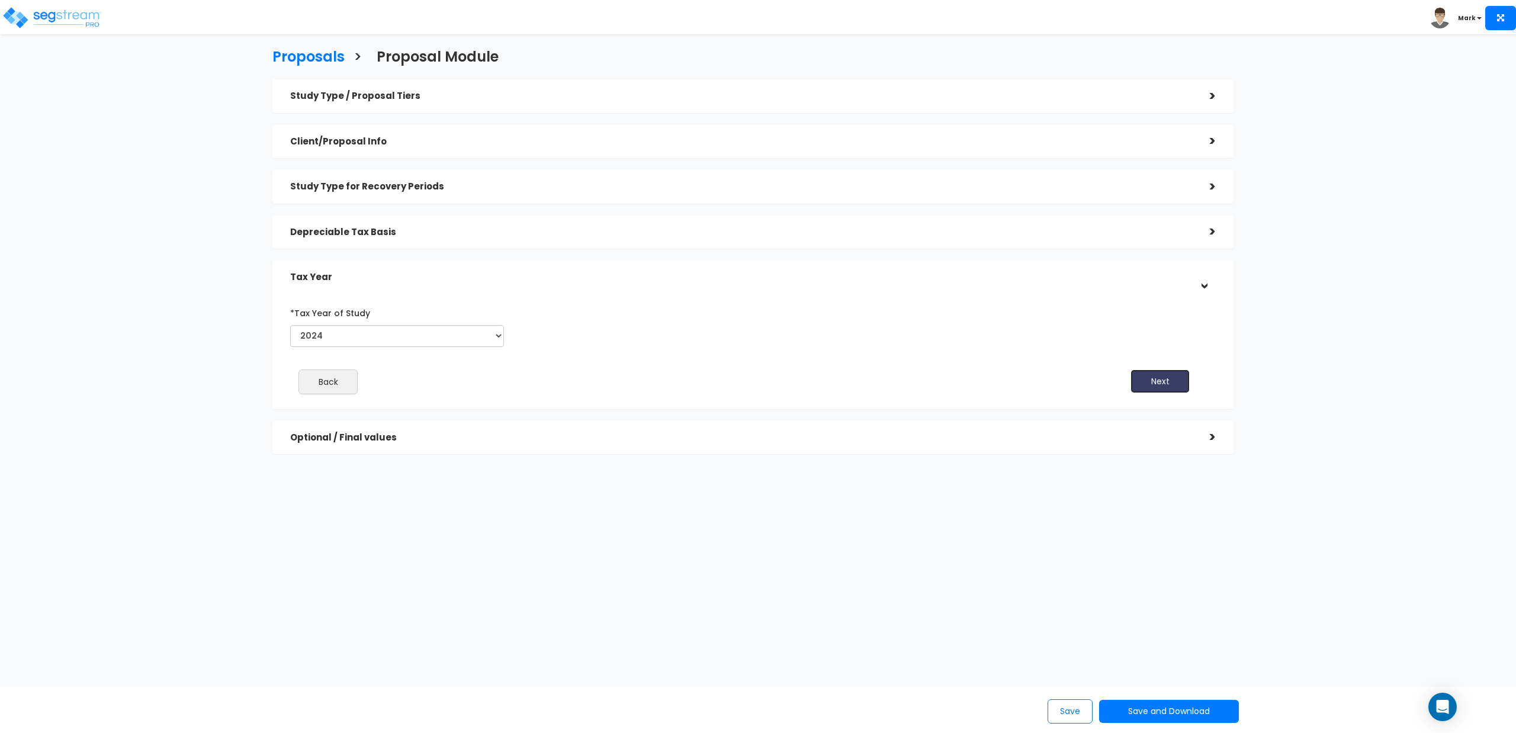
click at [1158, 377] on button "Next" at bounding box center [1159, 381] width 59 height 24
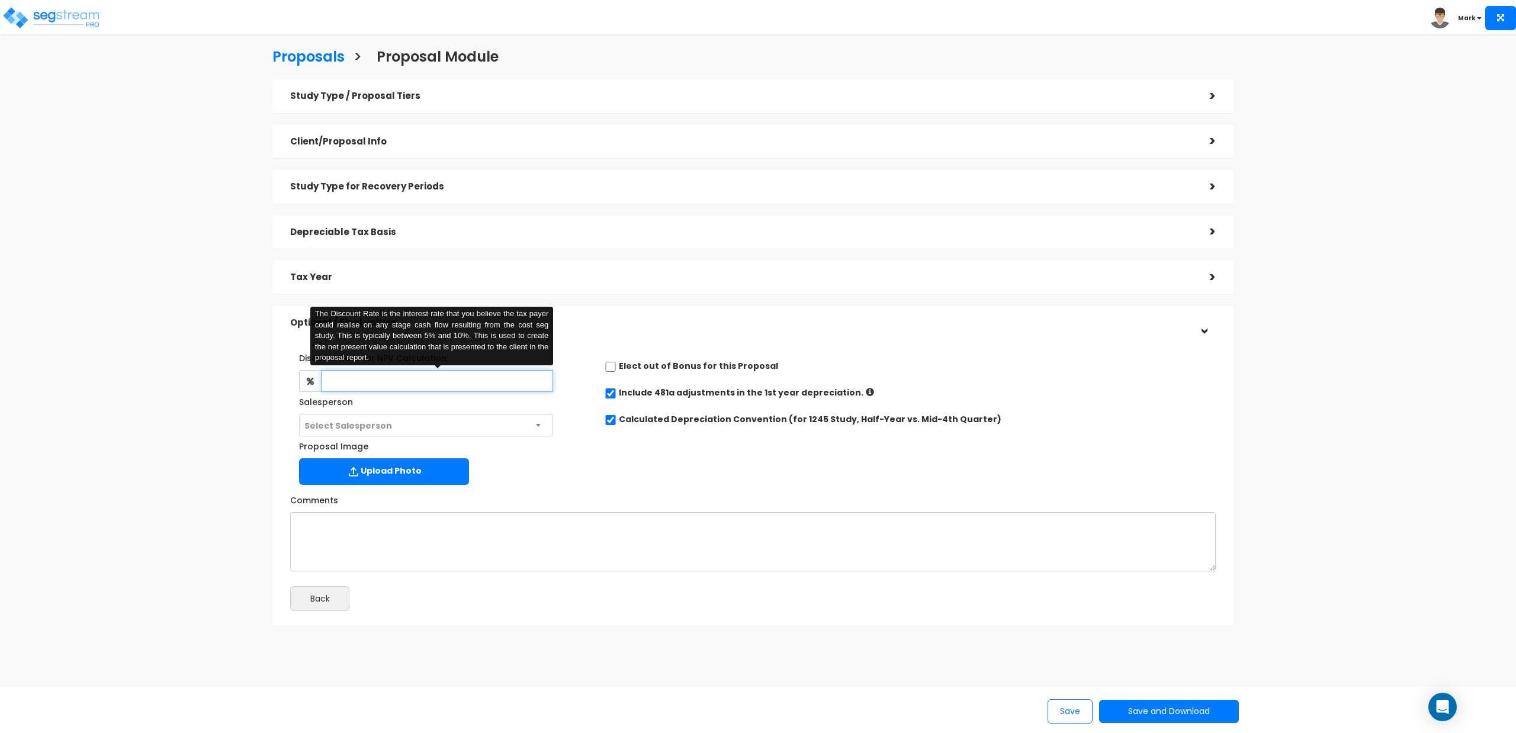
click at [433, 388] on input "text" at bounding box center [437, 381] width 232 height 22
type input "4.5"
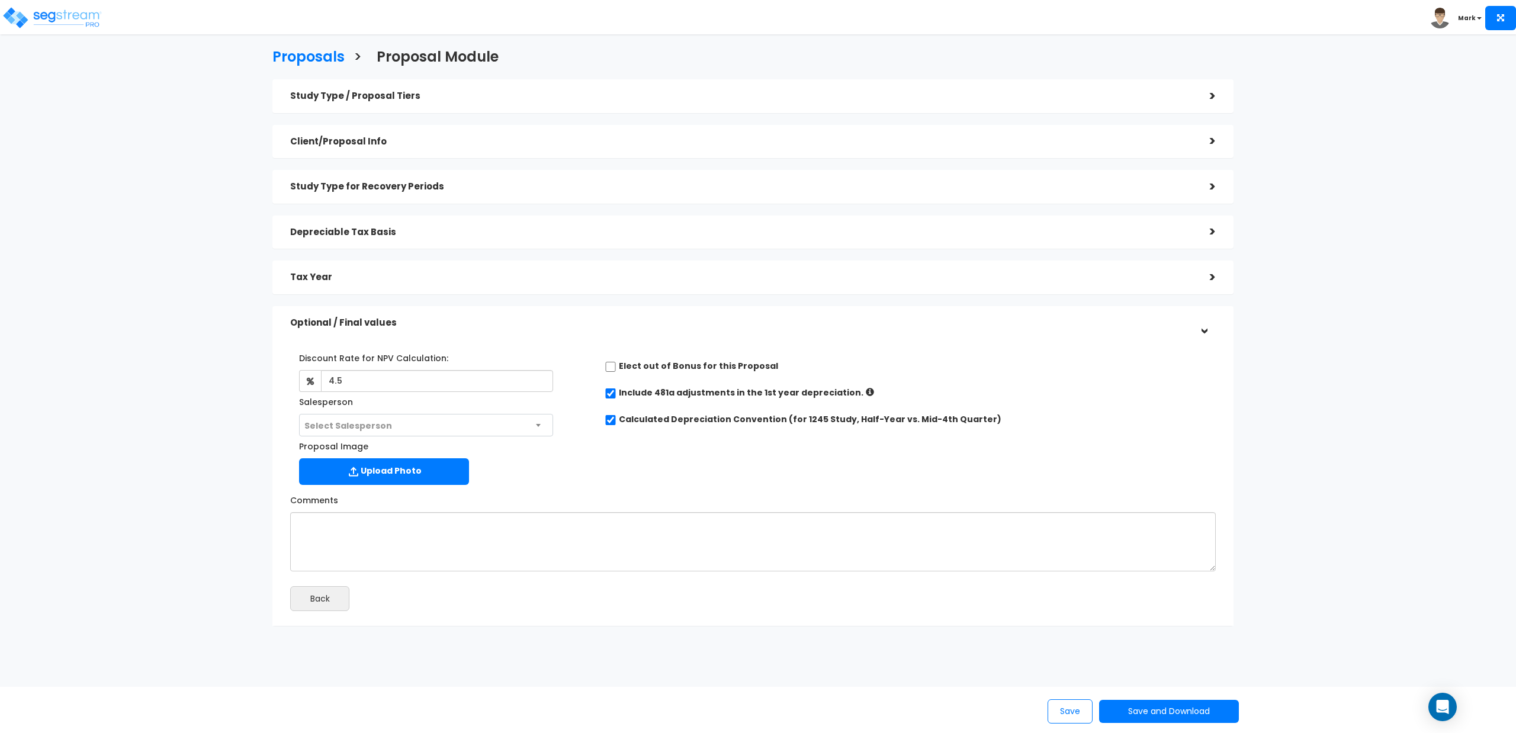
click at [557, 460] on div "Upload Photo" at bounding box center [438, 473] width 279 height 30
click at [1138, 715] on button "Save and Download" at bounding box center [1169, 711] width 140 height 23
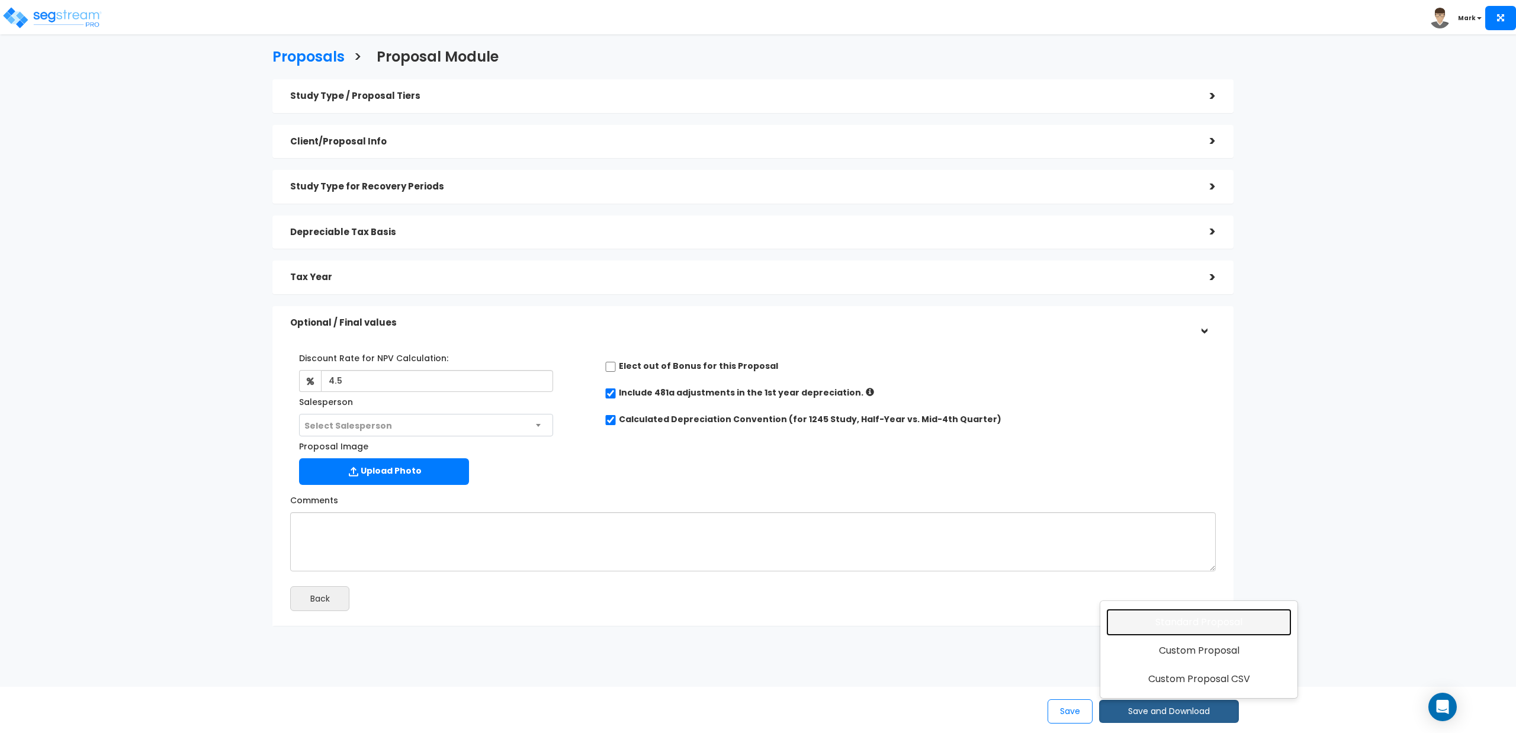
click at [1171, 626] on link "Standard Proposal" at bounding box center [1198, 622] width 185 height 27
